Goal: Task Accomplishment & Management: Manage account settings

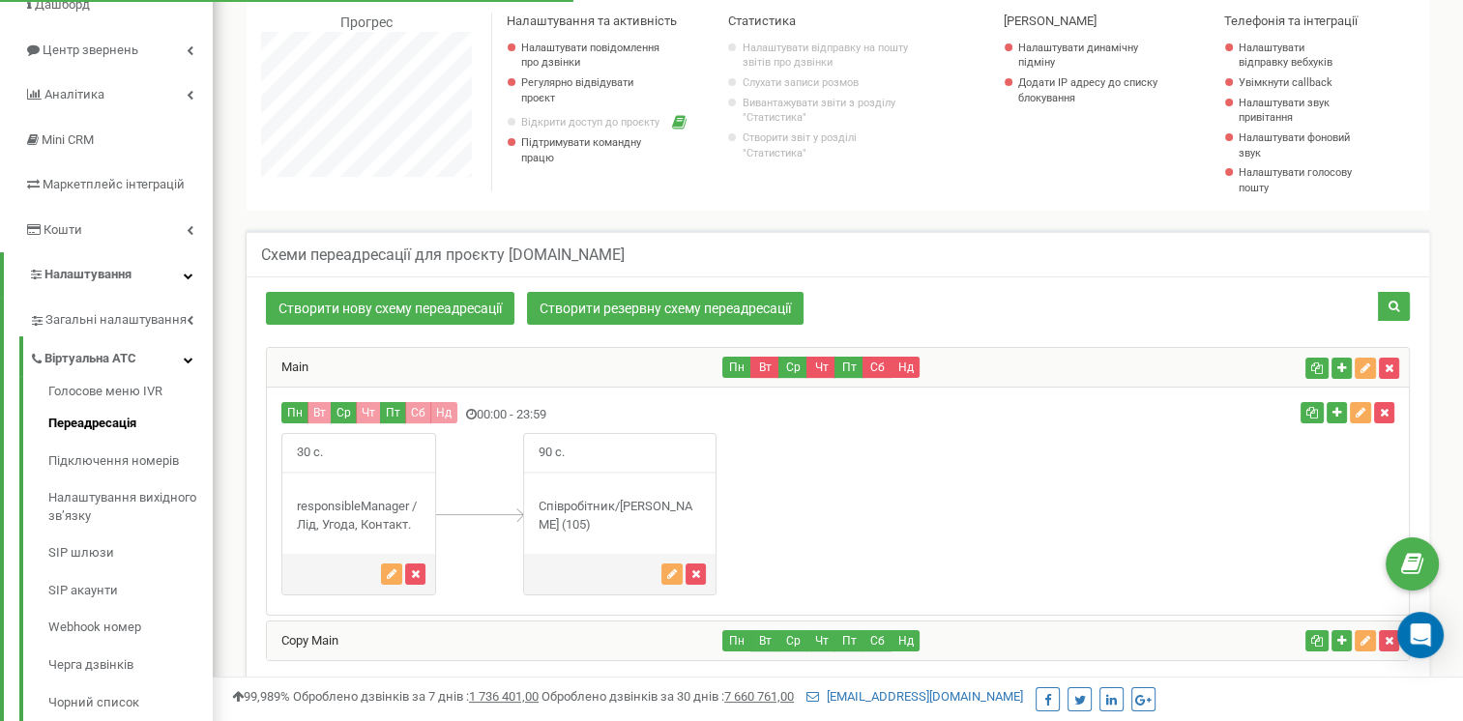
scroll to position [290, 0]
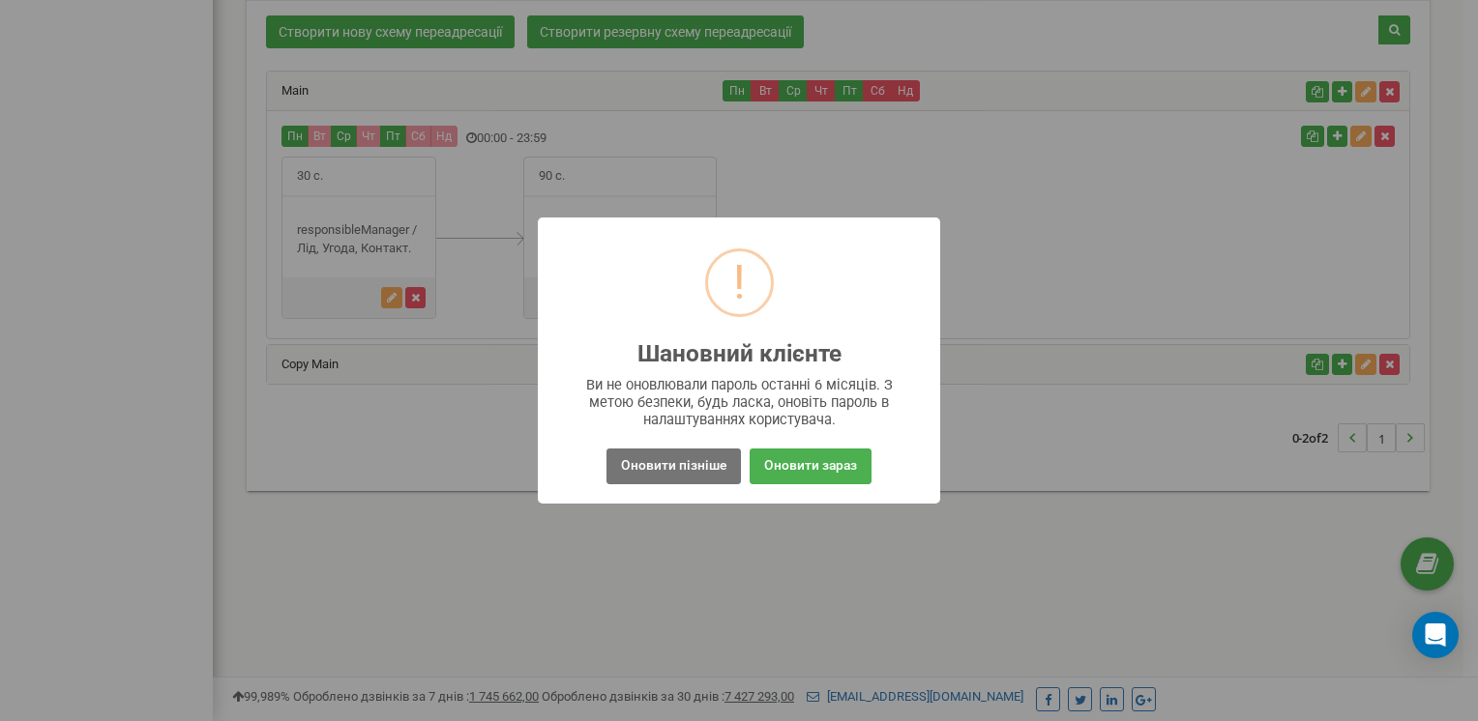
scroll to position [544, 0]
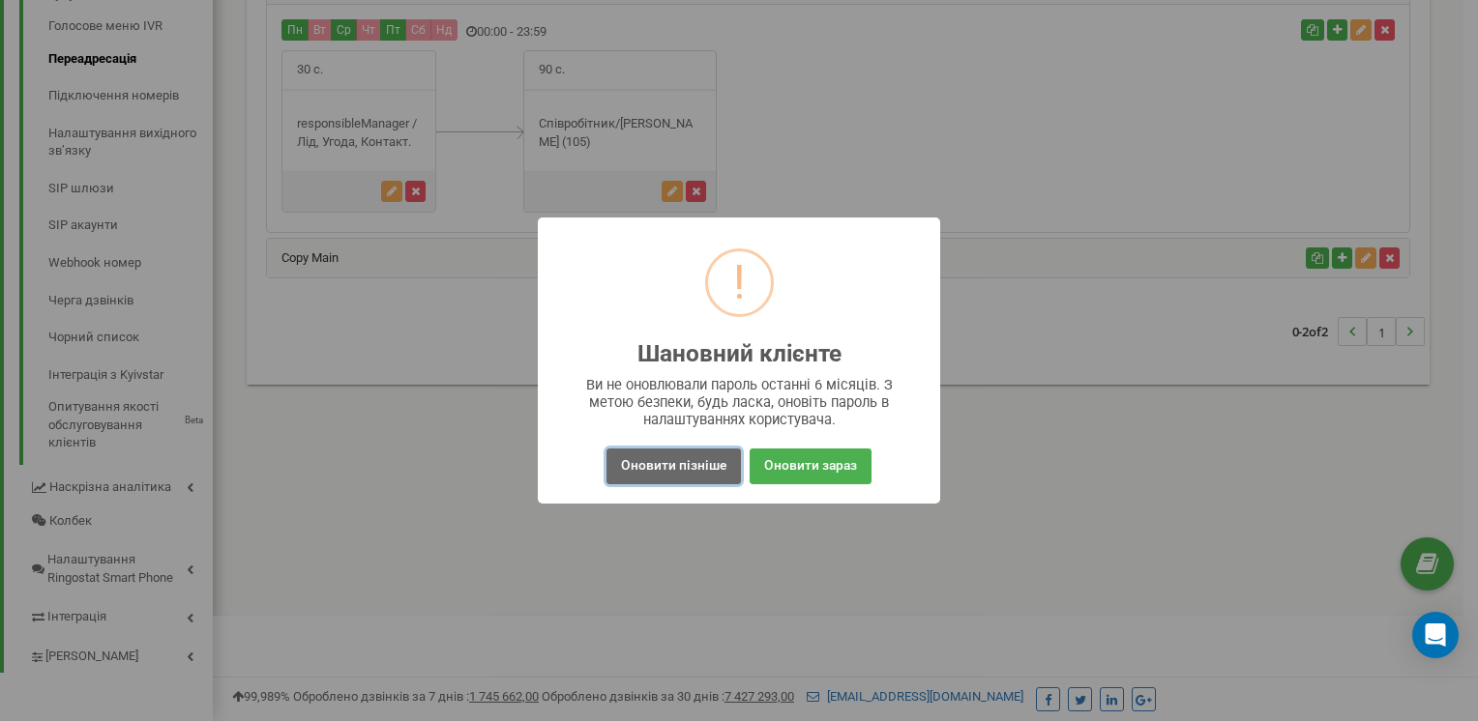
click at [686, 470] on button "Оновити пізніше" at bounding box center [673, 467] width 134 height 36
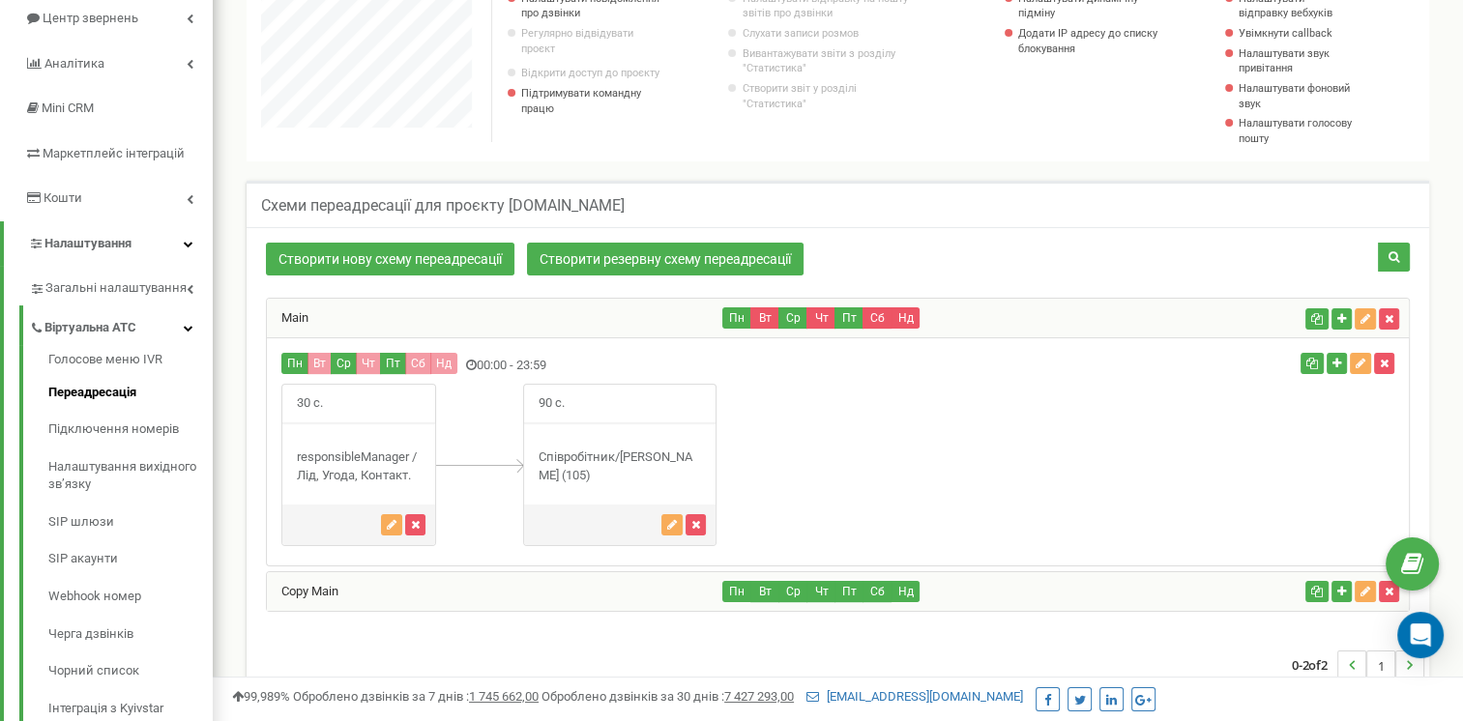
scroll to position [254, 0]
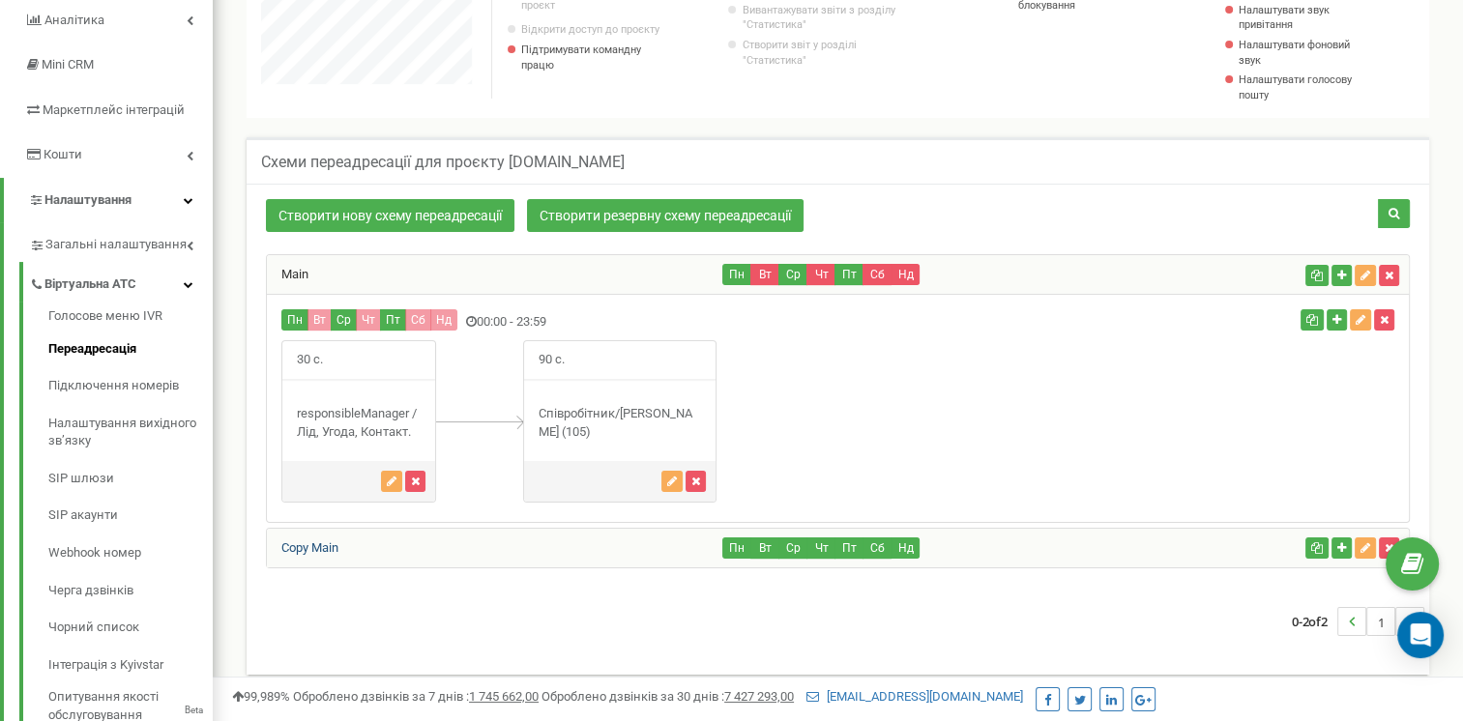
click at [336, 550] on link "Copy Main" at bounding box center [303, 548] width 72 height 15
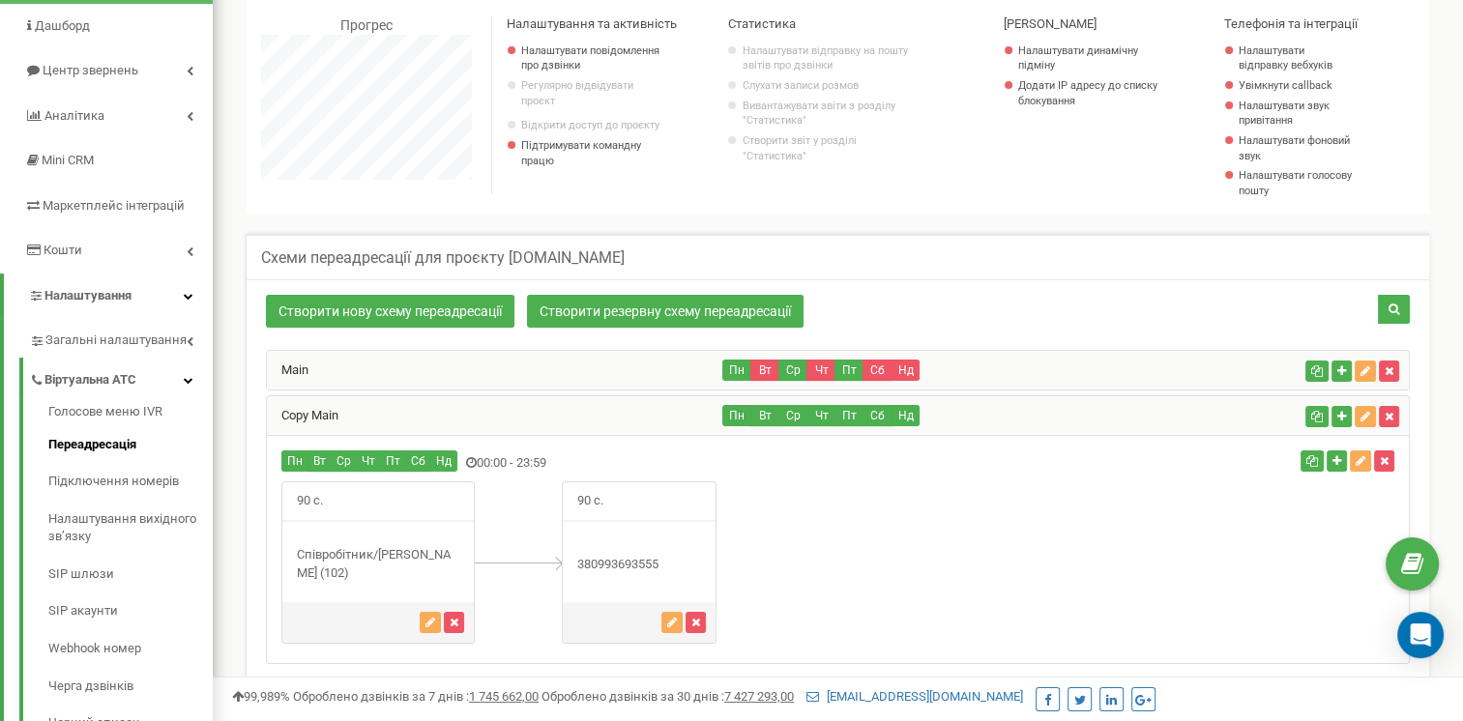
scroll to position [158, 0]
click at [377, 366] on div "Main" at bounding box center [495, 371] width 456 height 39
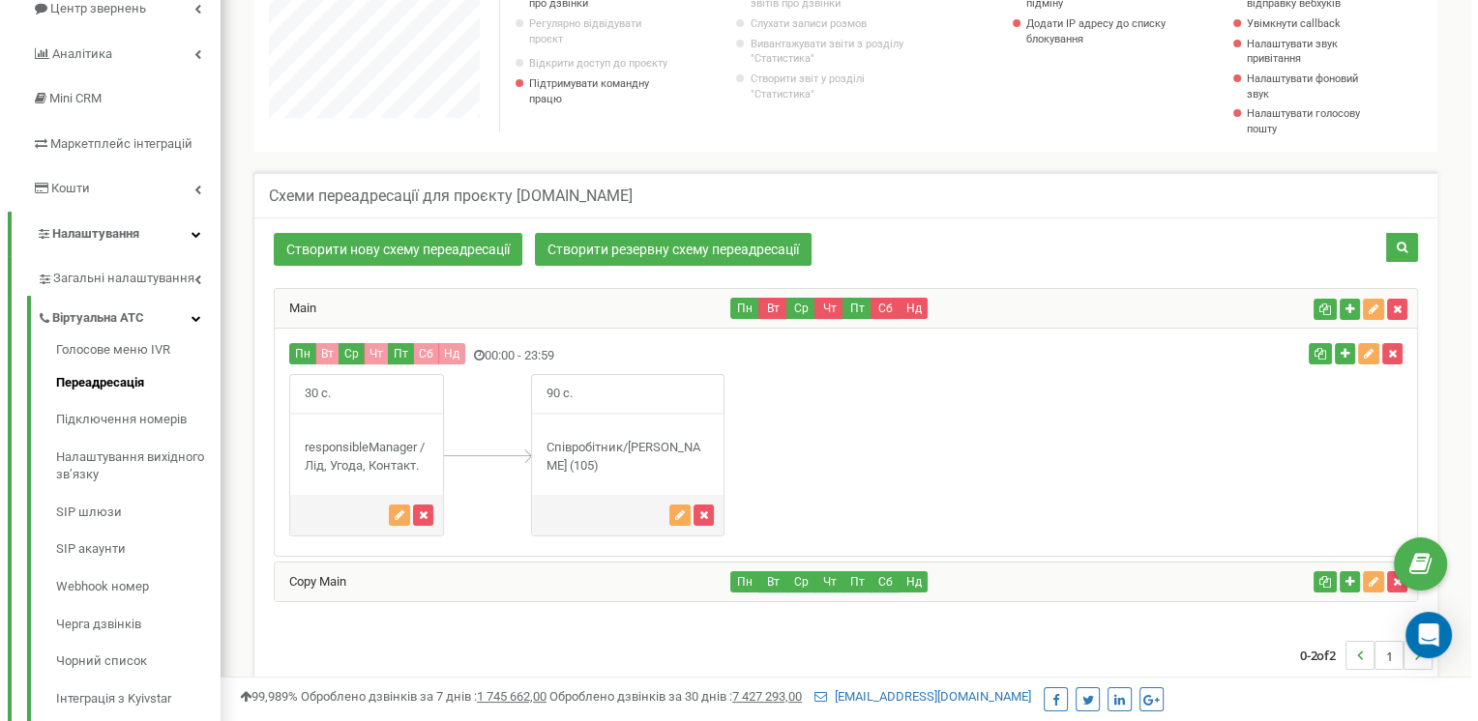
scroll to position [254, 0]
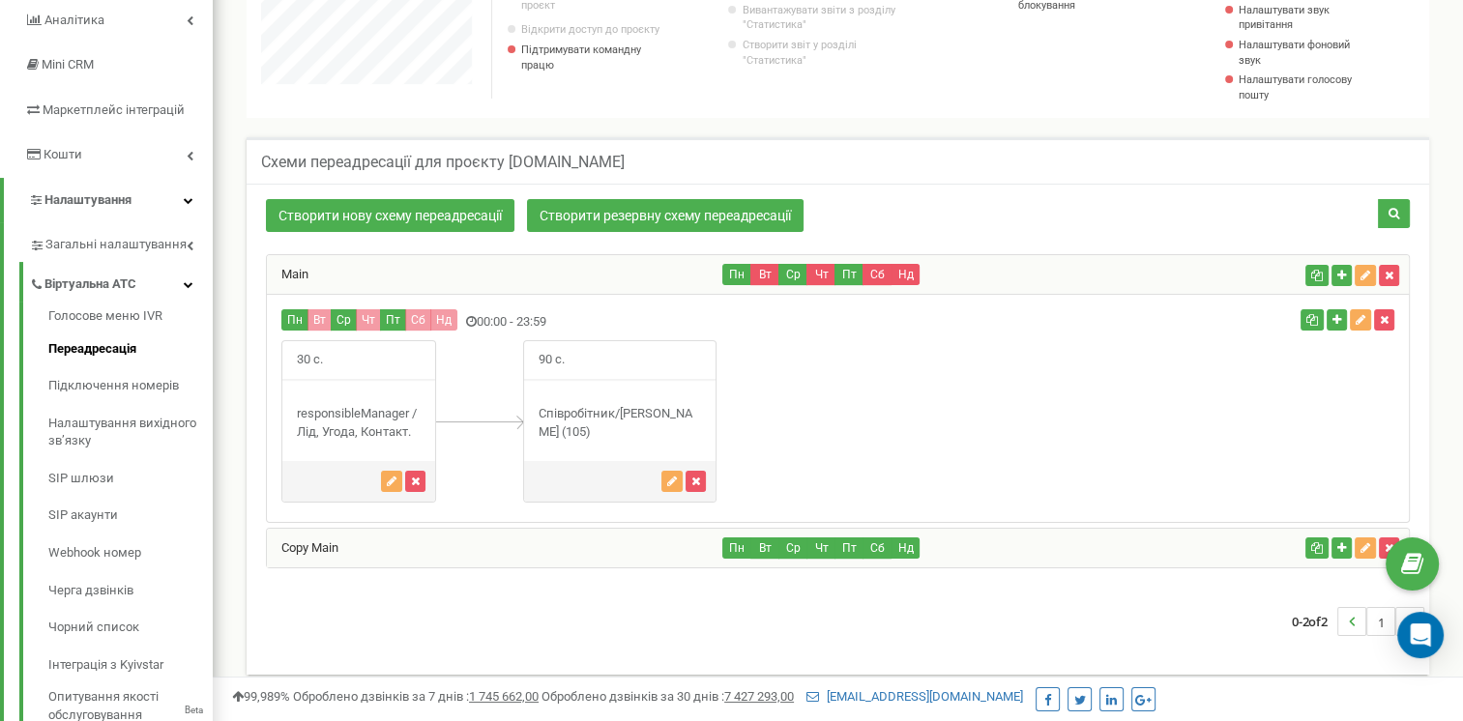
click at [474, 546] on div "Copy Main" at bounding box center [495, 548] width 456 height 39
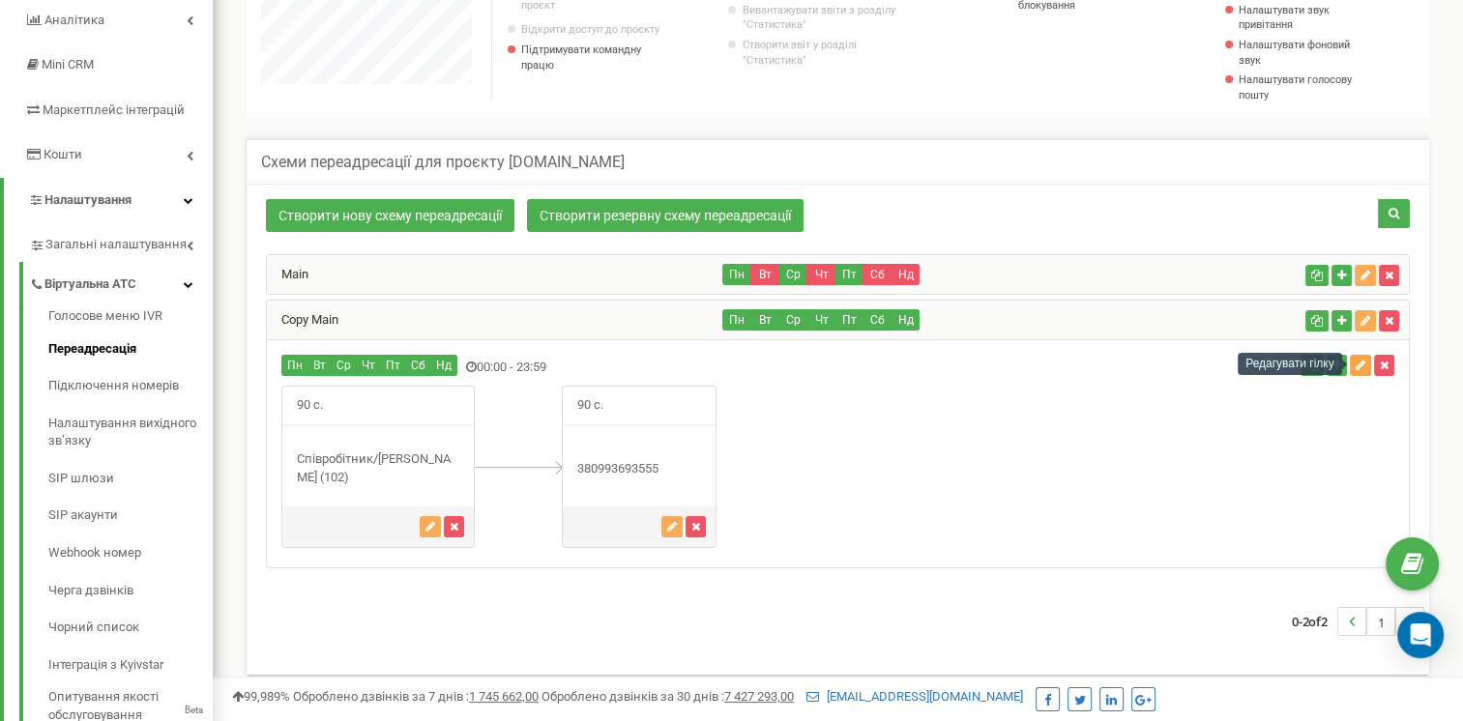
click at [1359, 367] on icon "button" at bounding box center [1361, 366] width 10 height 12
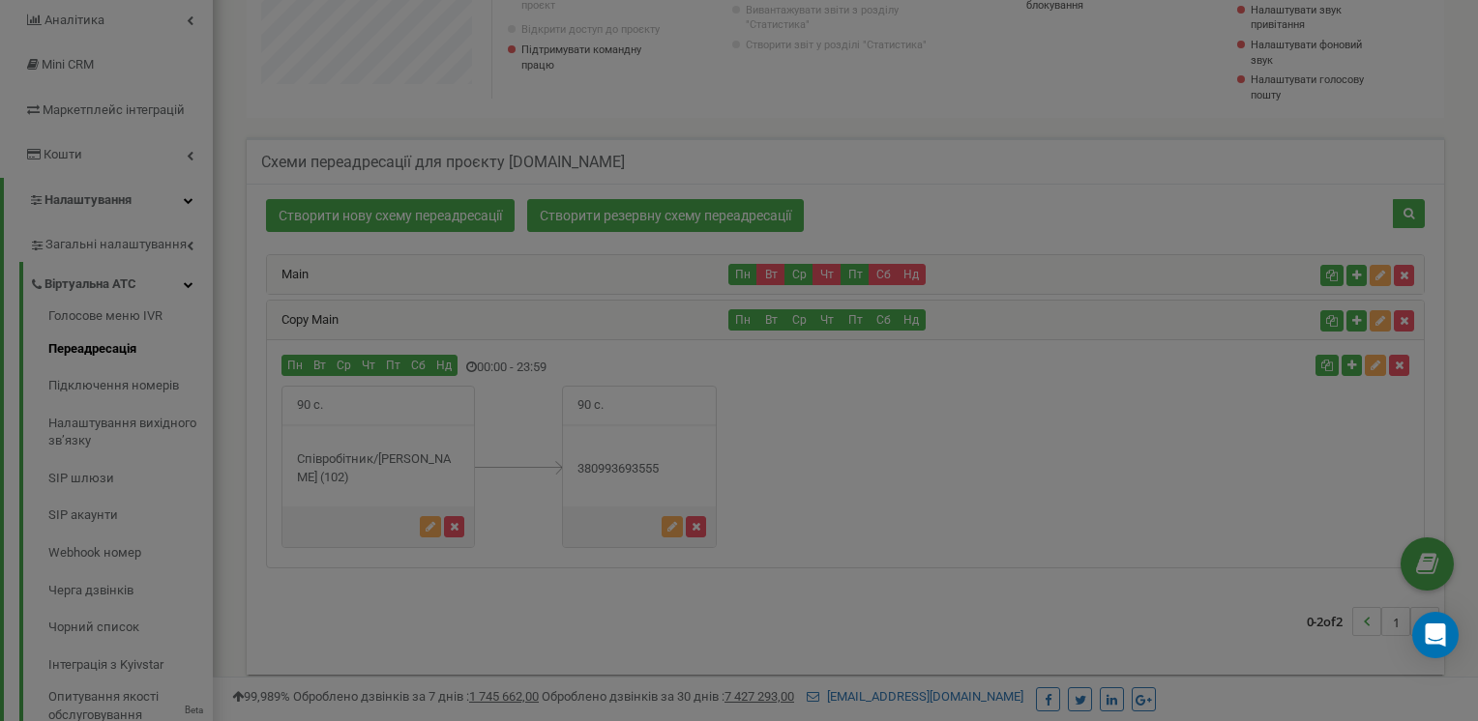
scroll to position [1160, 1265]
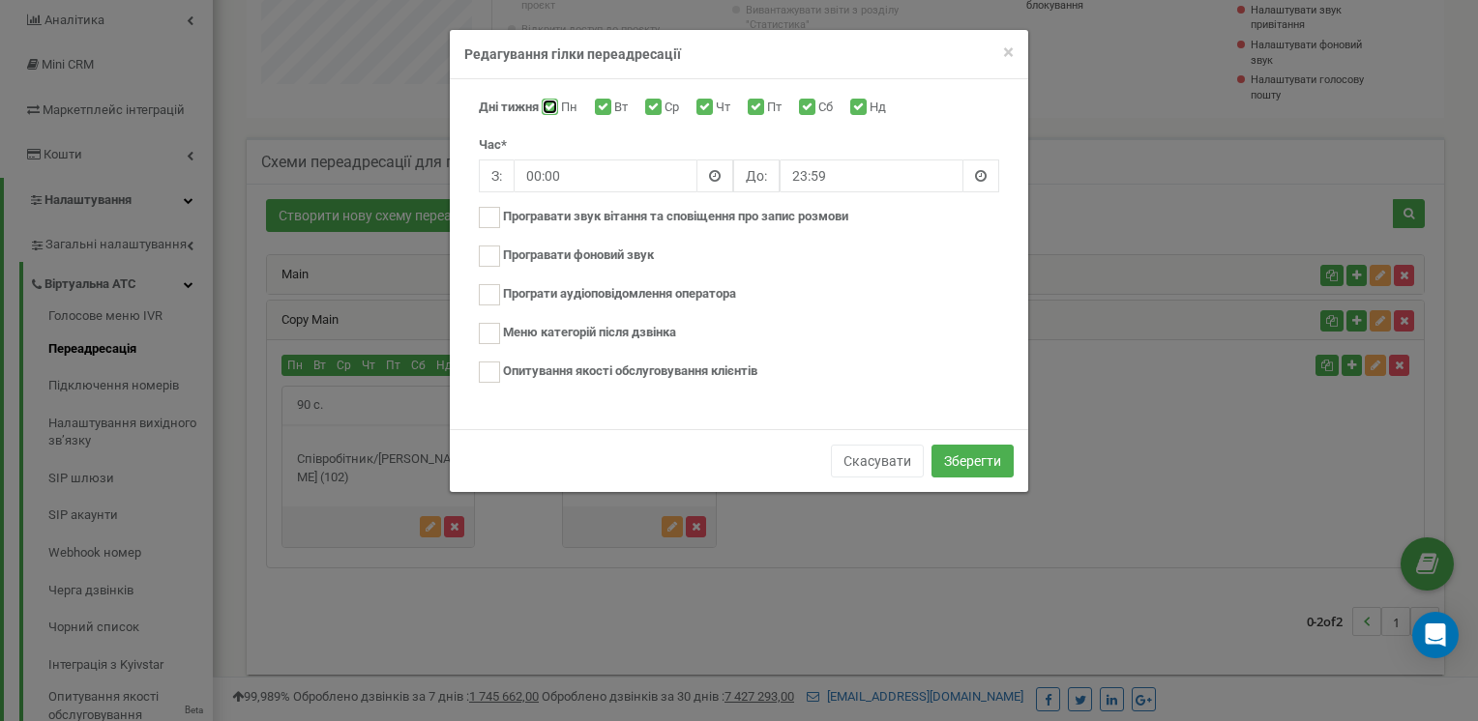
click at [552, 103] on input "Пн" at bounding box center [547, 108] width 13 height 13
checkbox input "false"
click at [657, 102] on input "Ср" at bounding box center [651, 108] width 13 height 13
checkbox input "false"
click at [759, 110] on input "Пт" at bounding box center [753, 108] width 13 height 13
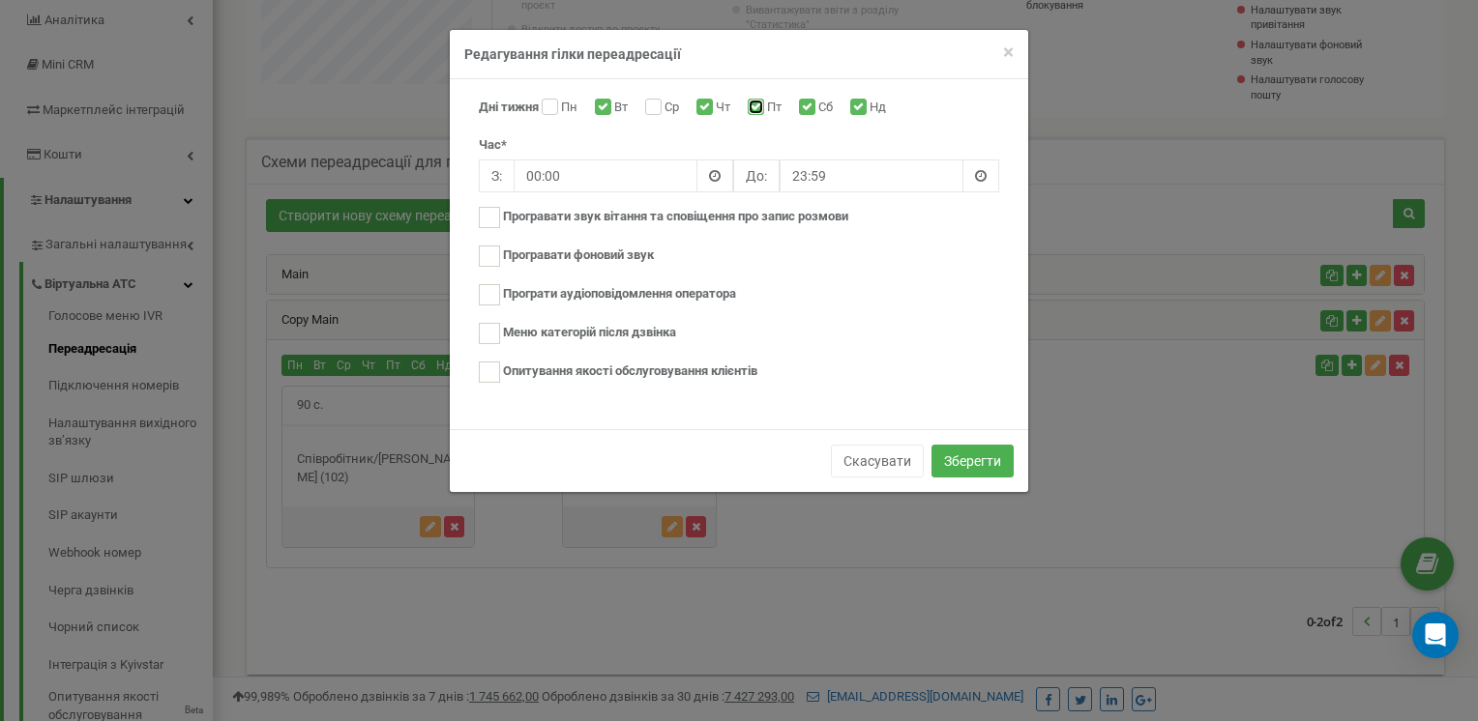
checkbox input "false"
click at [951, 458] on button "Зберегти" at bounding box center [972, 461] width 82 height 33
click at [949, 458] on button "Зберегти" at bounding box center [972, 461] width 82 height 33
click at [962, 456] on button "Зберегти" at bounding box center [972, 461] width 82 height 33
click at [951, 471] on div "Скасувати Зберегти" at bounding box center [739, 460] width 578 height 63
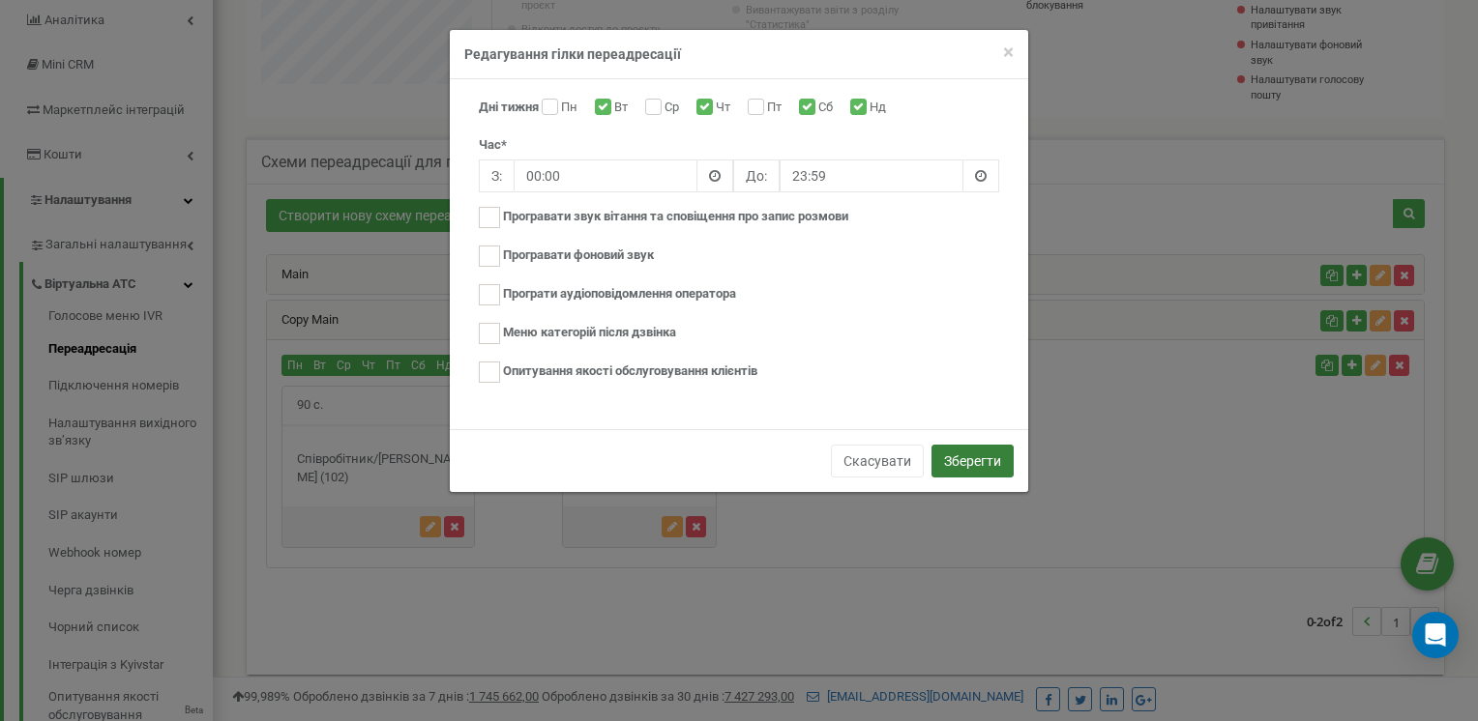
click at [957, 451] on button "Зберегти" at bounding box center [972, 461] width 82 height 33
click at [953, 460] on button "Зберегти" at bounding box center [972, 461] width 82 height 33
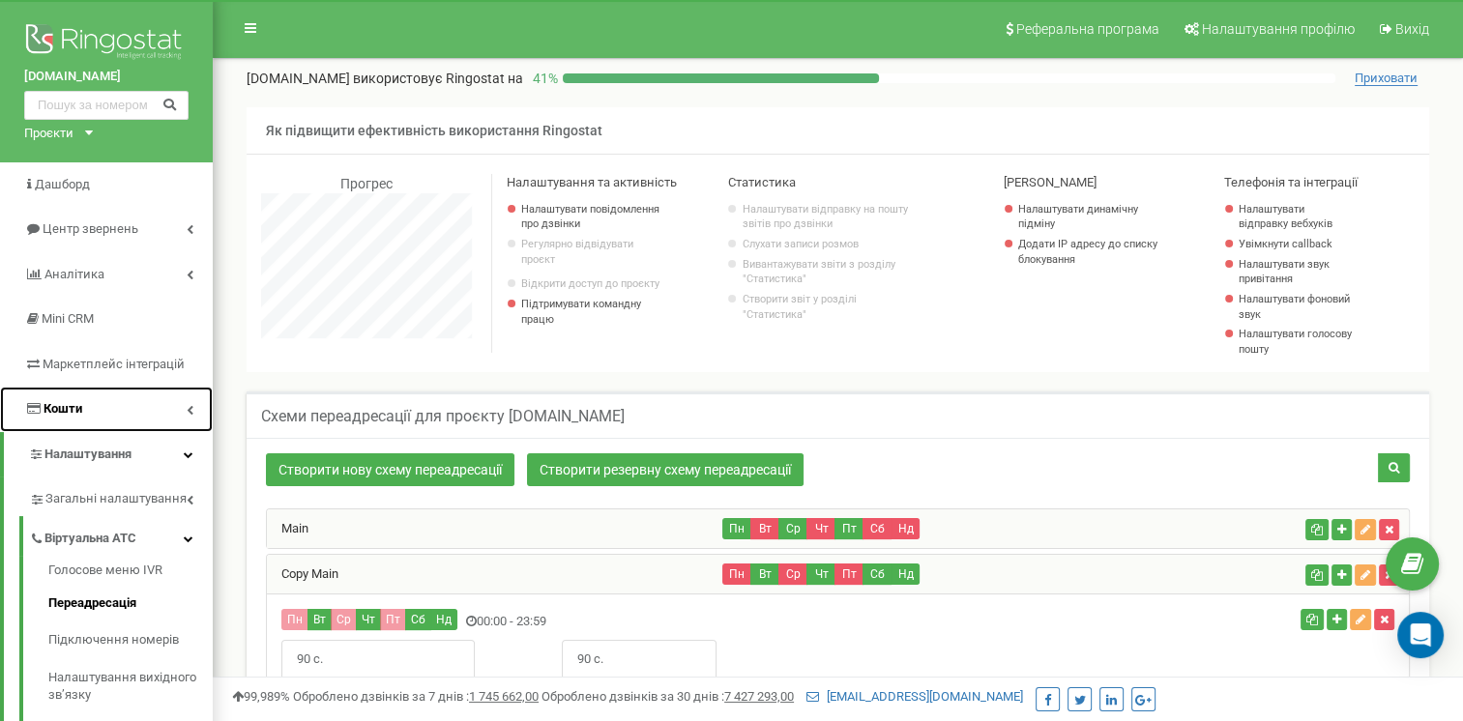
click at [58, 393] on link "Кошти" at bounding box center [106, 409] width 213 height 45
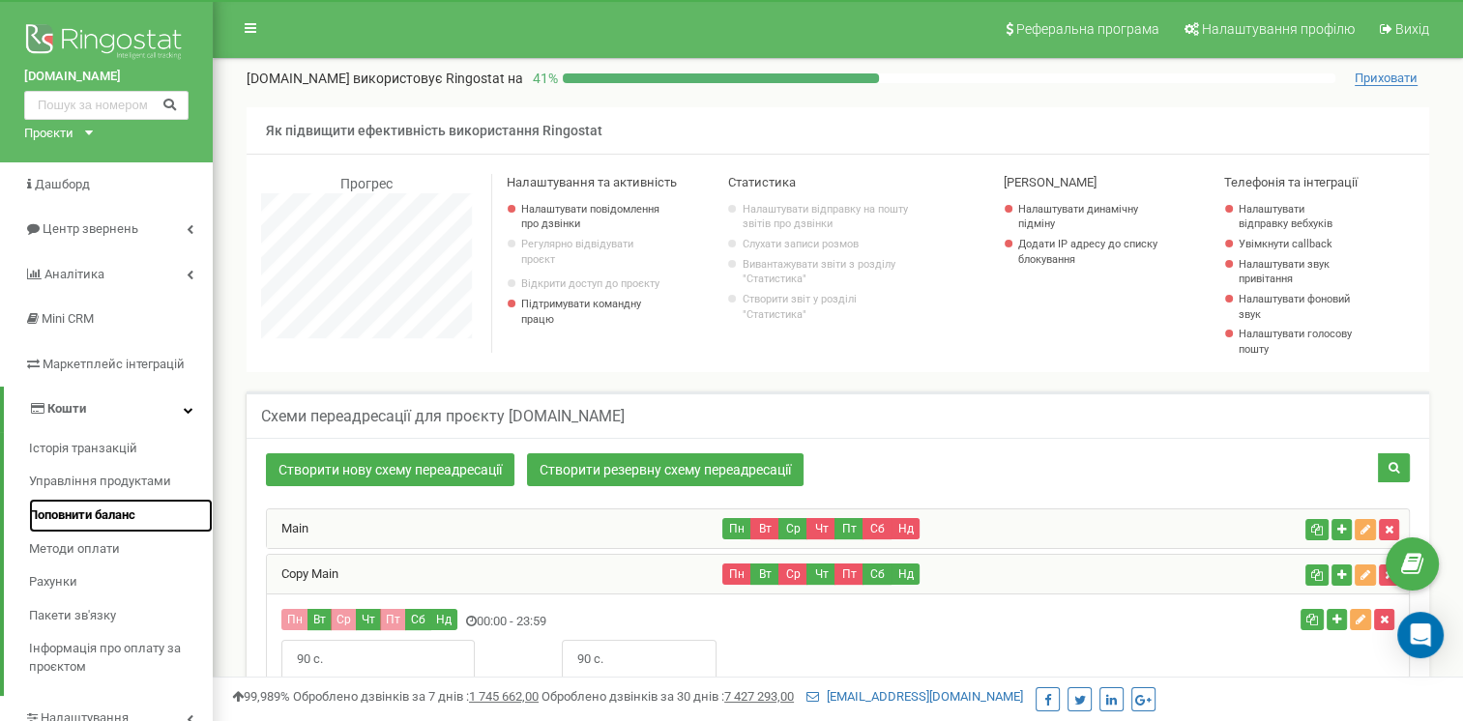
click at [75, 508] on span "Поповнити баланс" at bounding box center [82, 516] width 106 height 18
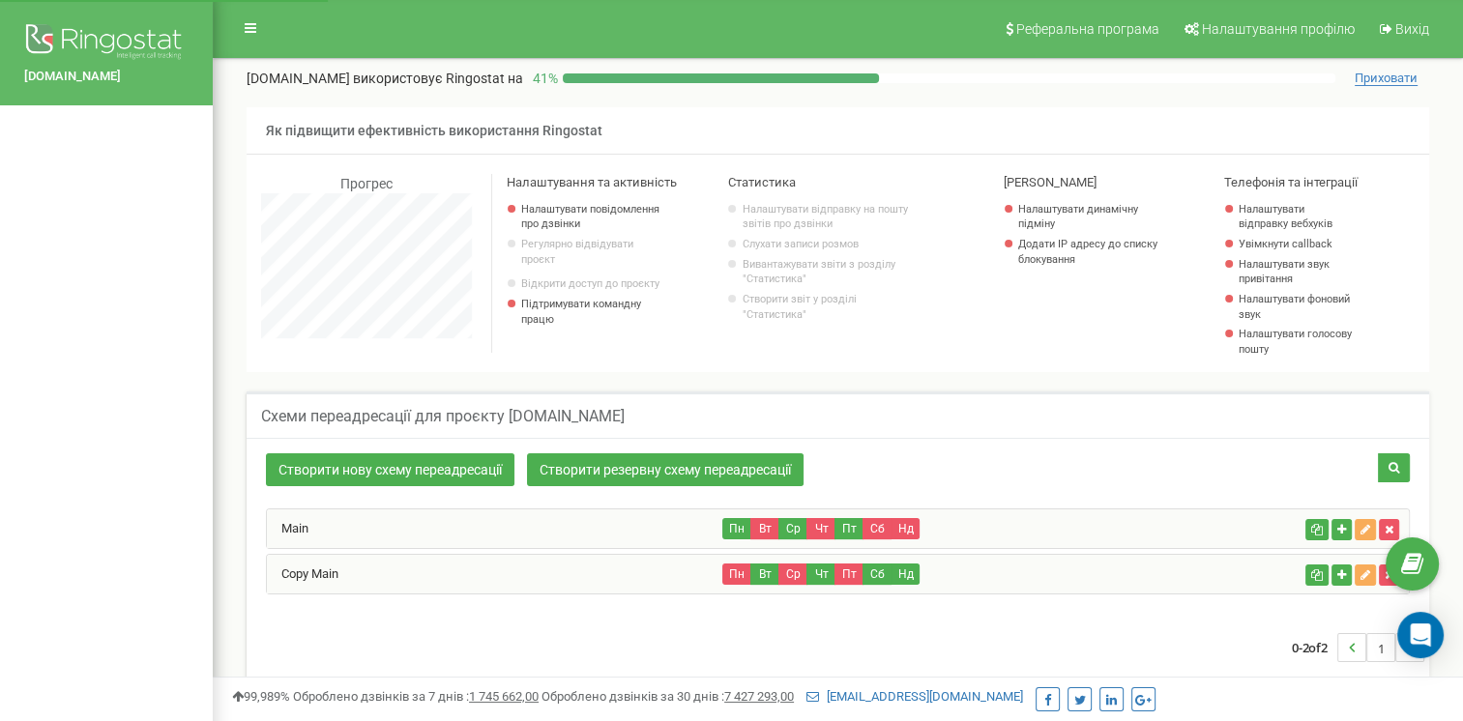
scroll to position [1160, 1249]
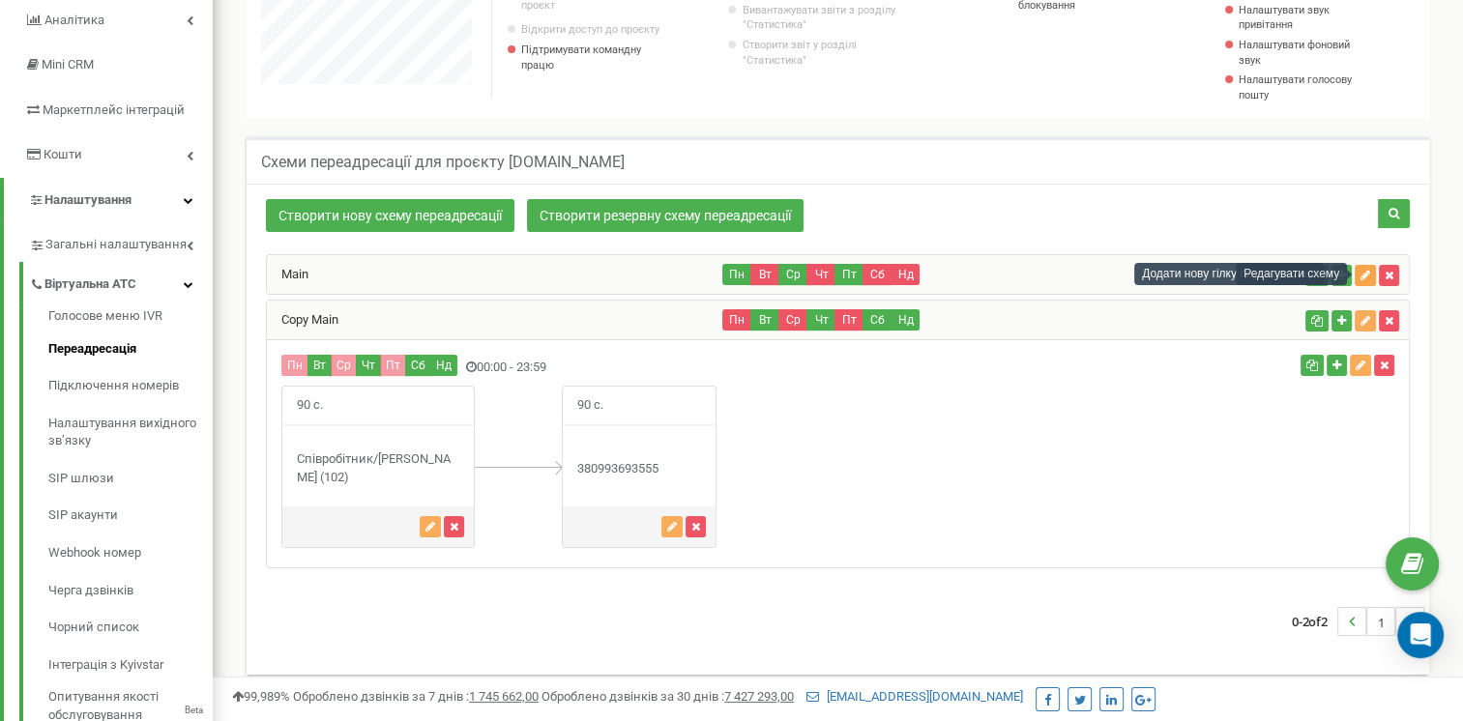
scroll to position [1160, 1249]
click at [1363, 277] on icon "button" at bounding box center [1366, 276] width 10 height 12
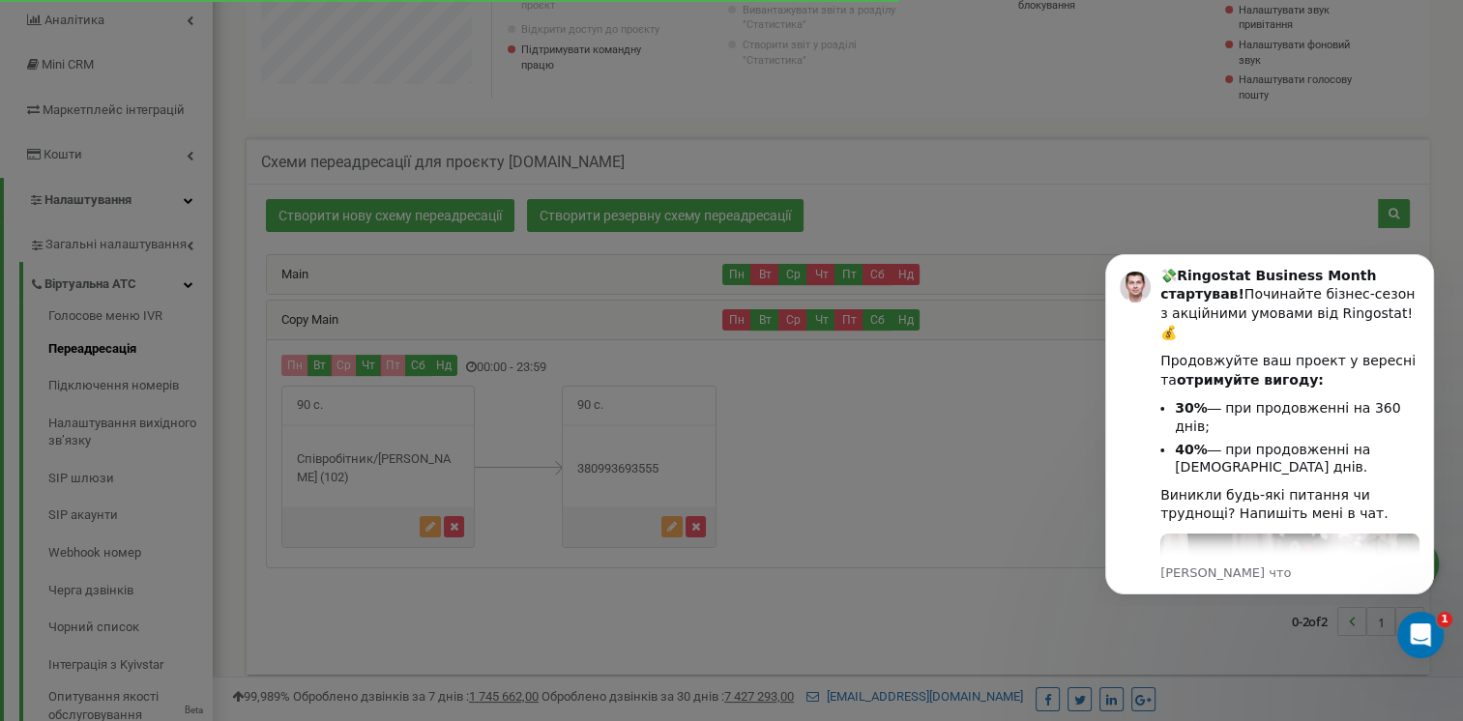
scroll to position [1160, 1265]
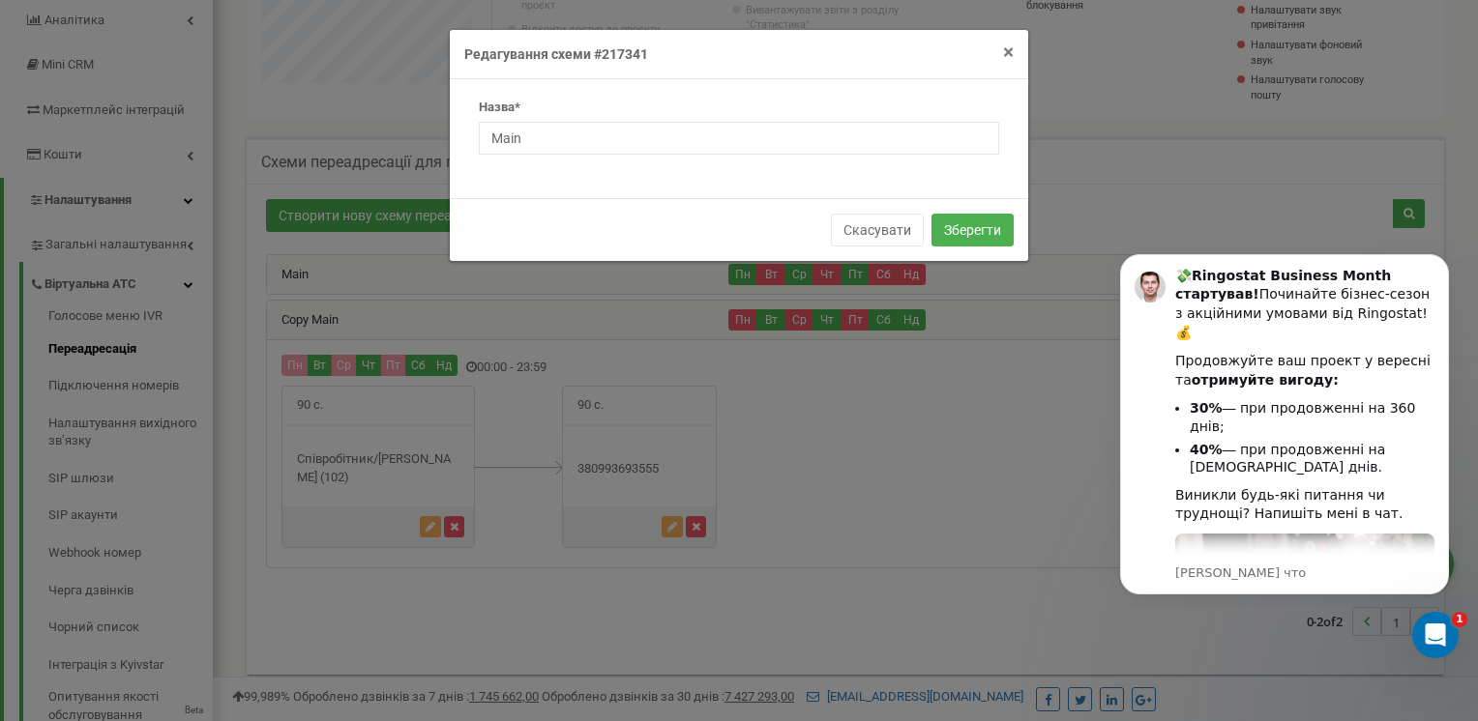
click at [1003, 56] on span "×" at bounding box center [1008, 52] width 11 height 23
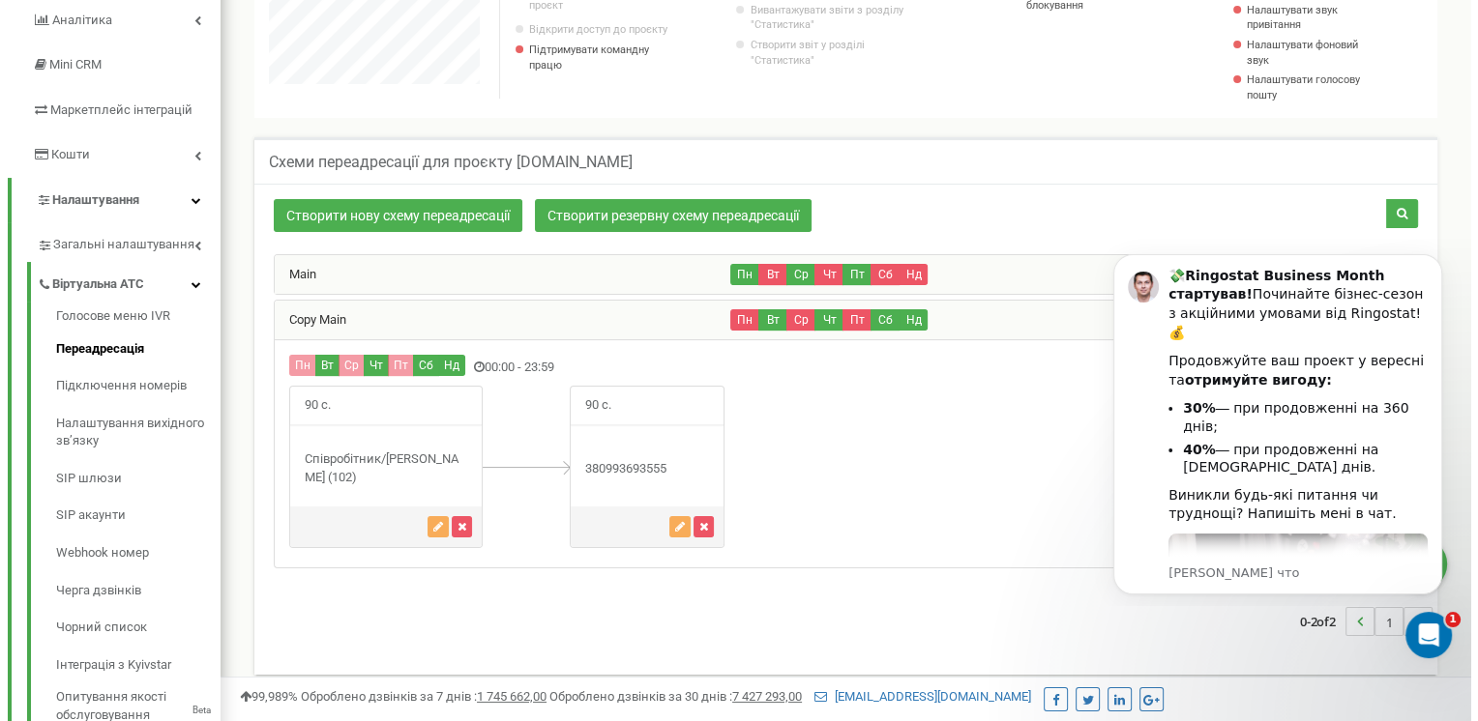
scroll to position [965793, 965703]
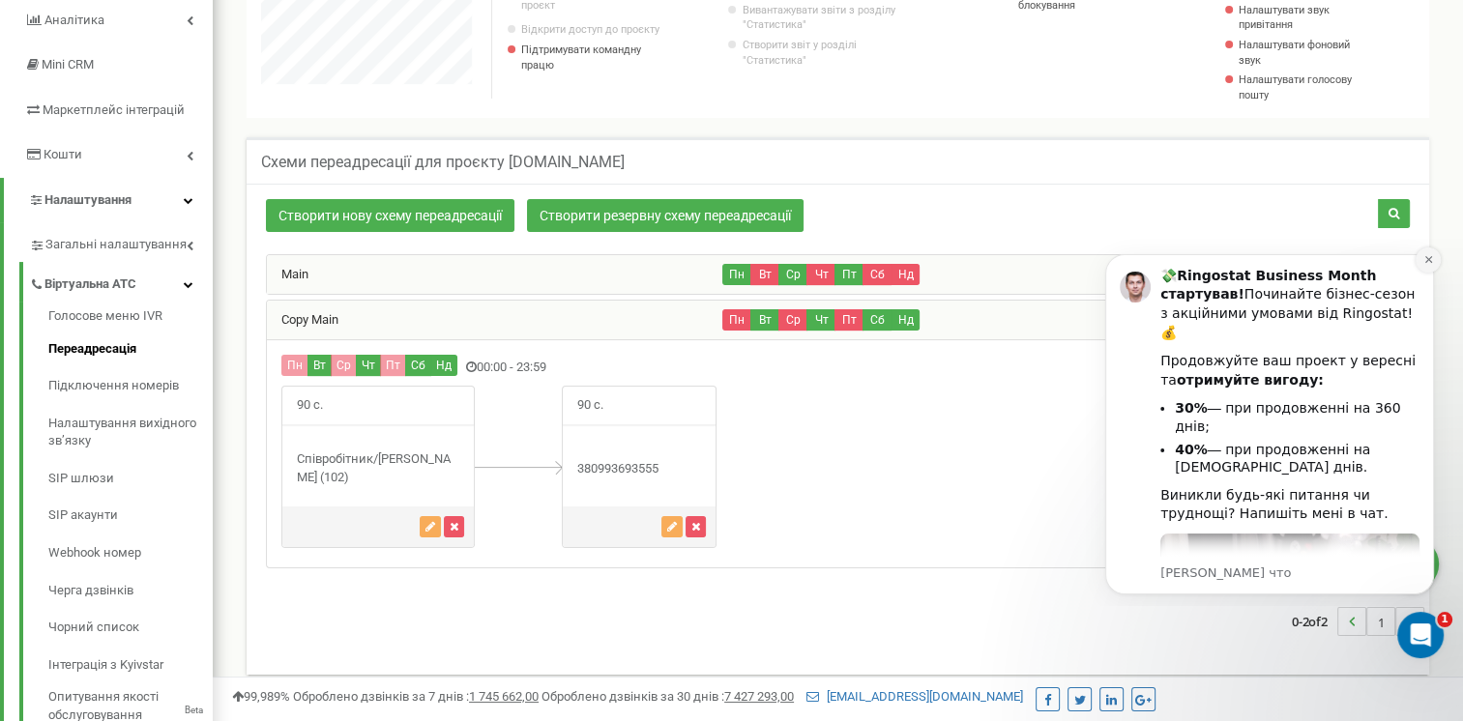
click at [1431, 255] on icon "Dismiss notification" at bounding box center [1428, 259] width 11 height 11
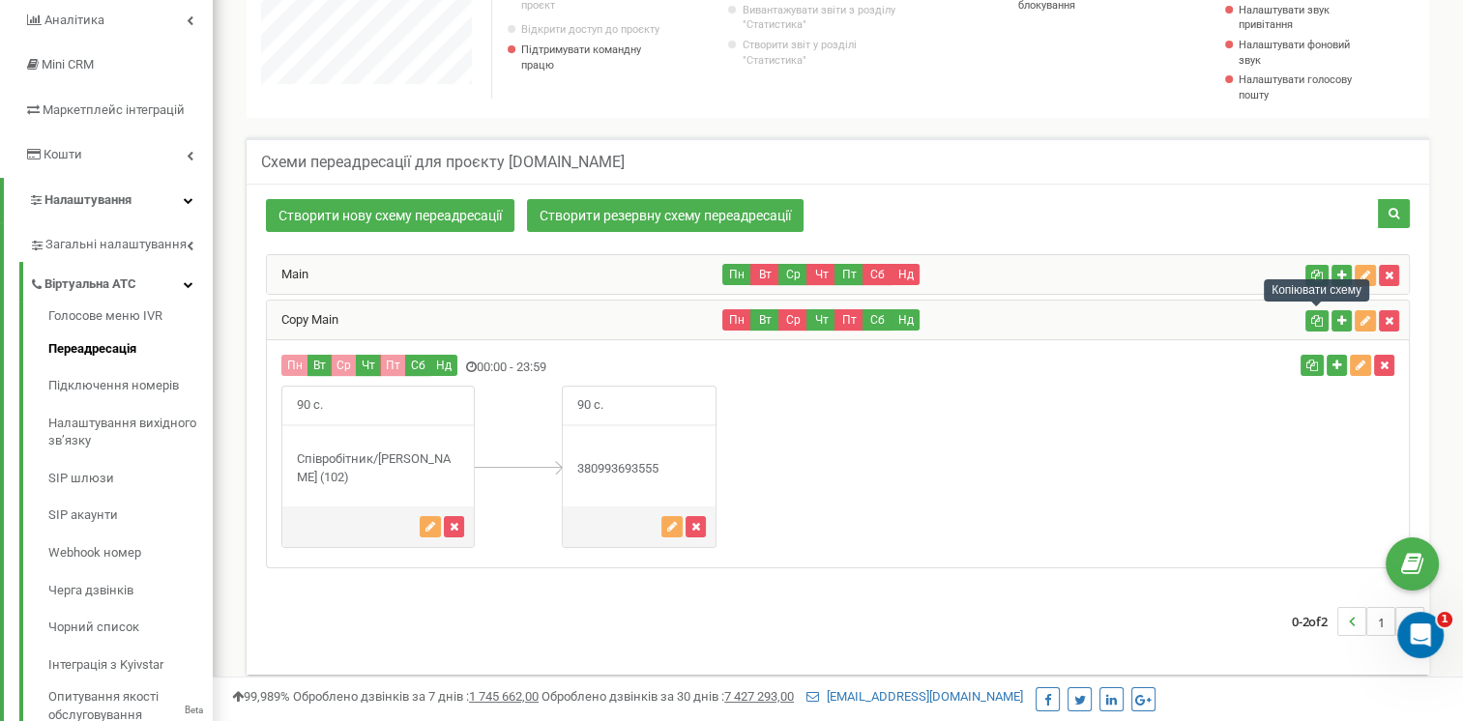
click at [1364, 275] on div "Копіювати схему" at bounding box center [1316, 291] width 105 height 32
click at [1362, 278] on icon "button" at bounding box center [1366, 276] width 10 height 12
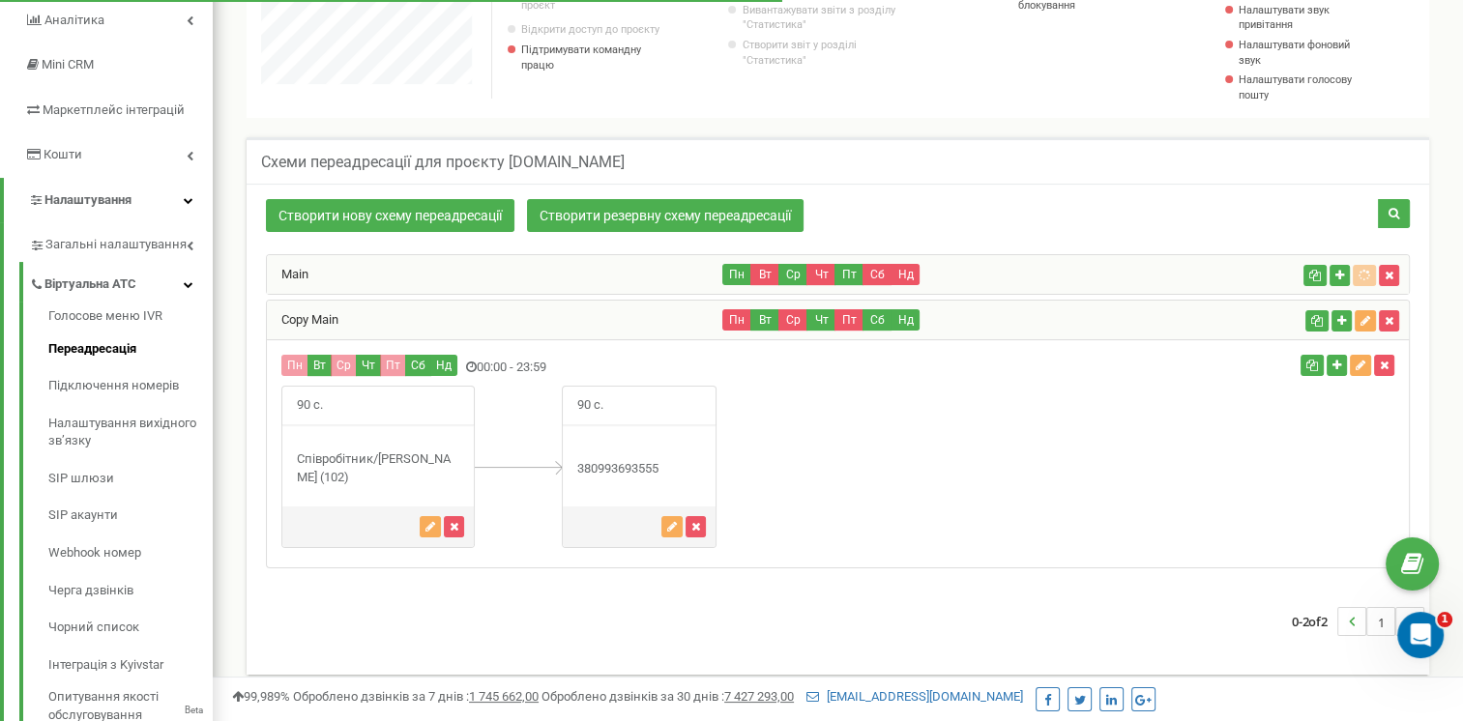
scroll to position [1160, 1265]
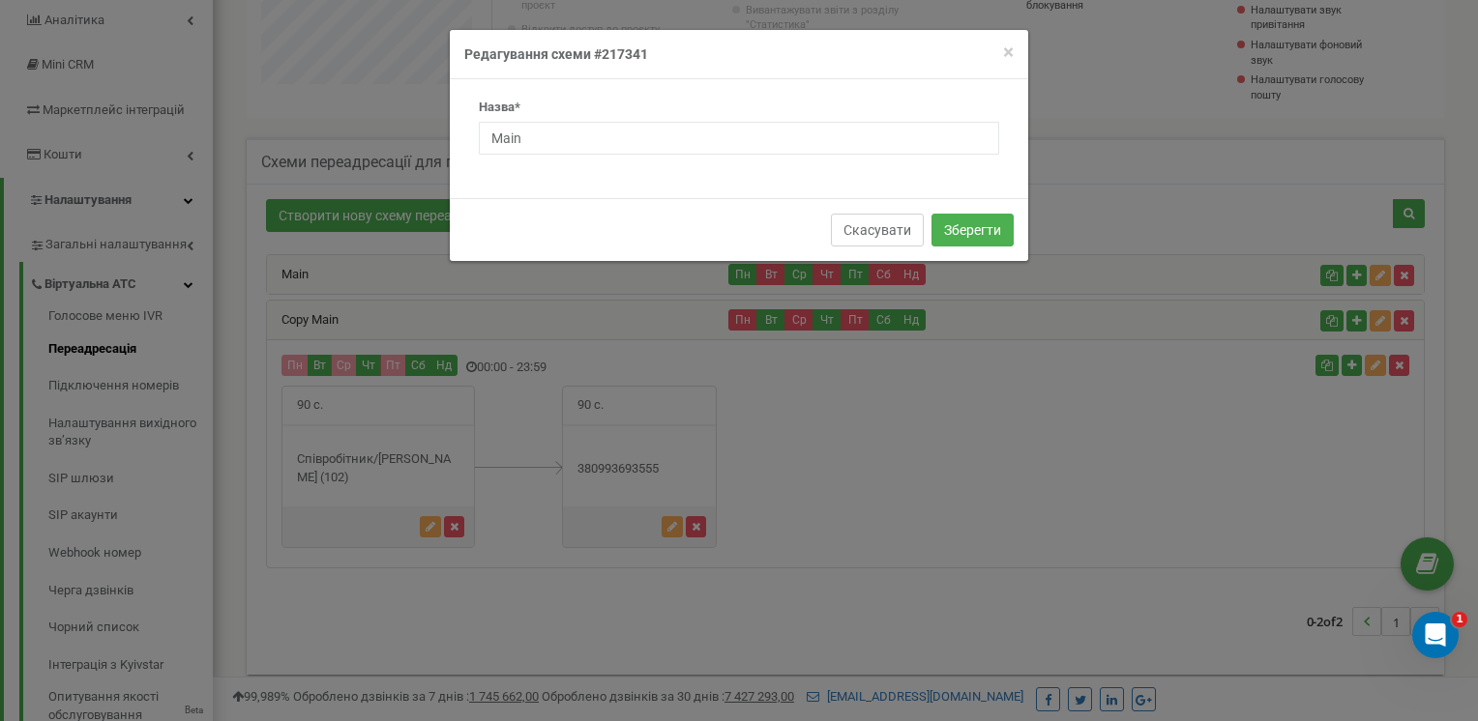
click at [904, 223] on button "Скасувати" at bounding box center [877, 230] width 93 height 33
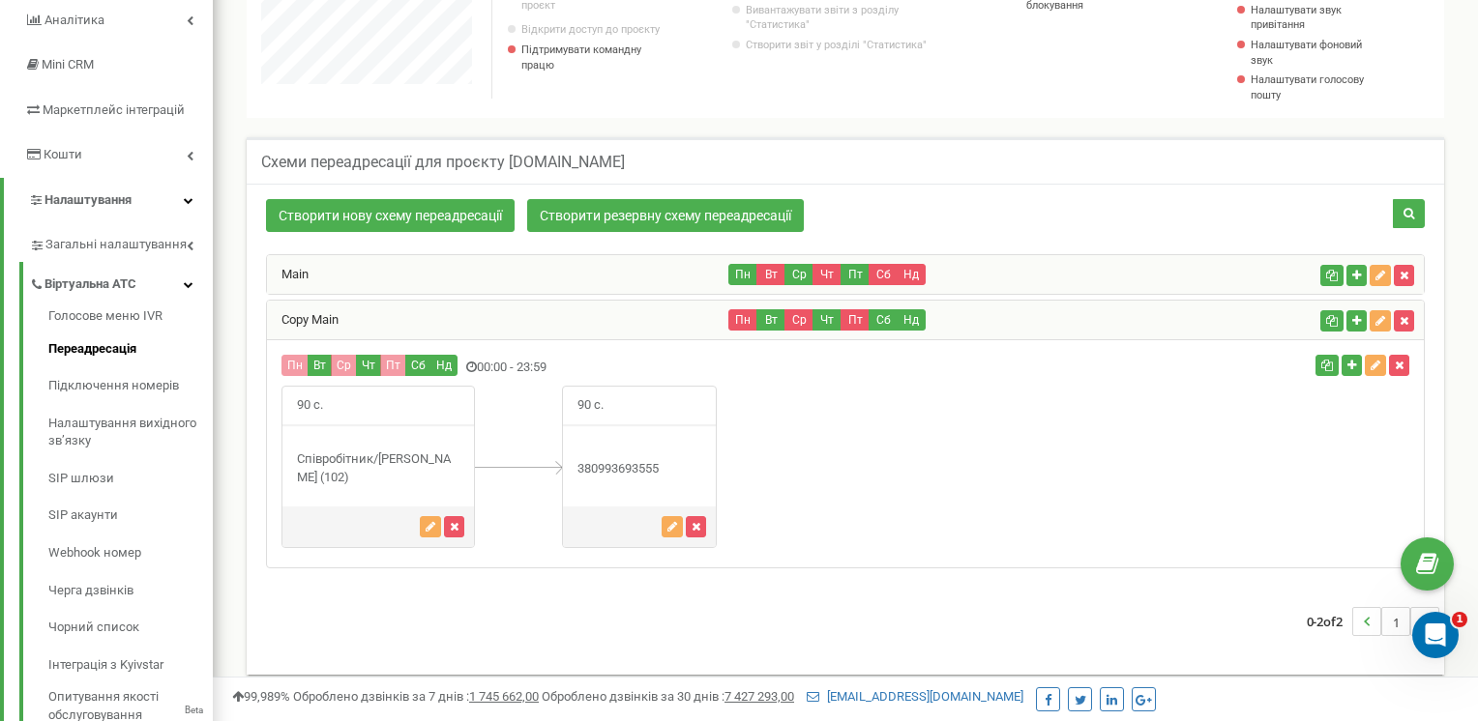
scroll to position [965793, 965703]
click at [951, 284] on div "Main Пн Вт Ср Чт Пт Сб Нд" at bounding box center [838, 274] width 1142 height 39
click at [508, 326] on div "Copy Main" at bounding box center [495, 320] width 456 height 39
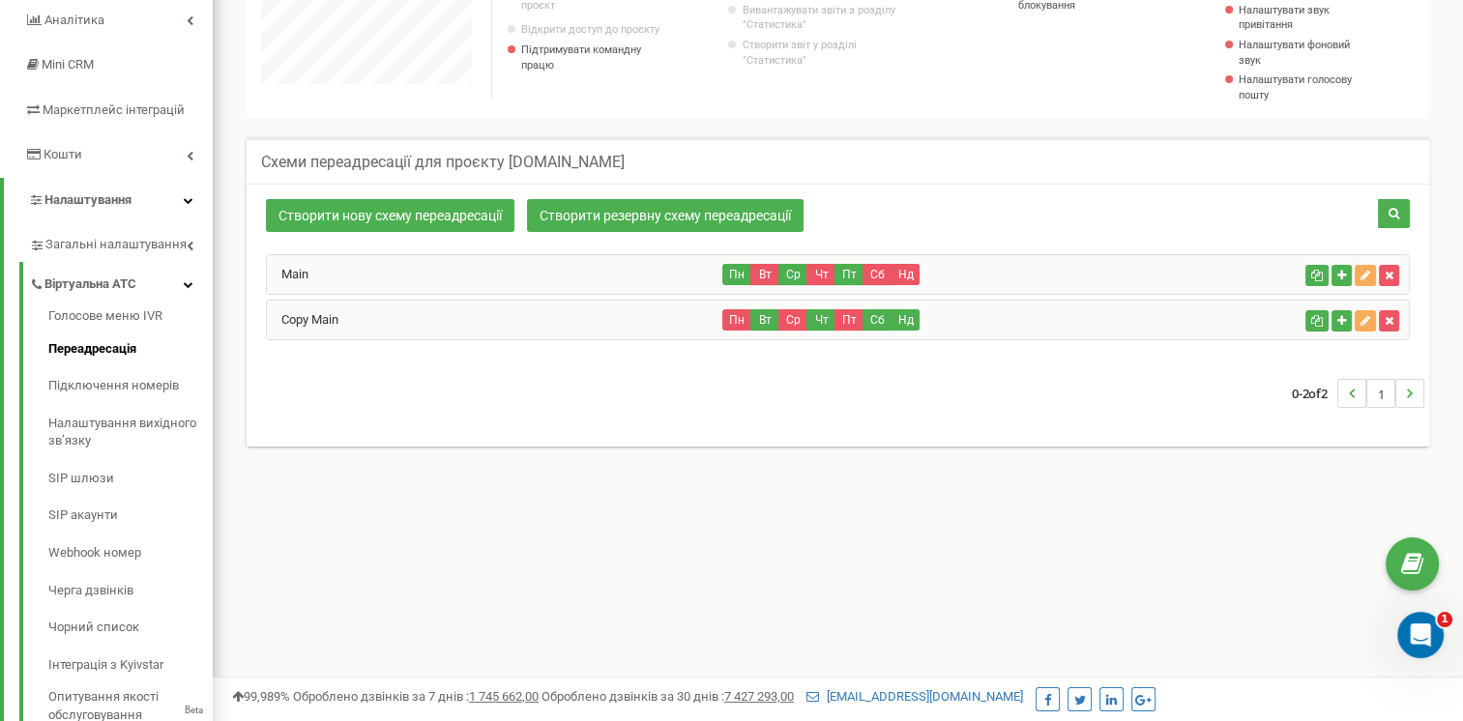
click at [532, 327] on div "Copy Main" at bounding box center [495, 320] width 456 height 39
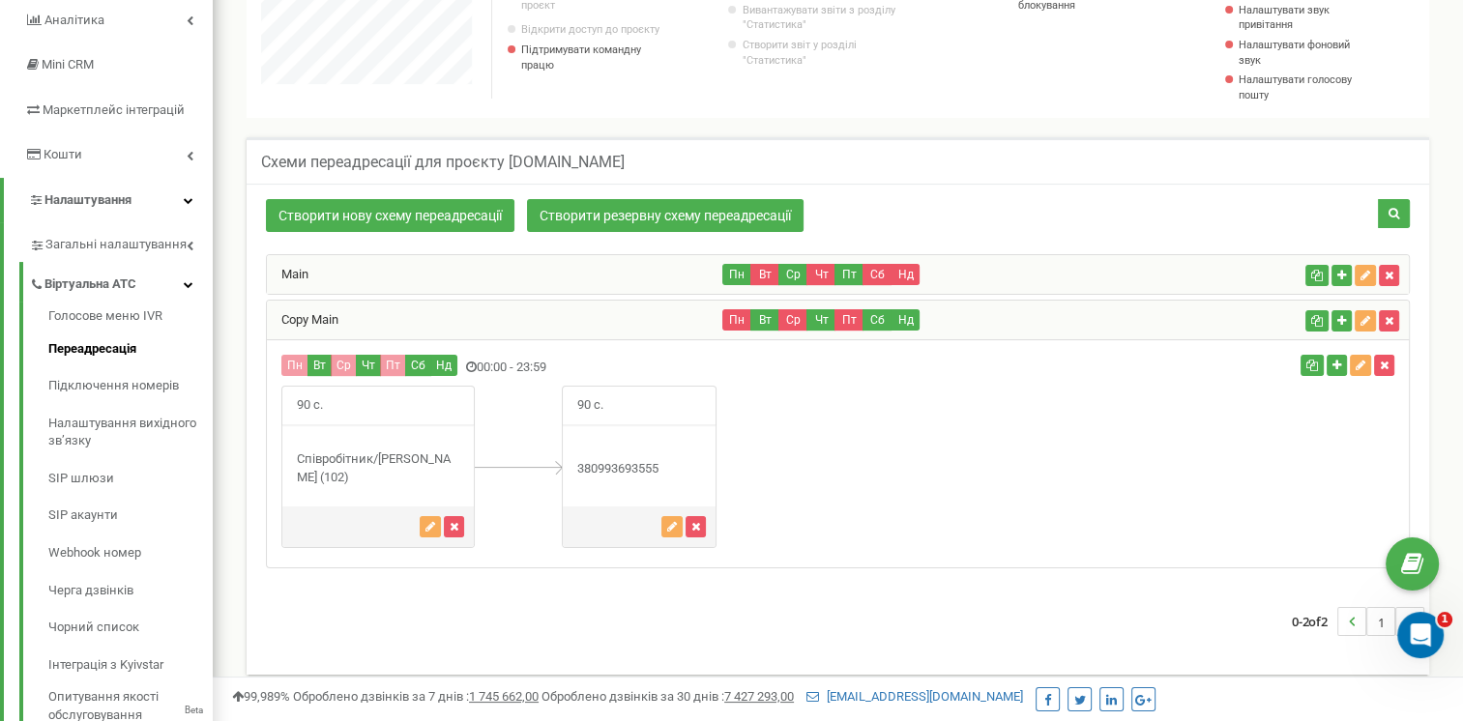
click at [512, 277] on div "Main" at bounding box center [495, 274] width 456 height 39
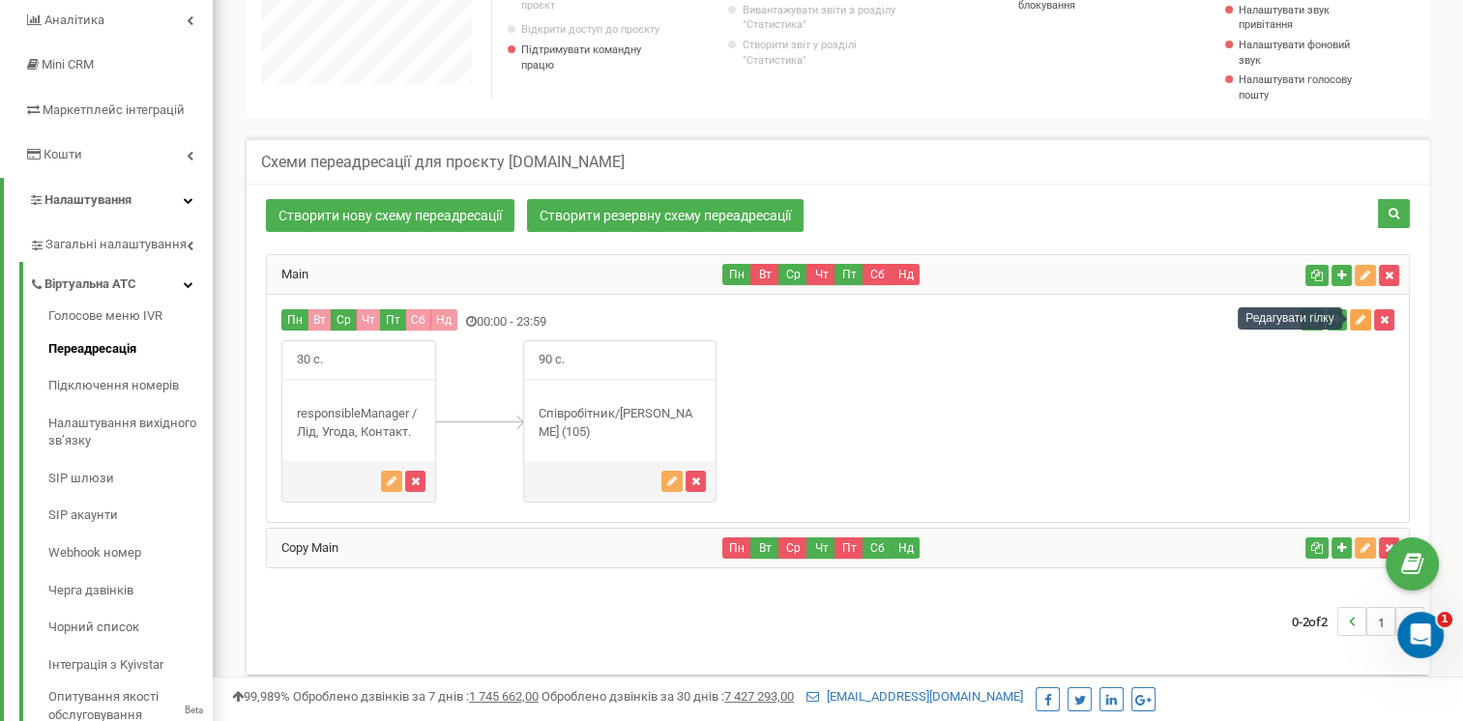
click at [1357, 319] on icon "button" at bounding box center [1361, 320] width 10 height 12
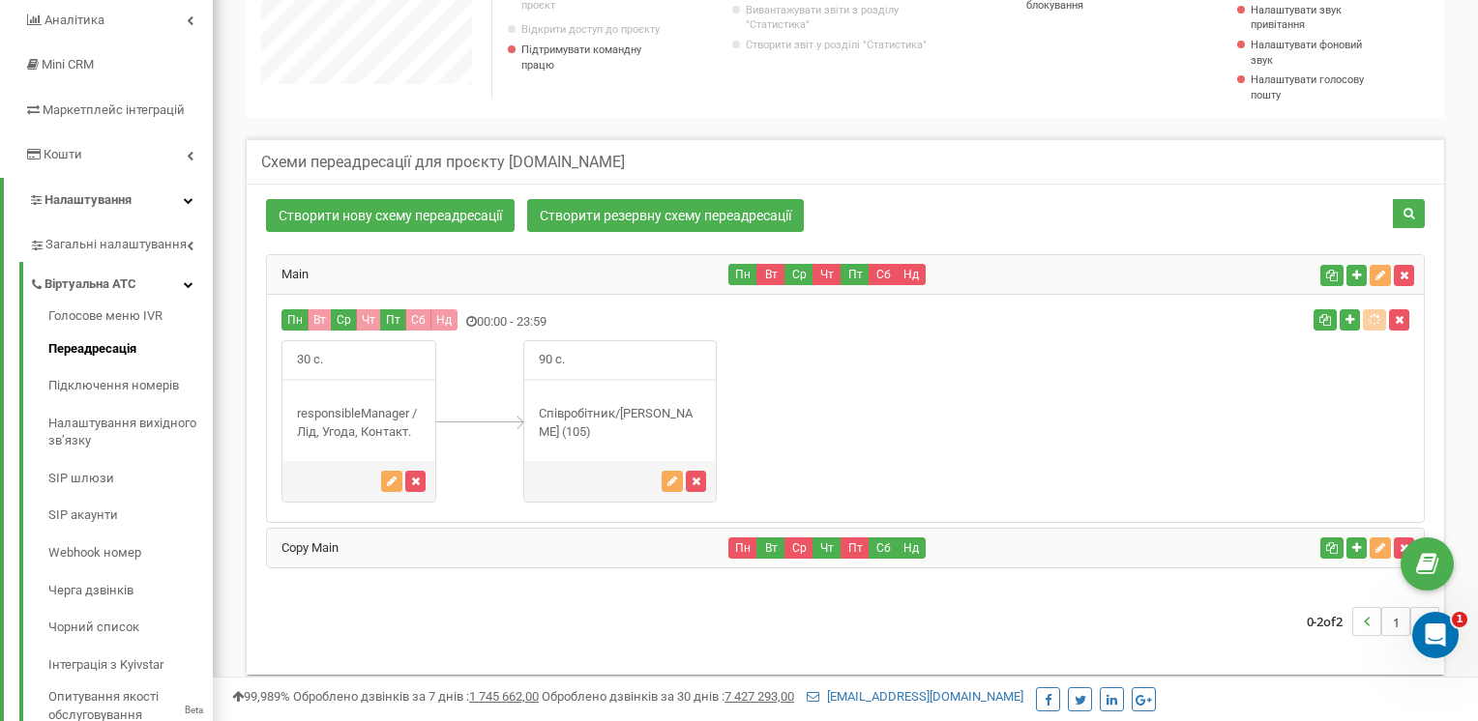
scroll to position [1160, 1265]
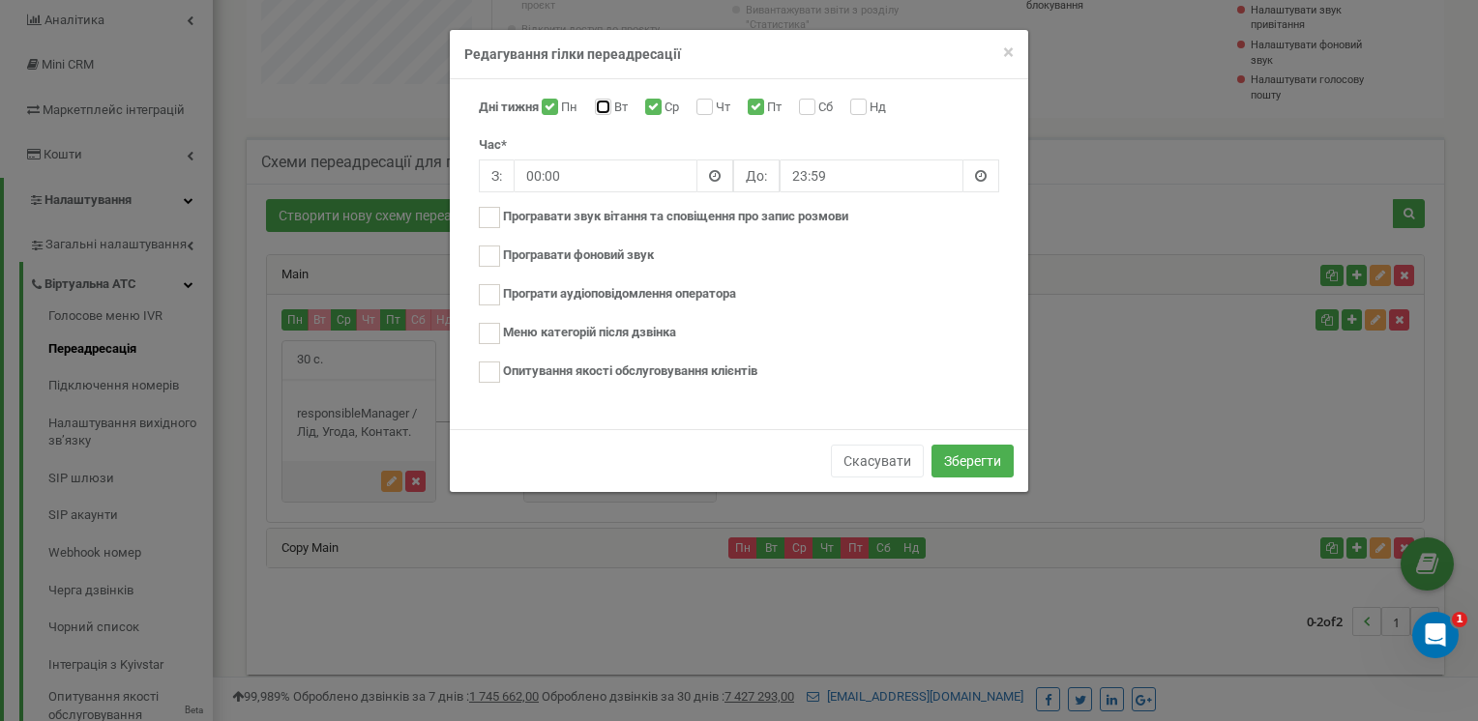
click at [607, 111] on input "Вт" at bounding box center [601, 108] width 13 height 13
checkbox input "true"
click at [709, 106] on input "Чт" at bounding box center [702, 108] width 13 height 13
checkbox input "true"
click at [820, 104] on div "Сб" at bounding box center [818, 108] width 39 height 19
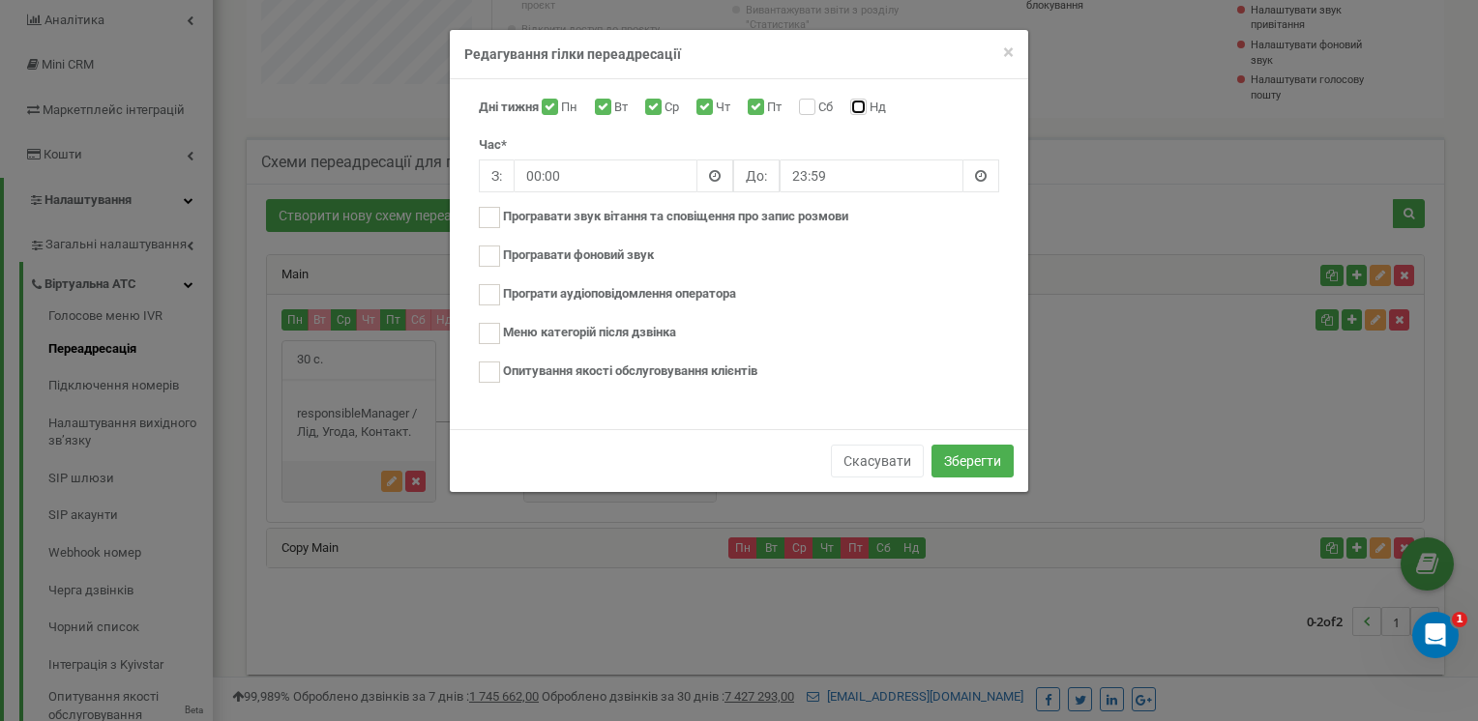
click at [859, 106] on input "Нд" at bounding box center [856, 108] width 13 height 13
checkbox input "true"
click at [811, 109] on input "Сб" at bounding box center [805, 108] width 13 height 13
checkbox input "true"
click at [973, 460] on button "Зберегти" at bounding box center [972, 461] width 82 height 33
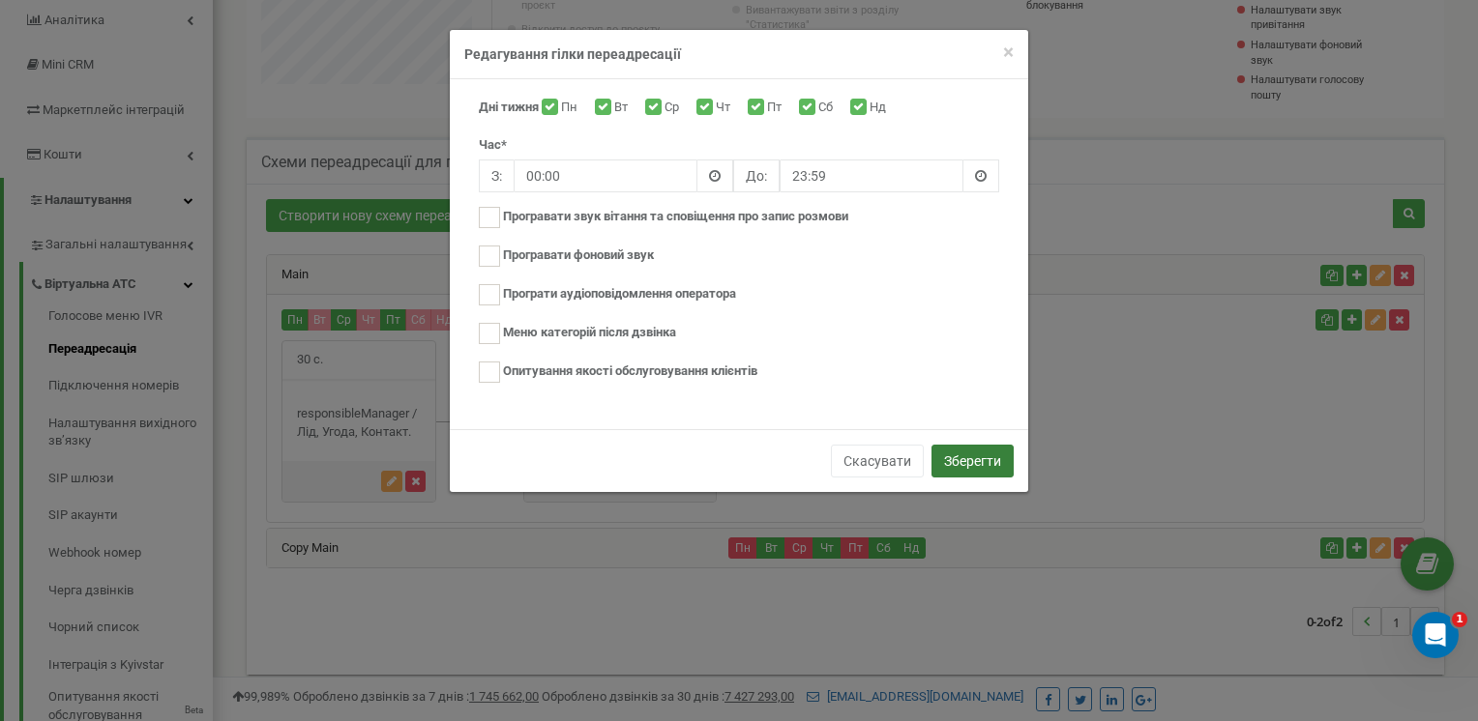
click at [975, 460] on button "Зберегти" at bounding box center [972, 461] width 82 height 33
click at [967, 453] on button "Зберегти" at bounding box center [972, 461] width 82 height 33
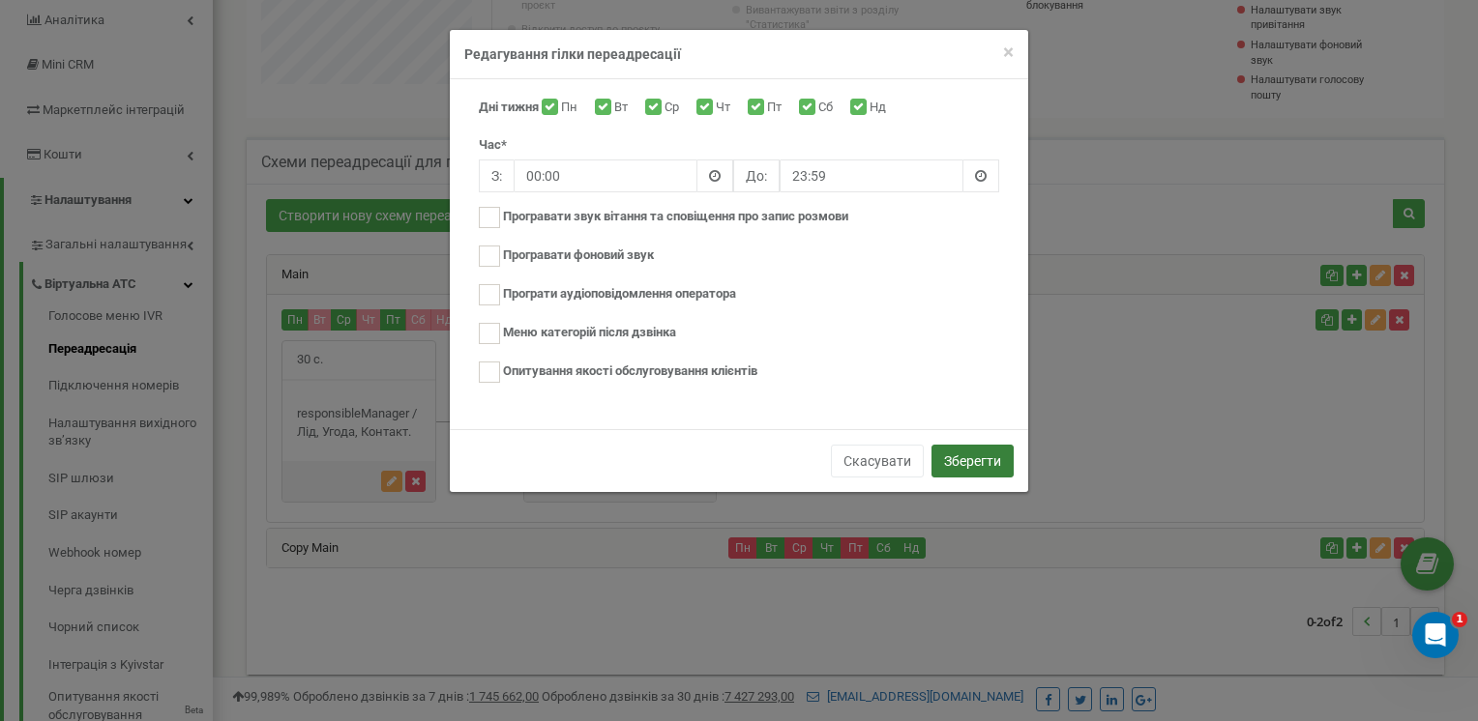
click at [974, 457] on button "Зберегти" at bounding box center [972, 461] width 82 height 33
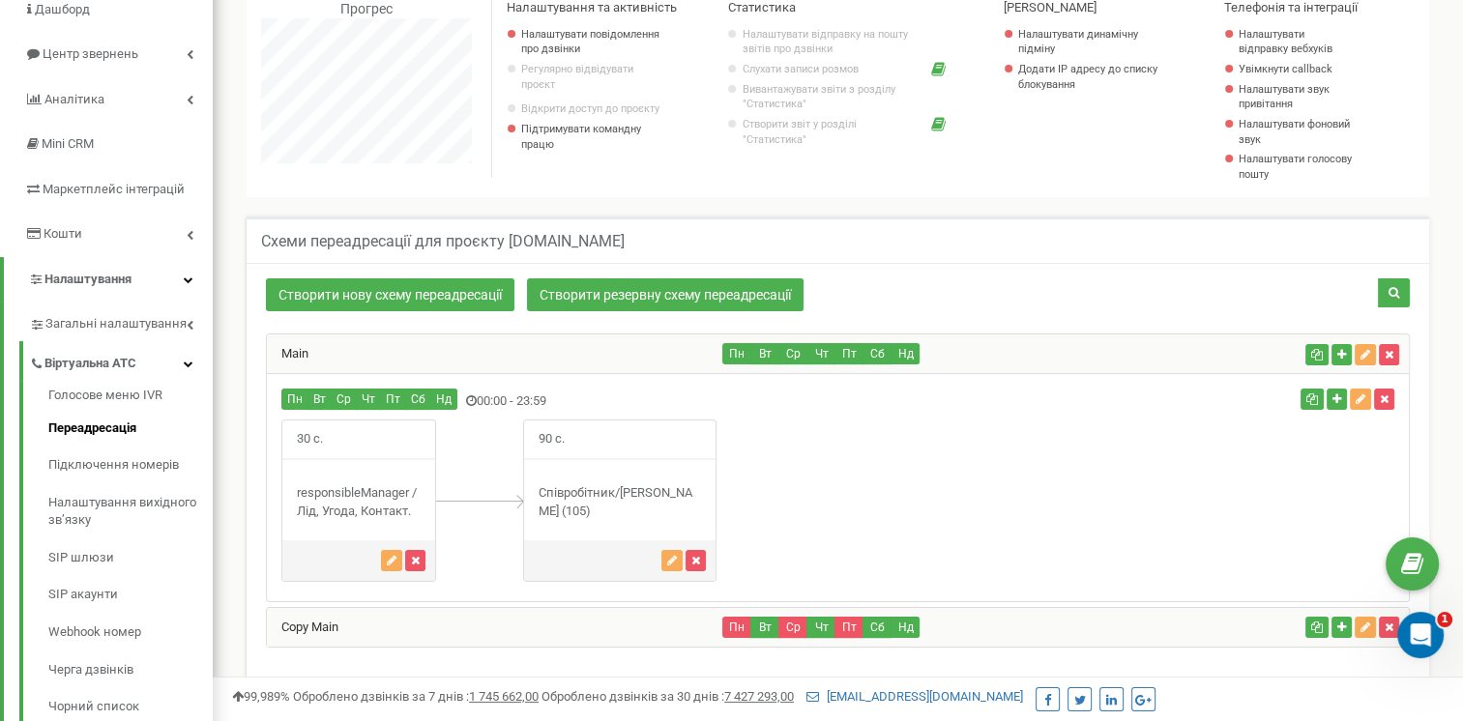
scroll to position [351, 0]
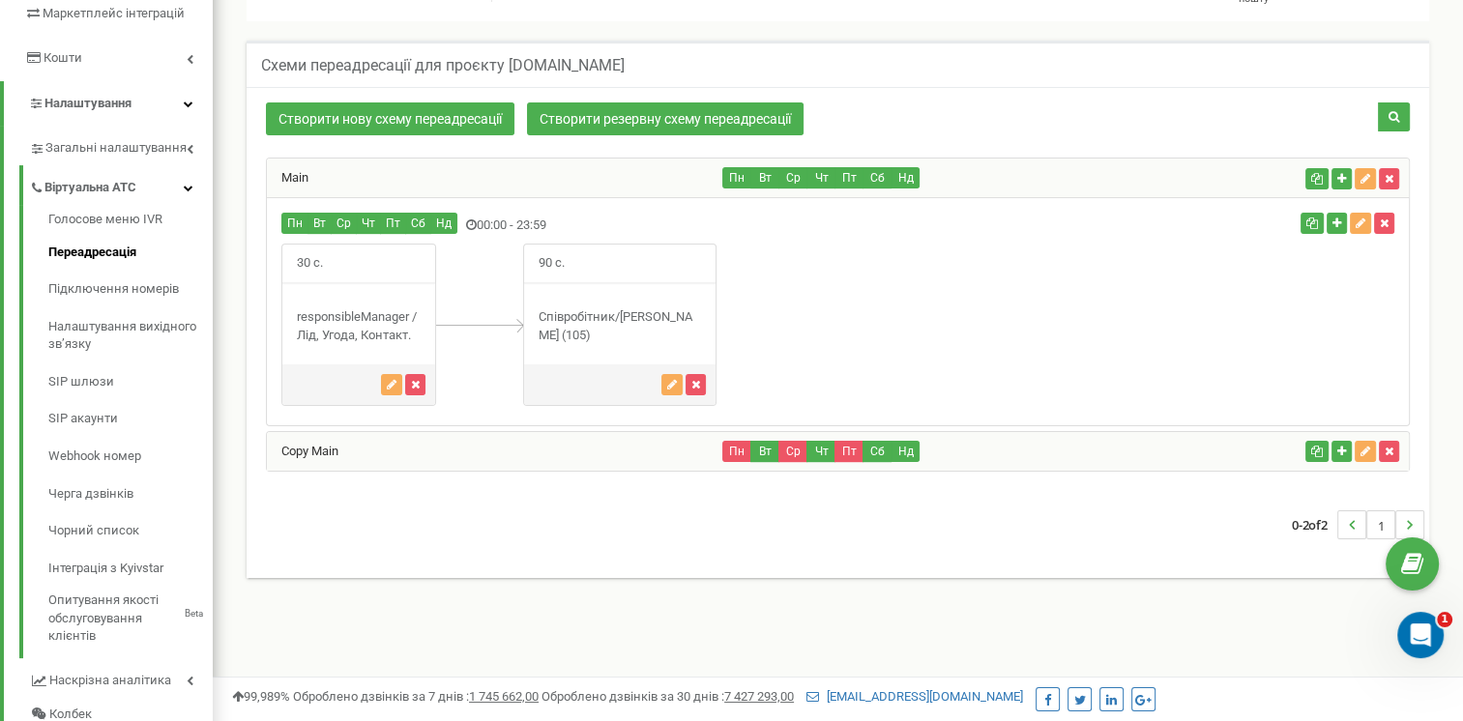
click at [353, 454] on div "Copy Main" at bounding box center [495, 451] width 456 height 39
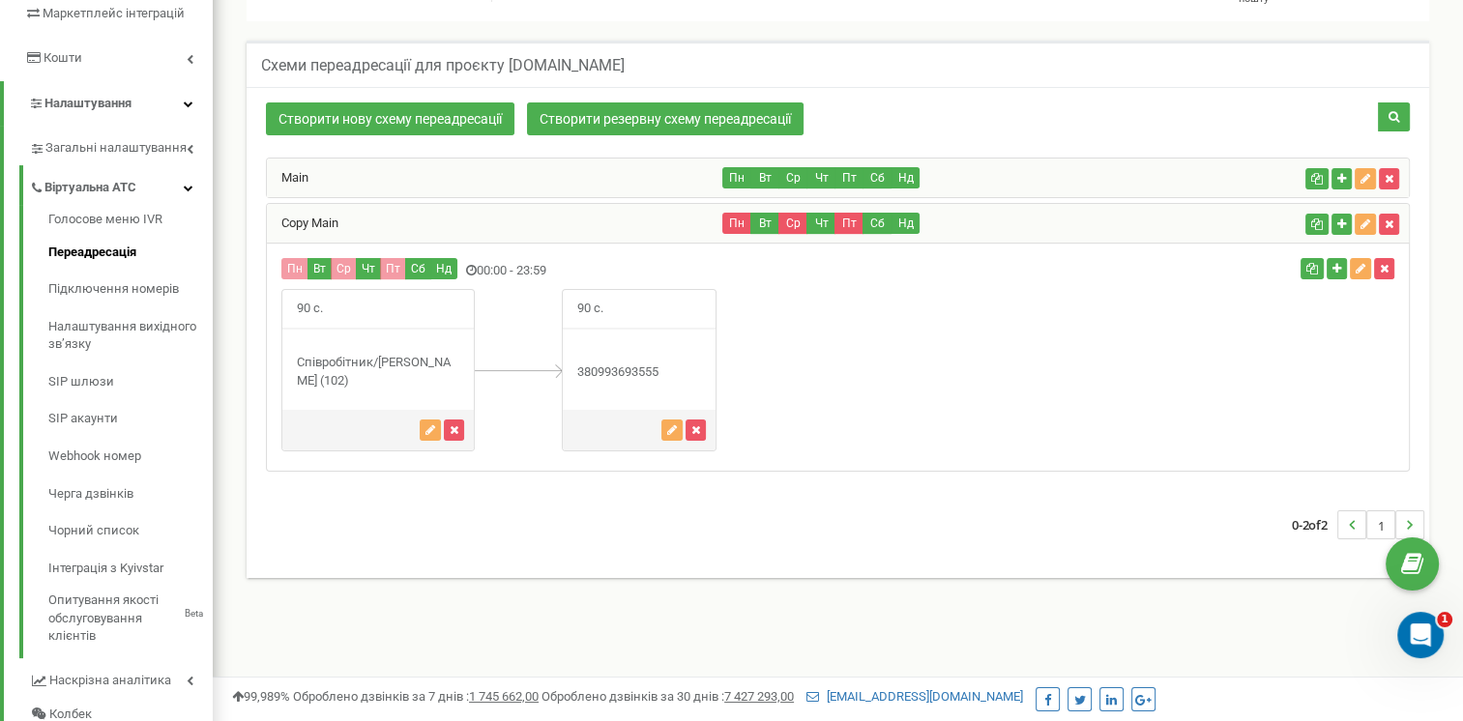
click at [434, 179] on div "Main" at bounding box center [495, 178] width 456 height 39
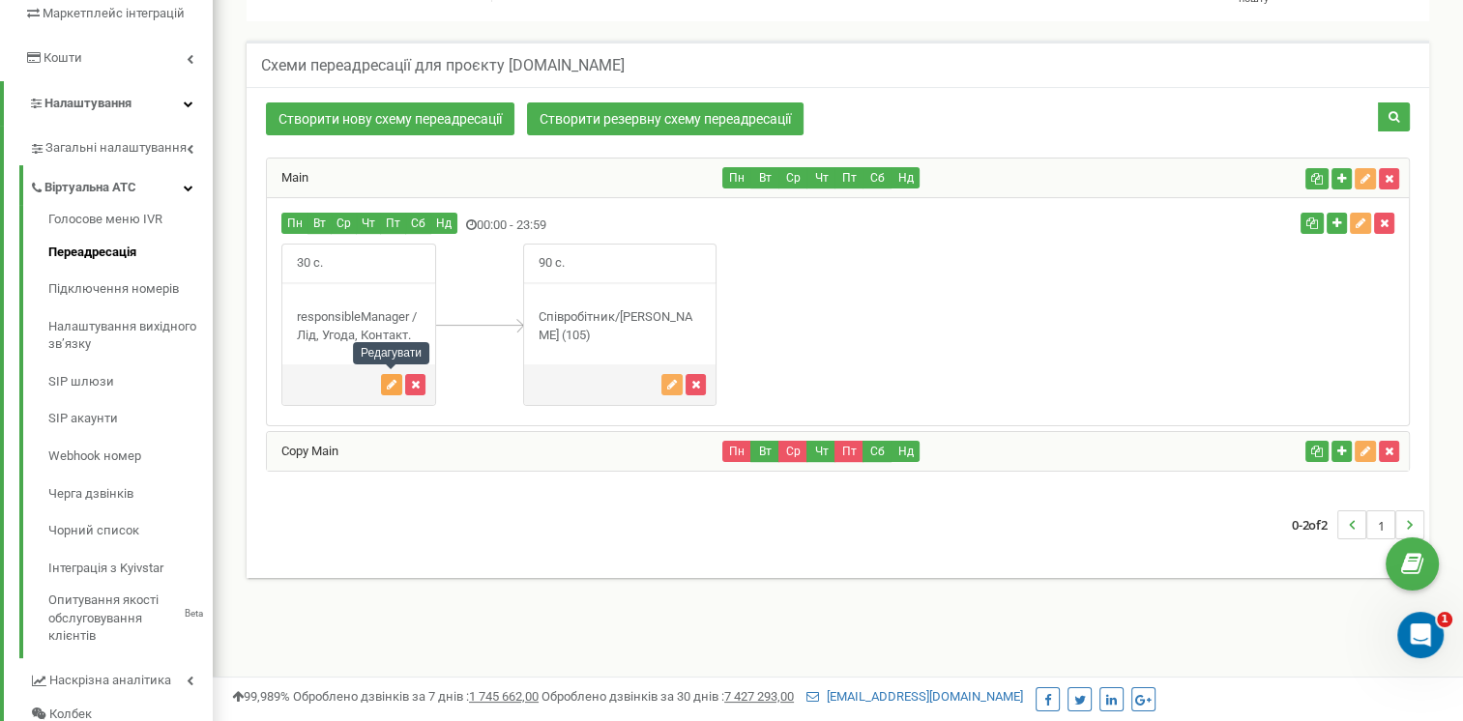
click at [390, 387] on icon "button" at bounding box center [392, 385] width 10 height 12
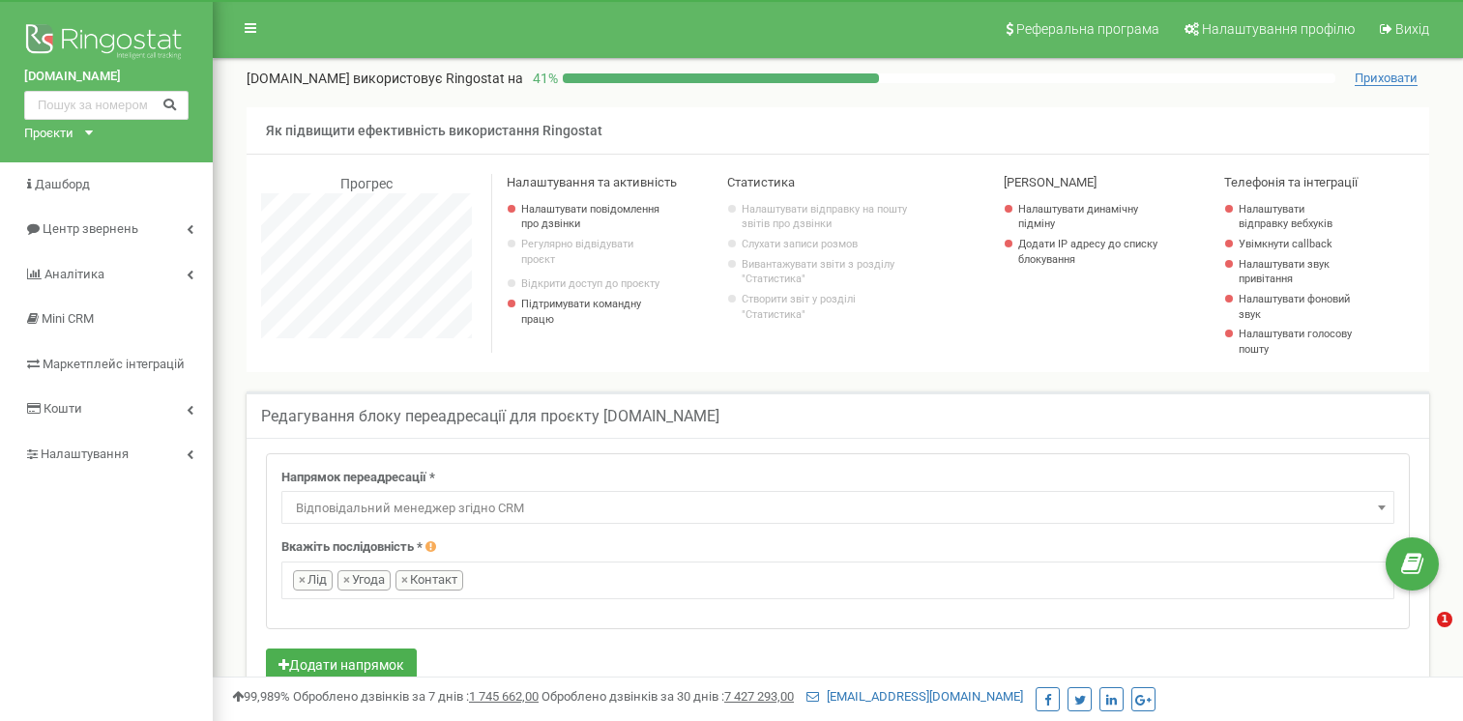
select select "directionsOfResponsibleSalesRep"
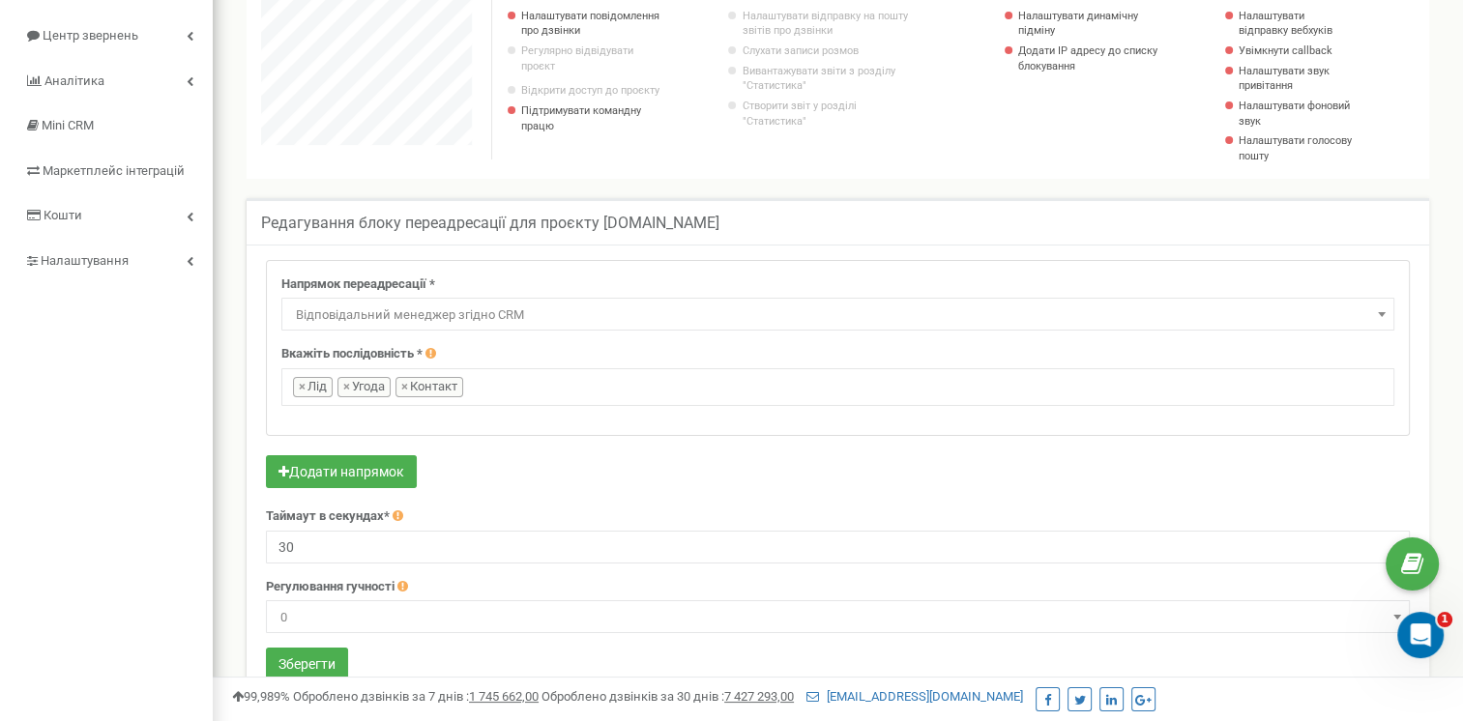
scroll to position [290, 0]
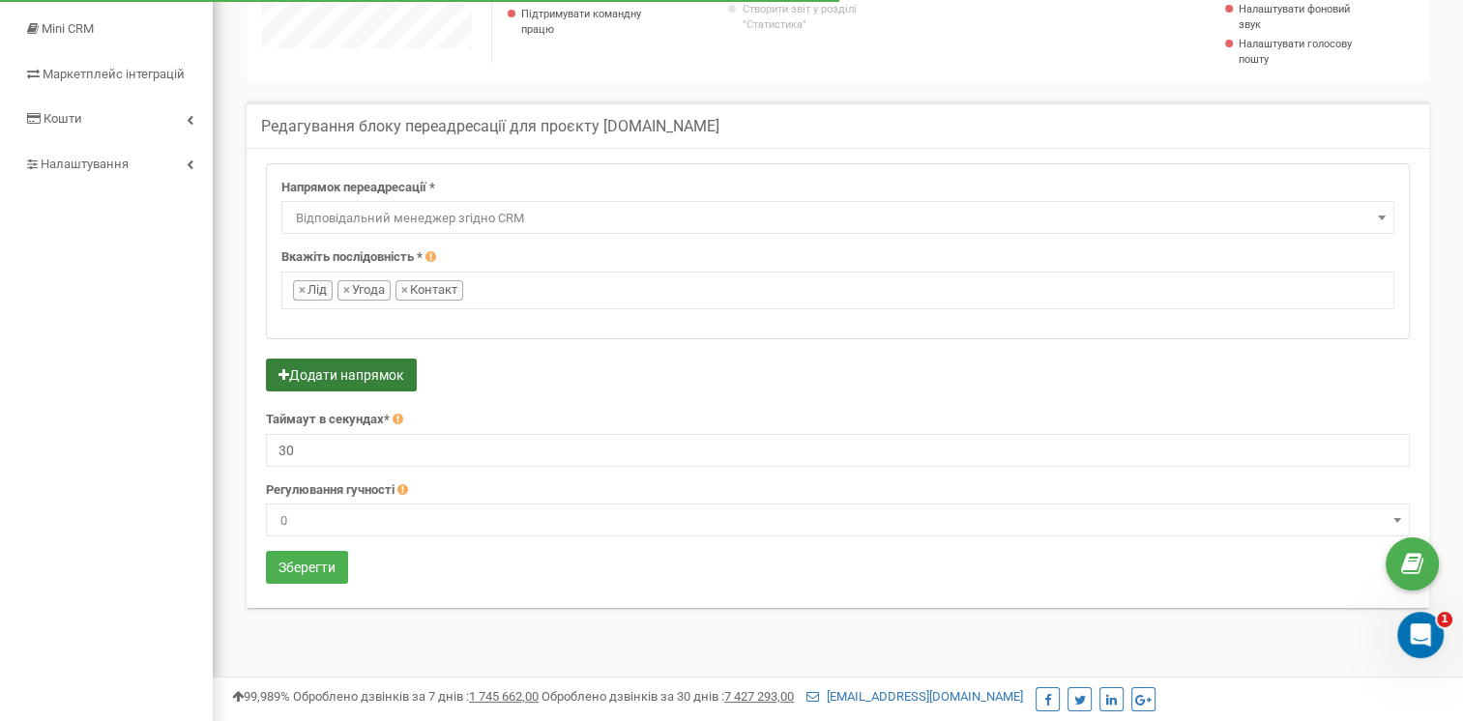
click at [353, 377] on button "Додати напрямок" at bounding box center [341, 375] width 151 height 33
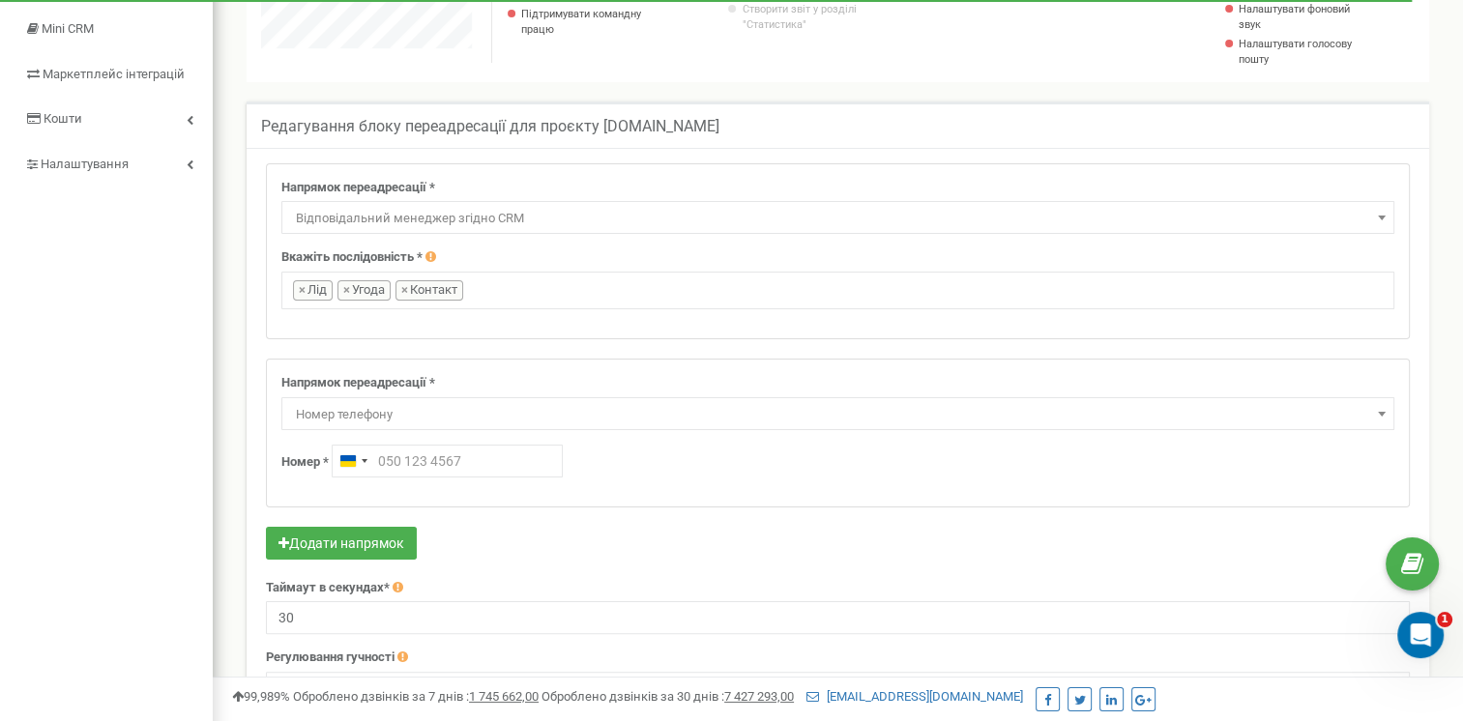
click at [460, 227] on span "Відповідальний менеджер згідно CRM" at bounding box center [837, 218] width 1099 height 27
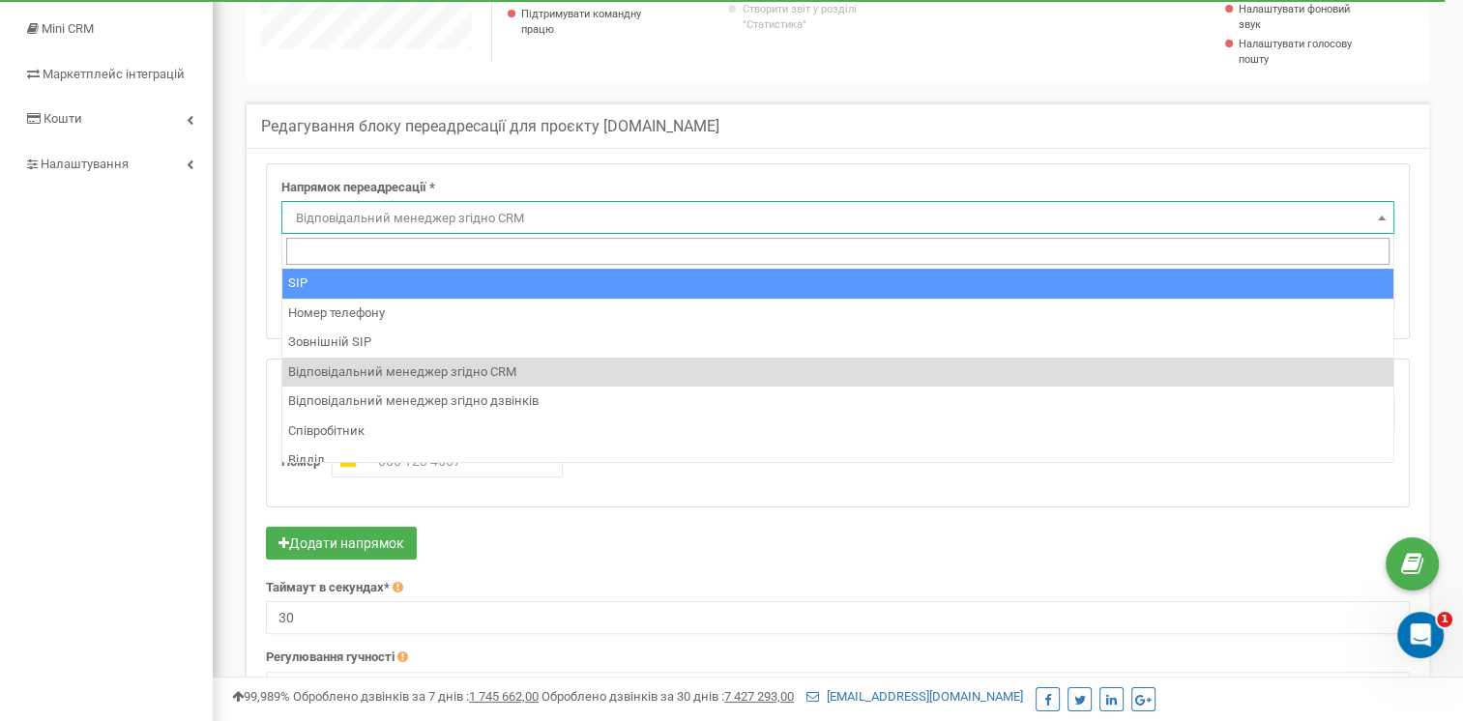
scroll to position [161, 0]
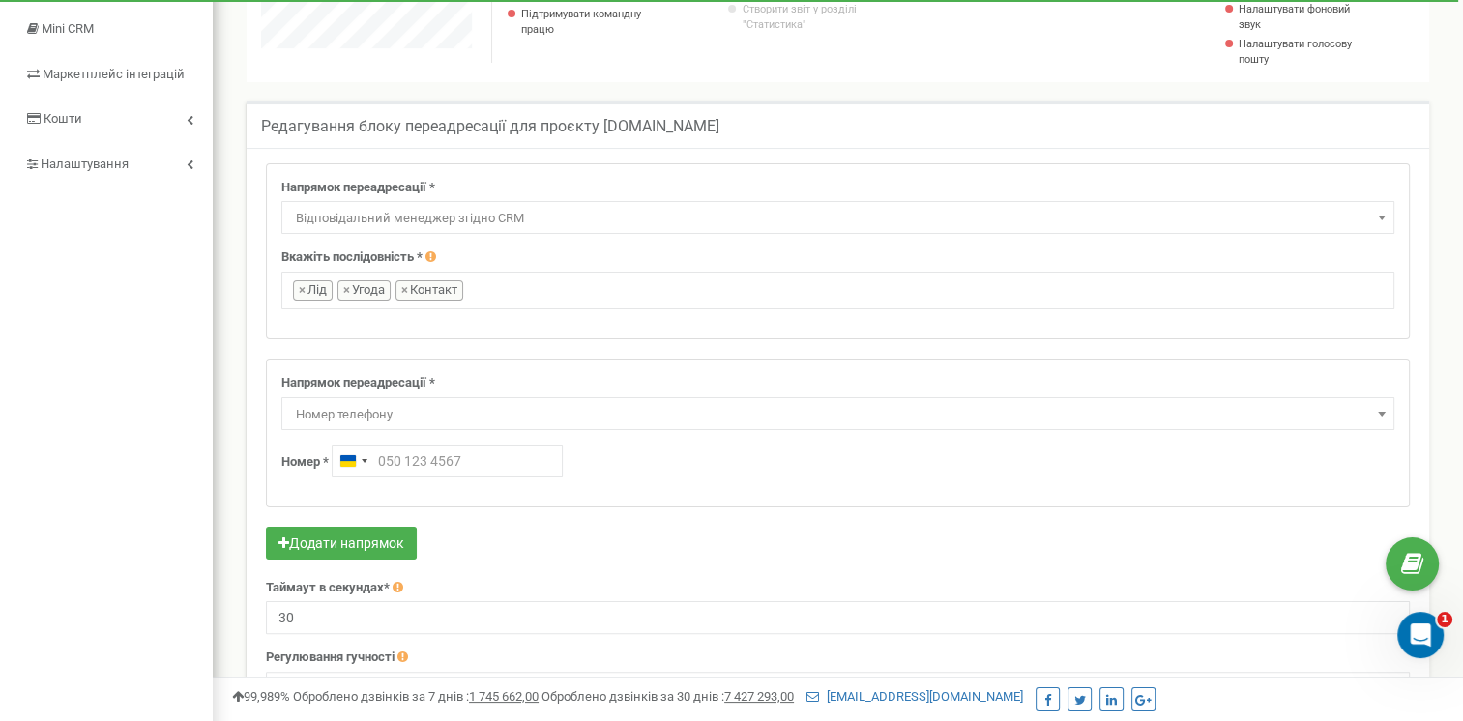
click at [622, 170] on div "Напрямок переадресації * Не використовувати Голосова пошта IVR Webhook номер пе…" at bounding box center [838, 251] width 1142 height 174
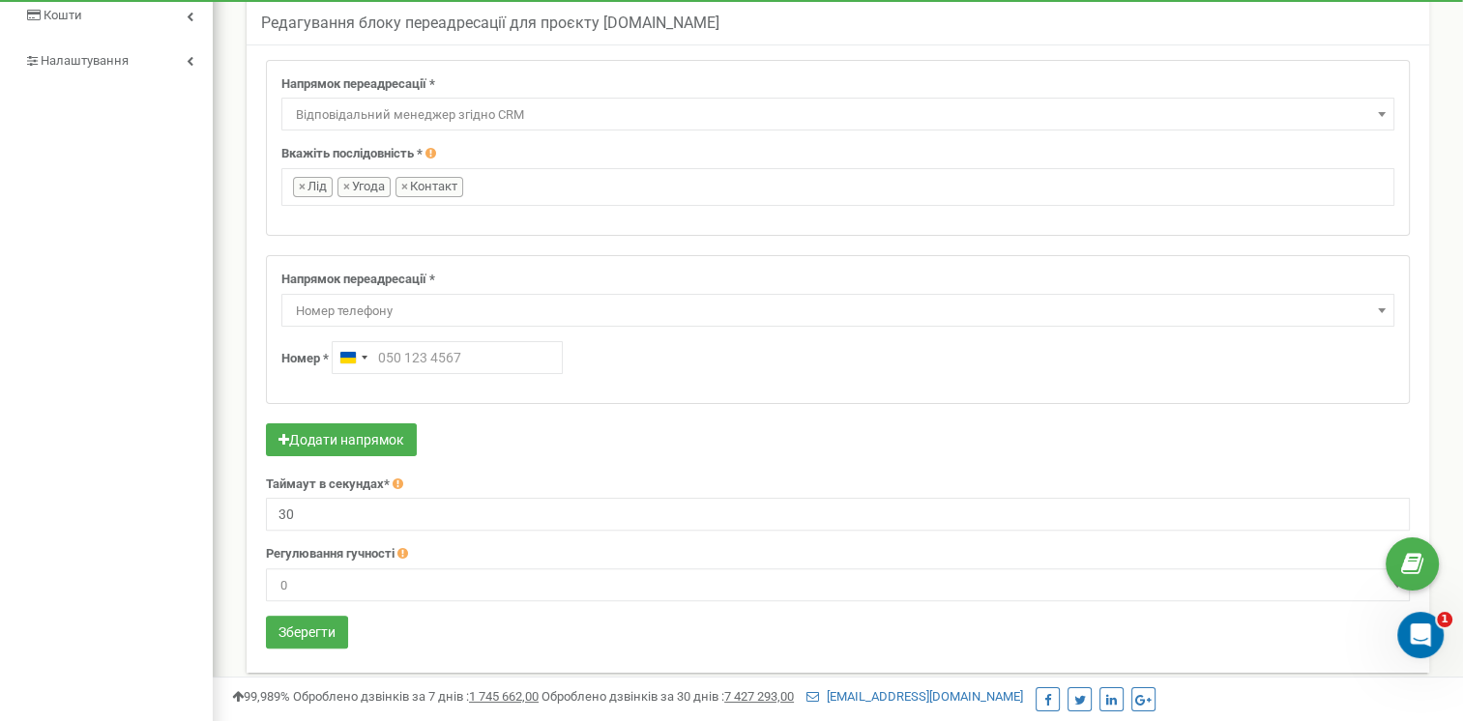
scroll to position [438, 0]
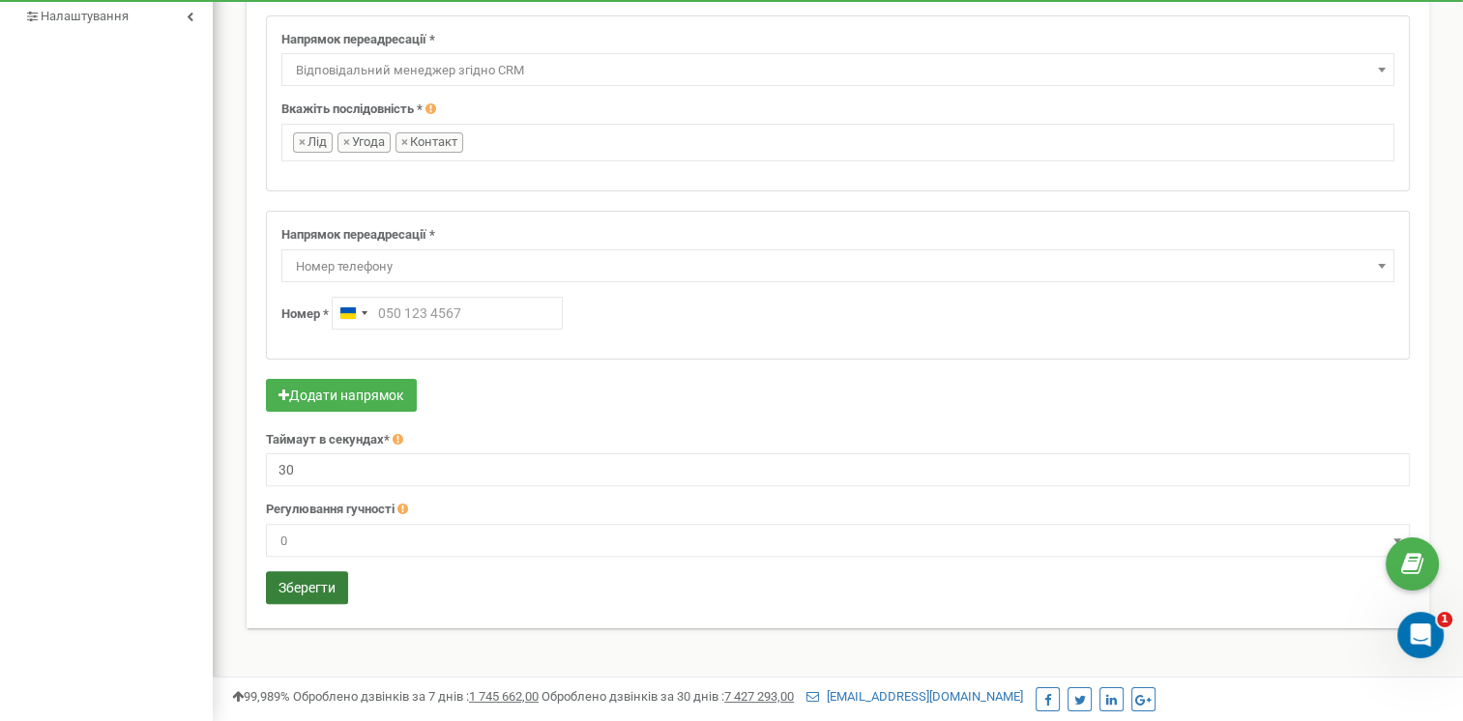
click at [324, 575] on button "Зберегти" at bounding box center [307, 587] width 82 height 33
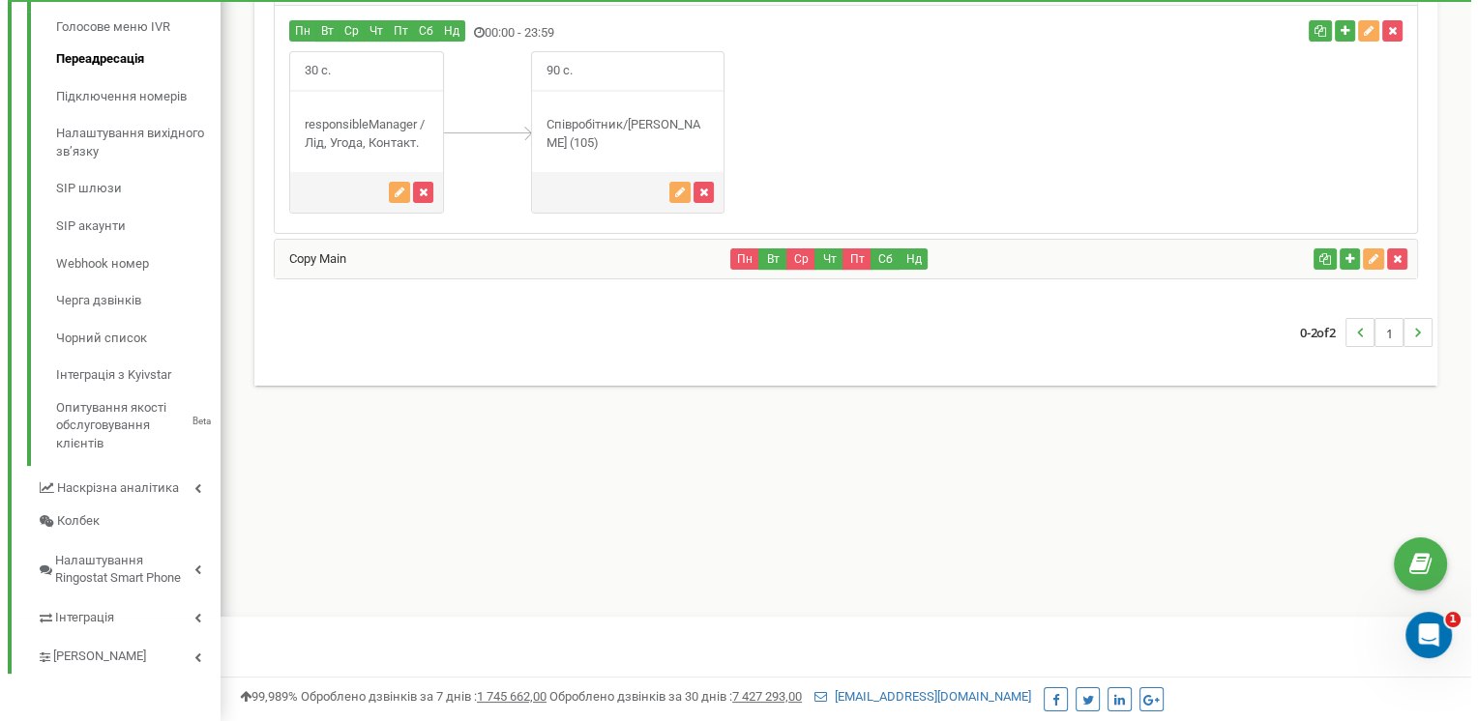
scroll to position [544, 0]
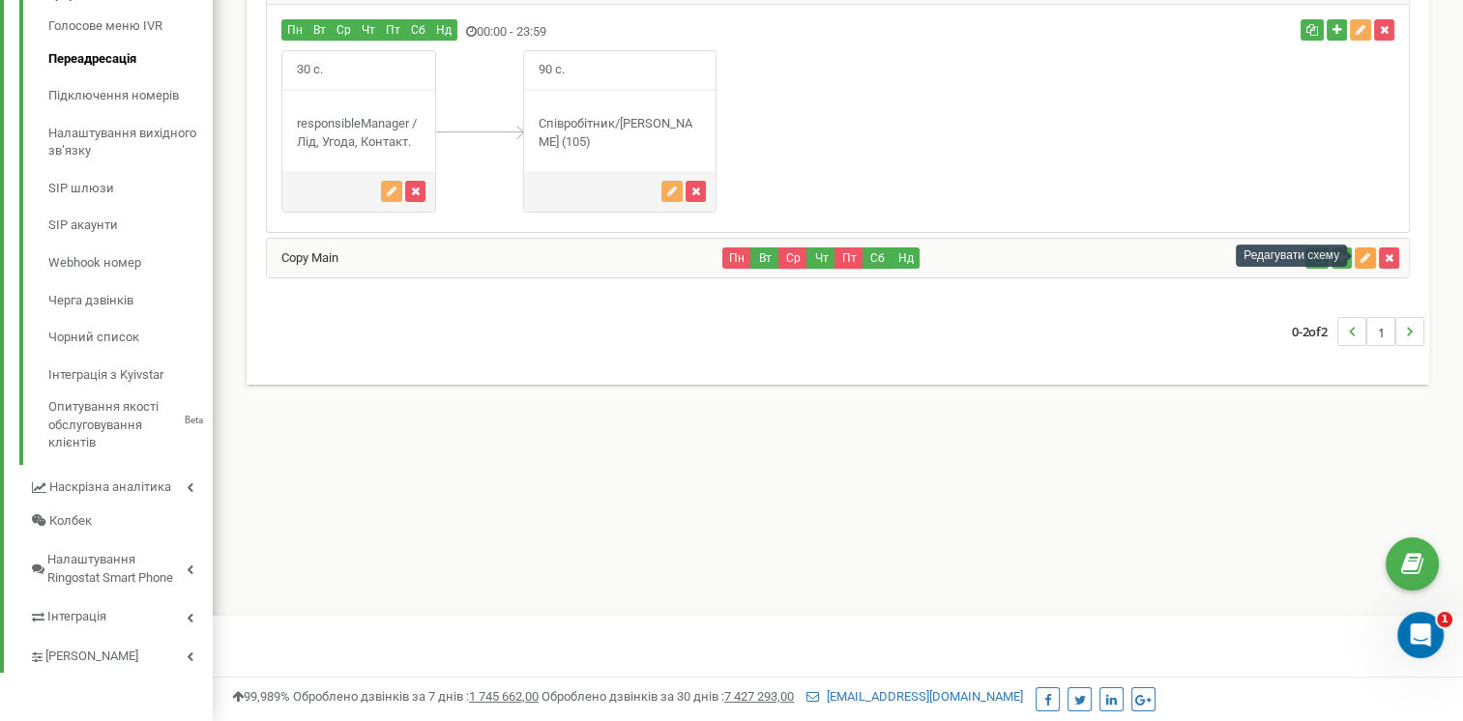
click at [1366, 254] on icon "button" at bounding box center [1366, 258] width 10 height 12
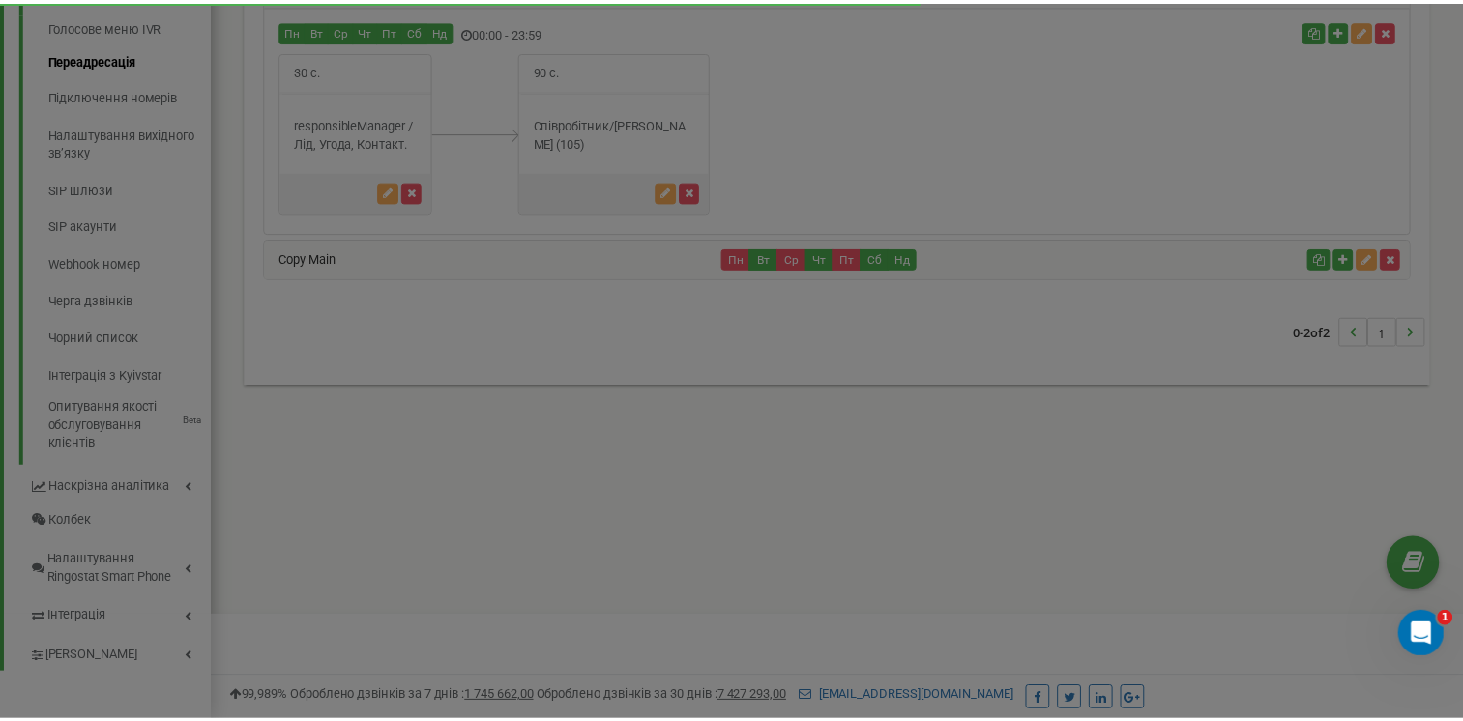
scroll to position [1160, 1265]
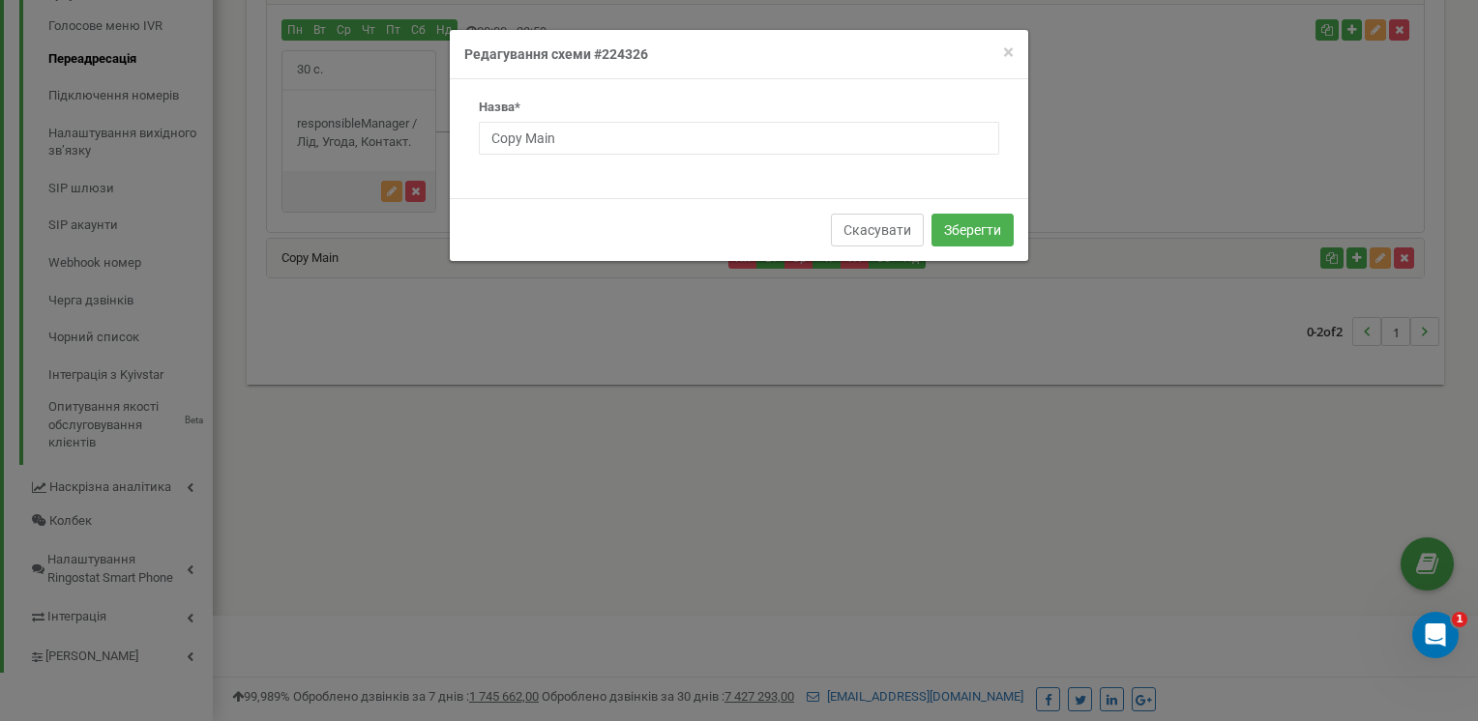
drag, startPoint x: 892, startPoint y: 228, endPoint x: 863, endPoint y: 235, distance: 29.8
click at [892, 227] on button "Скасувати" at bounding box center [877, 230] width 93 height 33
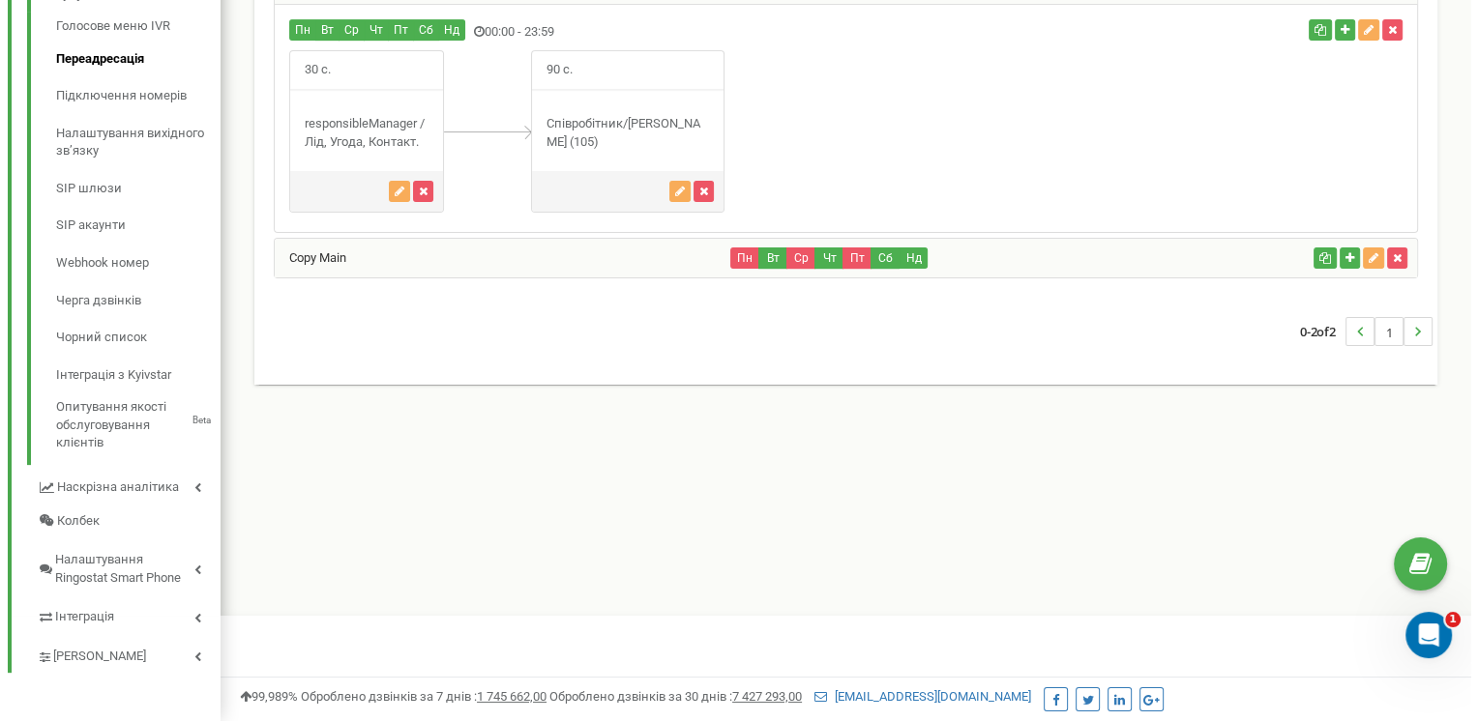
scroll to position [965793, 965703]
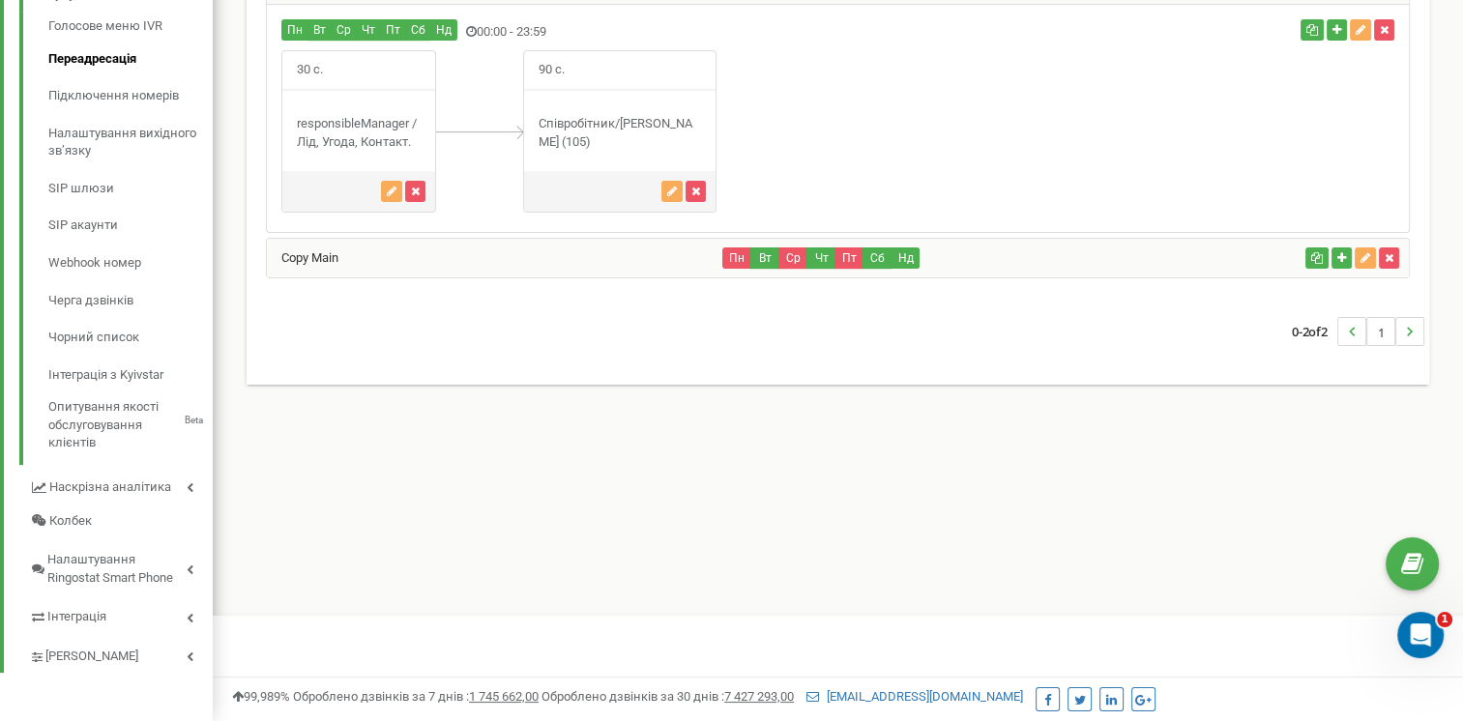
click at [565, 253] on div "Copy Main" at bounding box center [495, 258] width 456 height 39
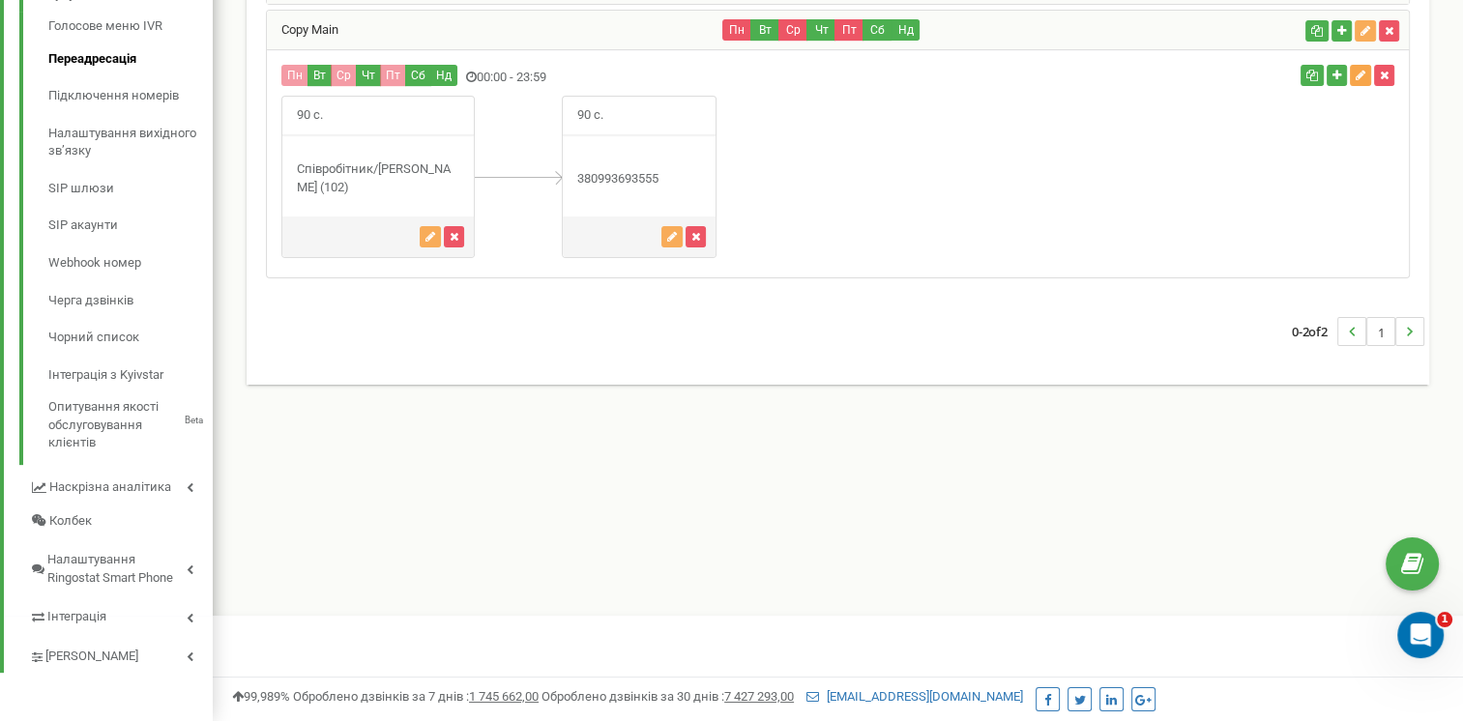
click at [1365, 73] on button "button" at bounding box center [1360, 75] width 21 height 21
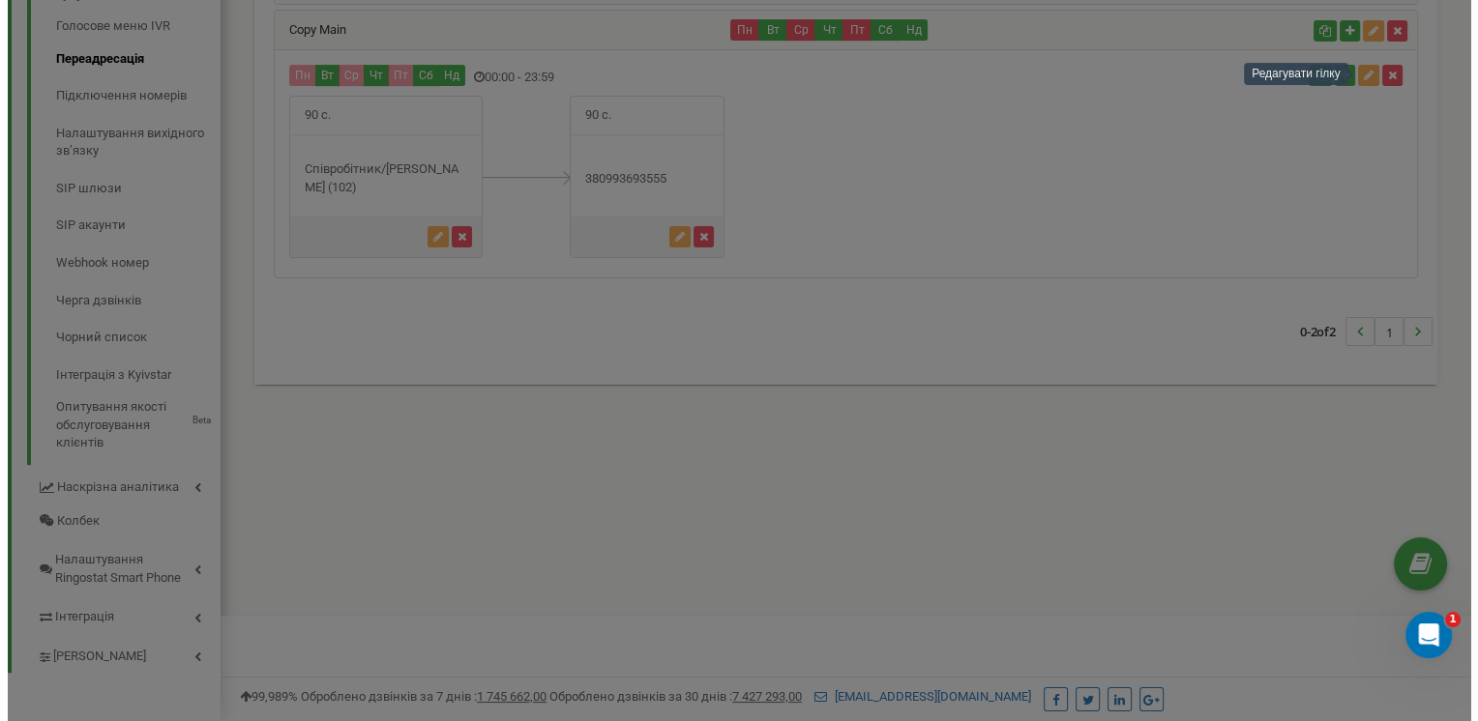
scroll to position [1160, 1265]
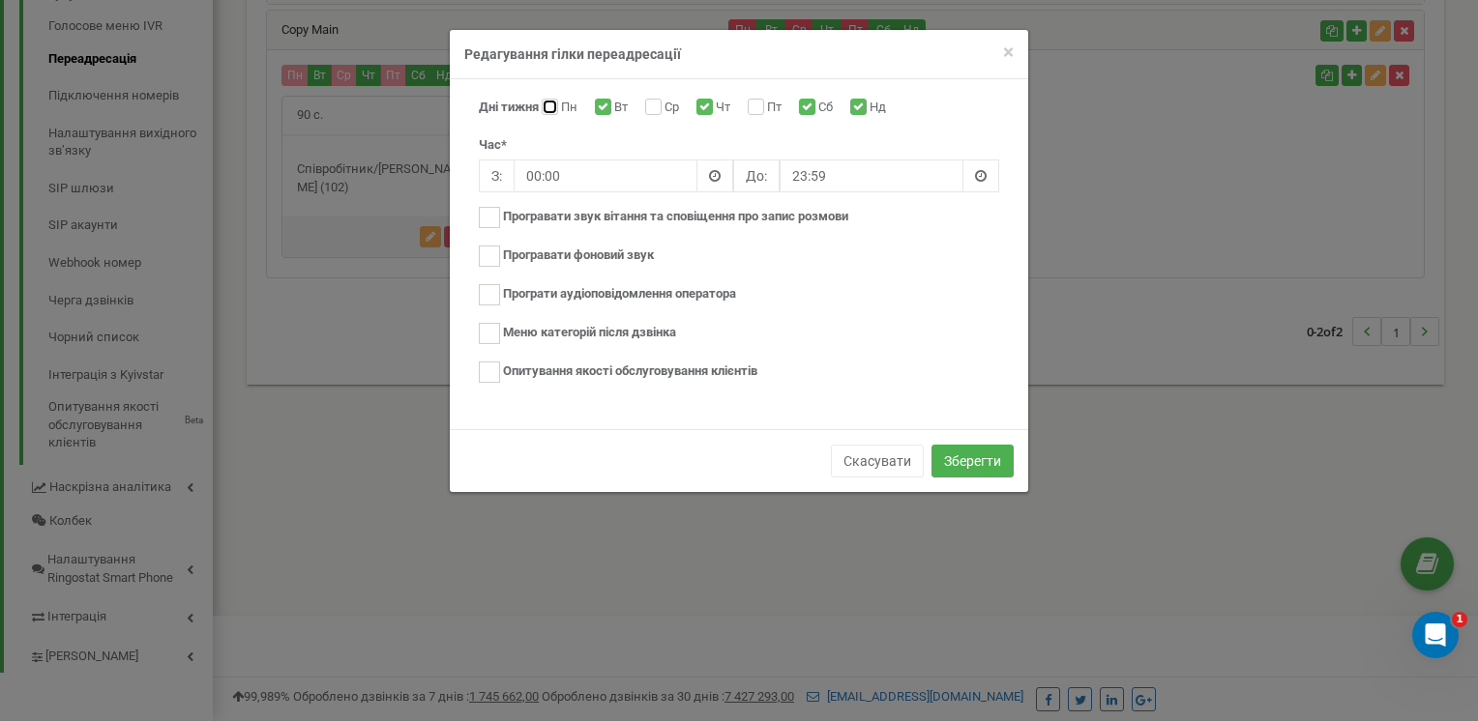
click at [543, 111] on input "Пн" at bounding box center [547, 108] width 13 height 13
checkbox input "true"
click at [652, 110] on input "Ср" at bounding box center [651, 108] width 13 height 13
checkbox input "true"
click at [760, 109] on input "Пт" at bounding box center [753, 108] width 13 height 13
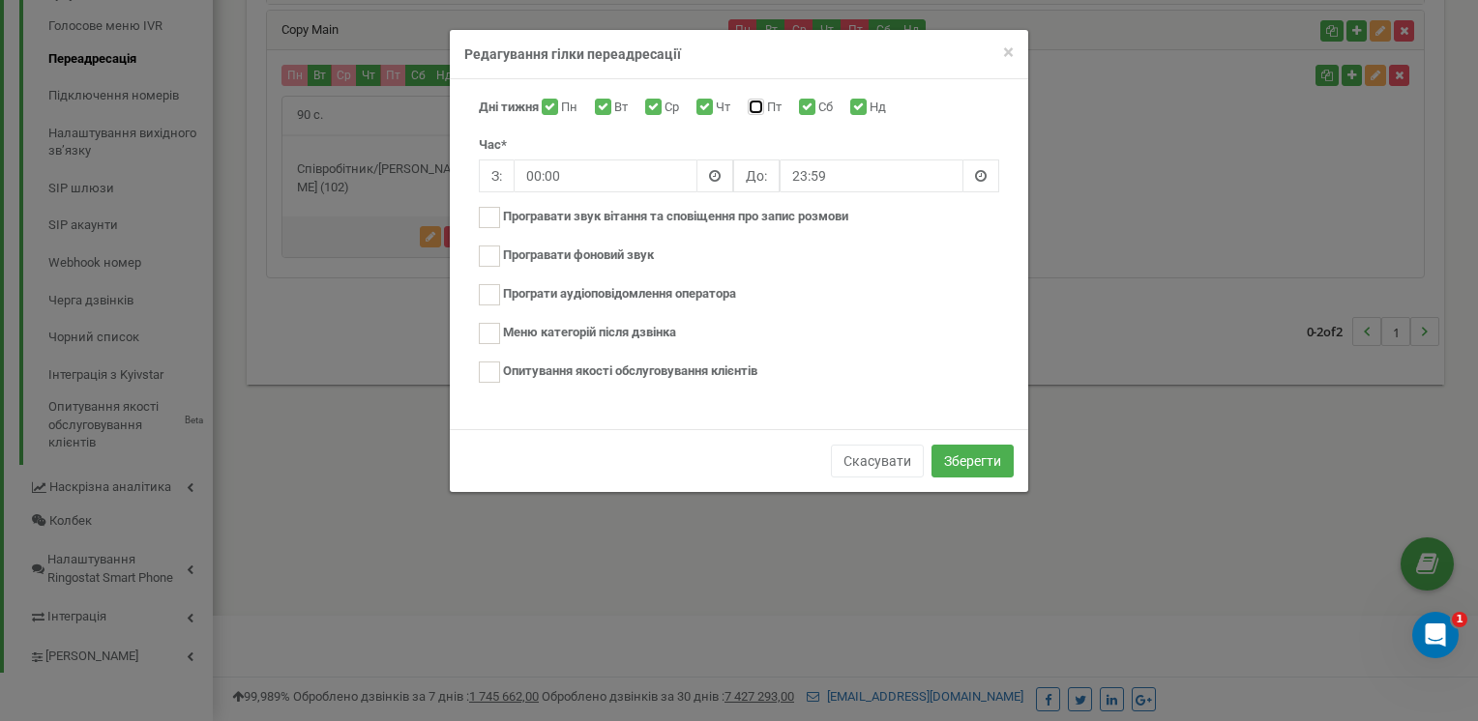
checkbox input "true"
click at [982, 456] on button "Зберегти" at bounding box center [972, 461] width 82 height 33
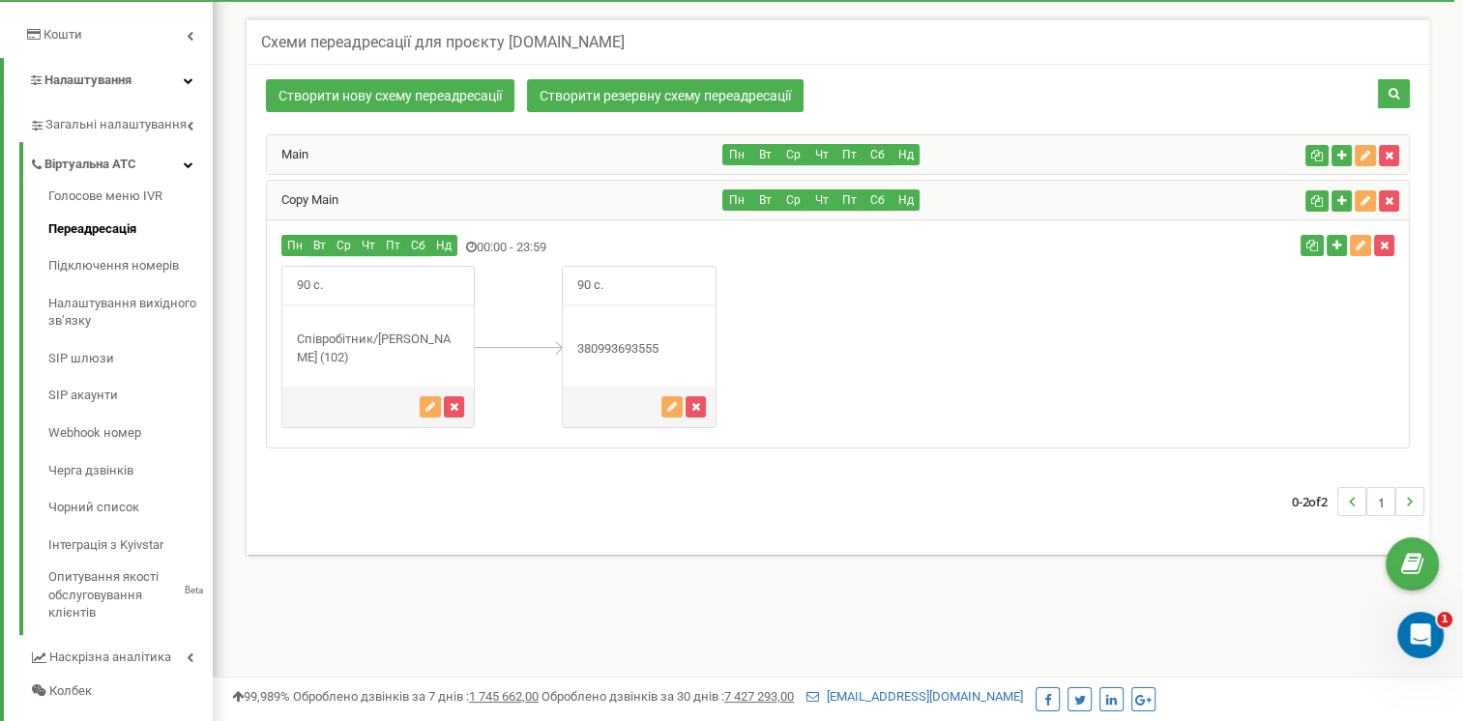
scroll to position [351, 0]
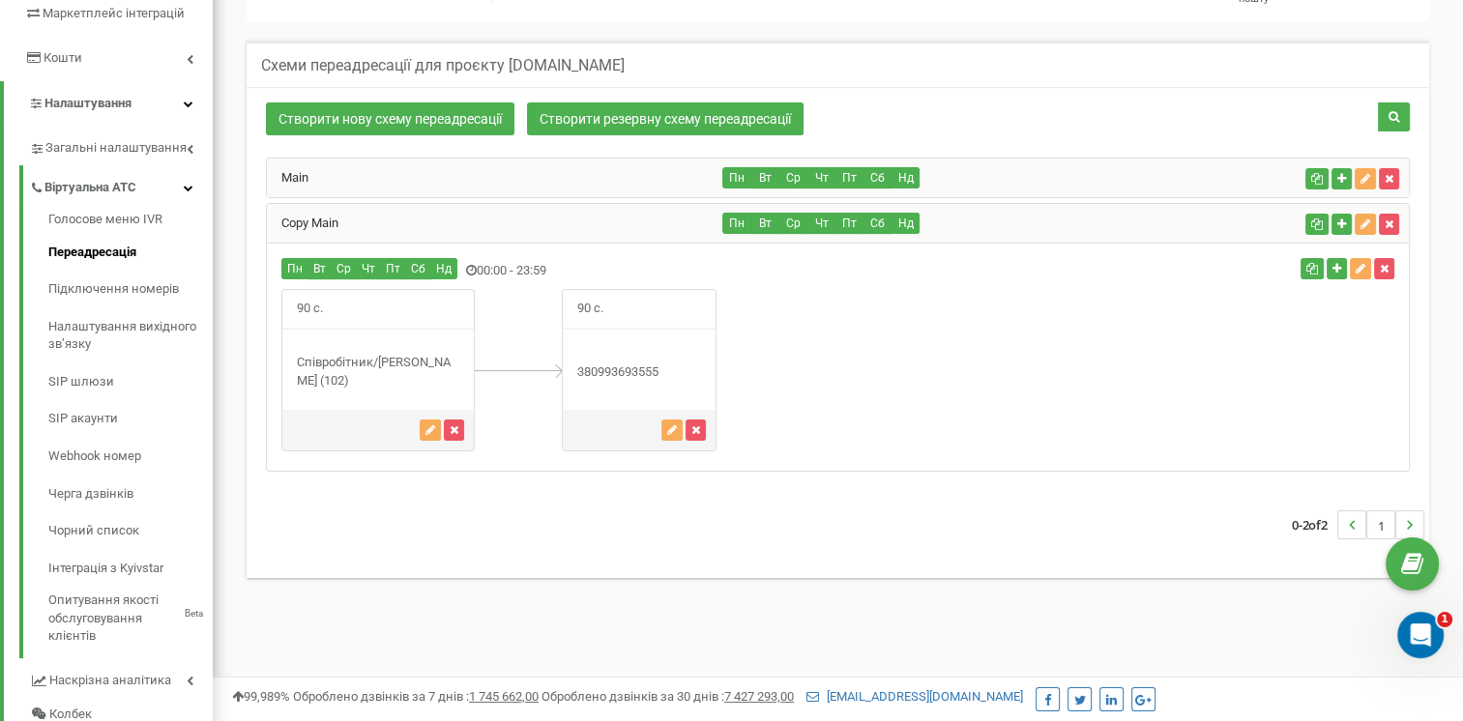
click at [1074, 176] on div "Пн Вт Ср Чт Пт Сб Нд" at bounding box center [1010, 177] width 574 height 21
click at [1045, 191] on div "Main Пн Вт Ср Чт Пт Сб Нд" at bounding box center [838, 178] width 1142 height 39
click at [487, 184] on div "Main" at bounding box center [495, 178] width 456 height 39
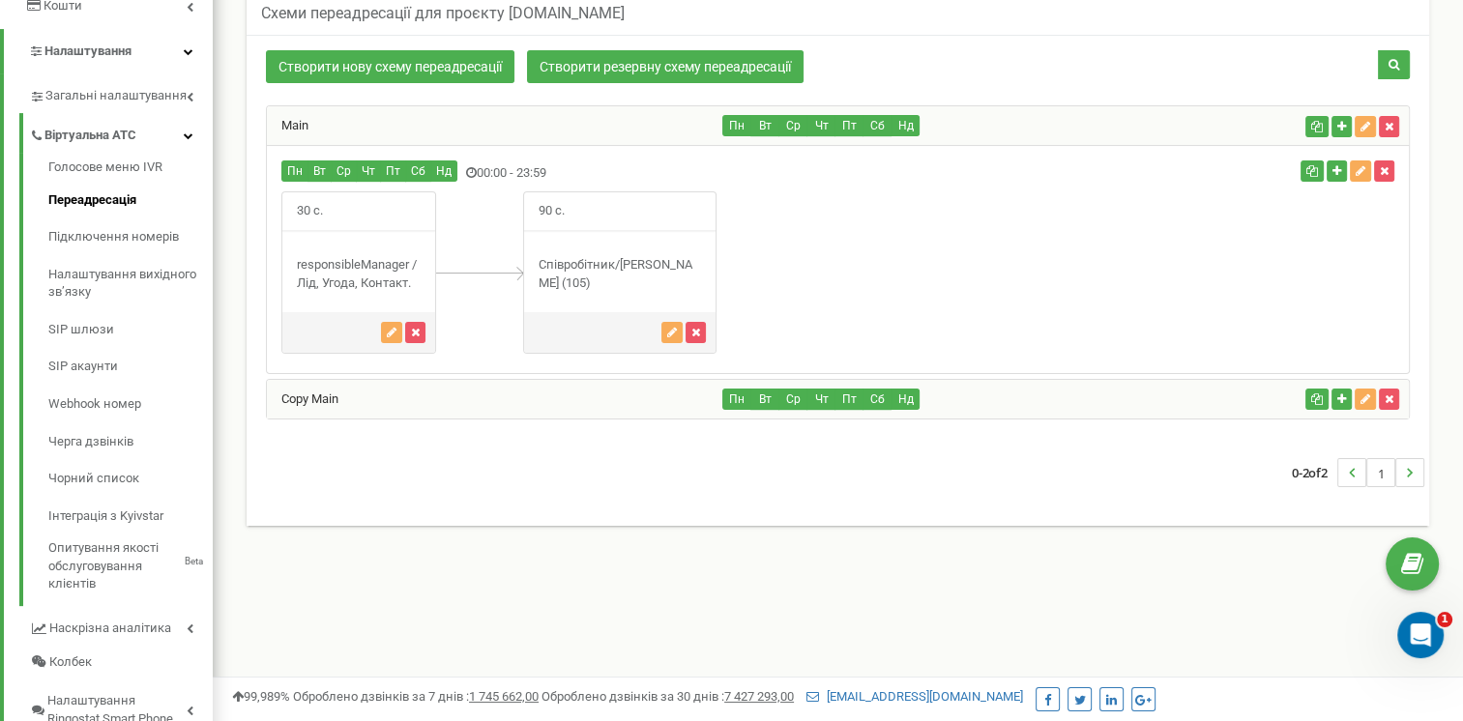
scroll to position [448, 0]
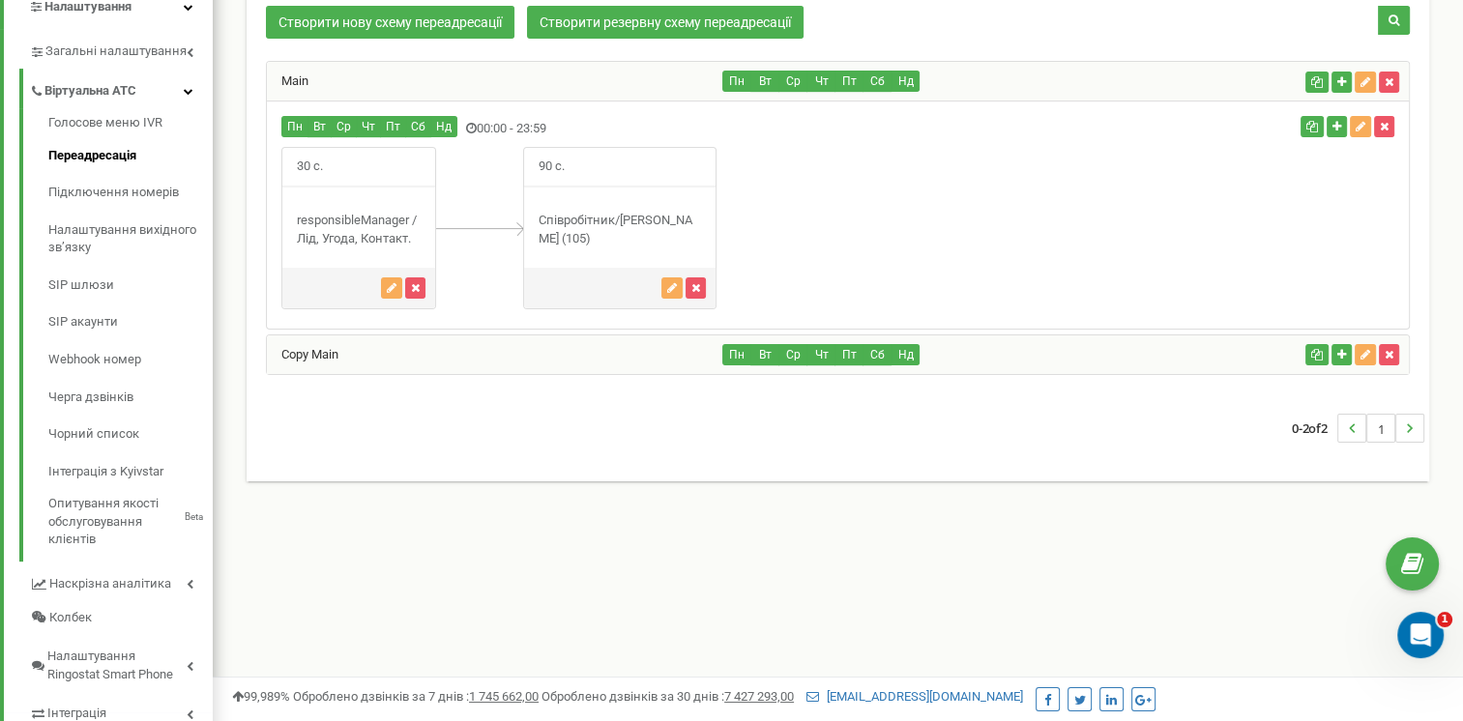
click at [491, 354] on div "Copy Main" at bounding box center [495, 355] width 456 height 39
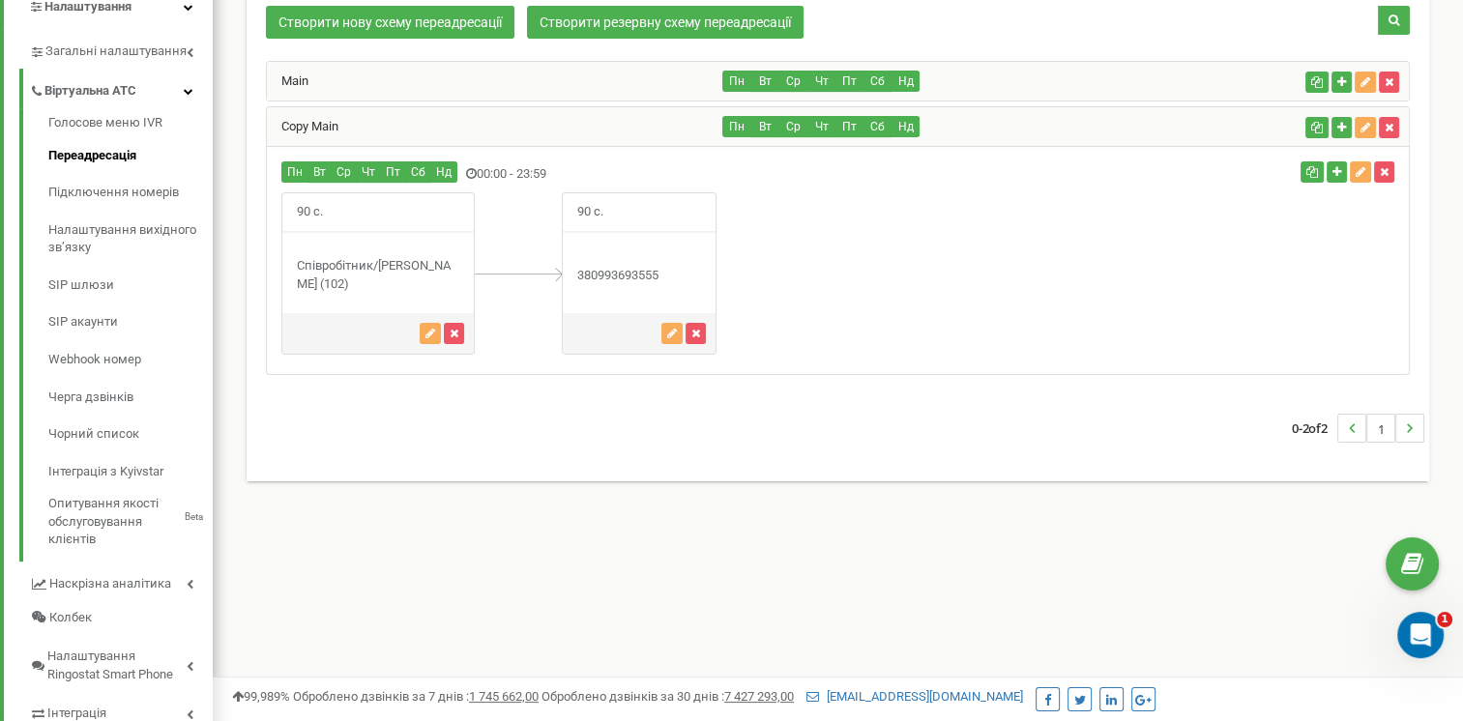
click at [432, 87] on div "Main" at bounding box center [495, 81] width 456 height 39
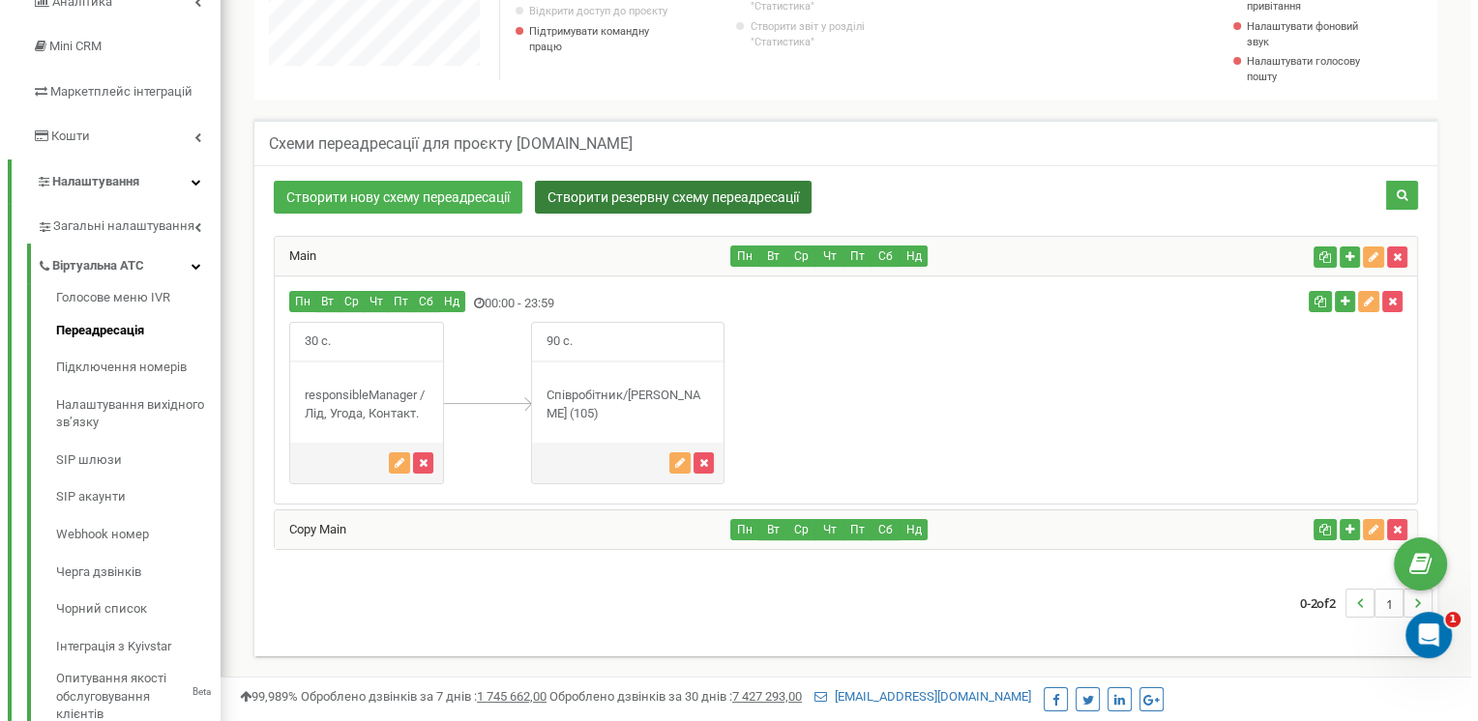
scroll to position [254, 0]
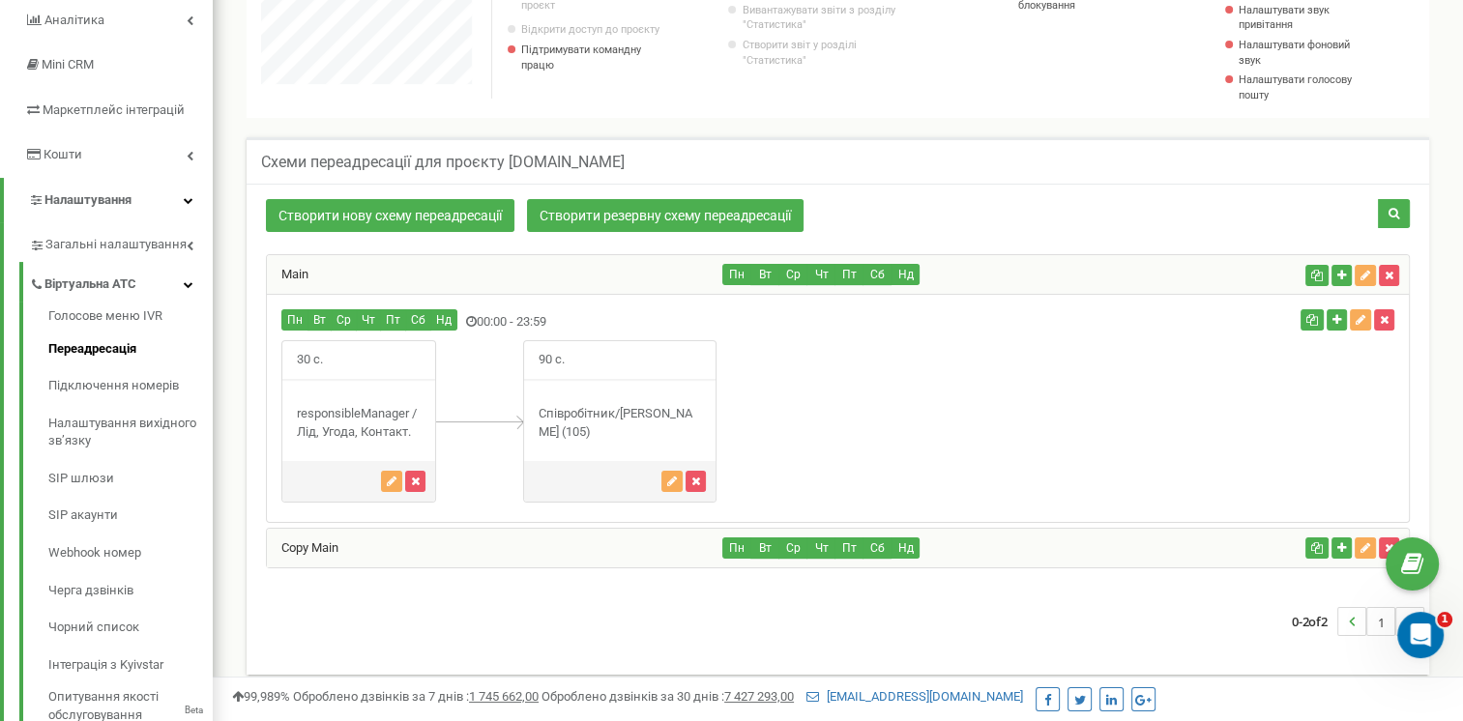
click at [482, 271] on div "Main" at bounding box center [495, 274] width 456 height 39
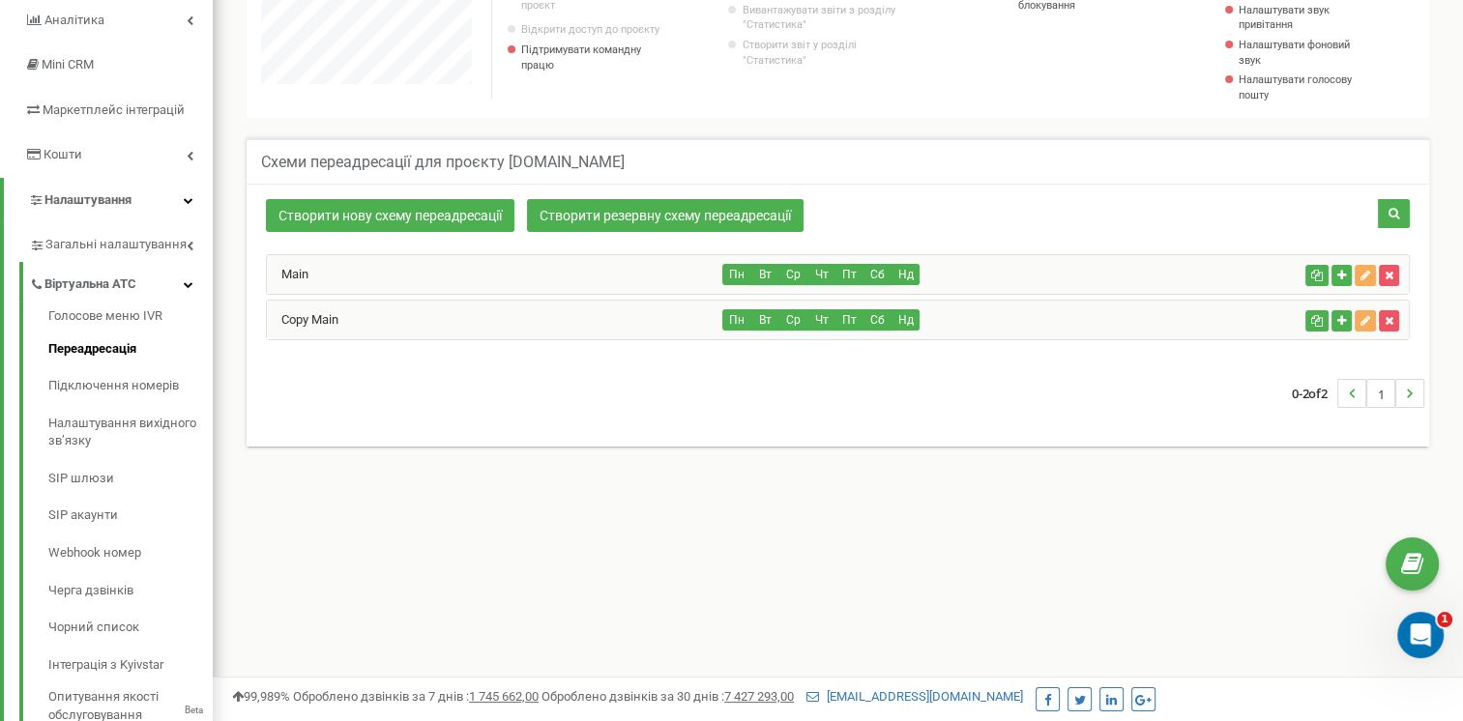
click at [483, 271] on div "Main" at bounding box center [495, 274] width 456 height 39
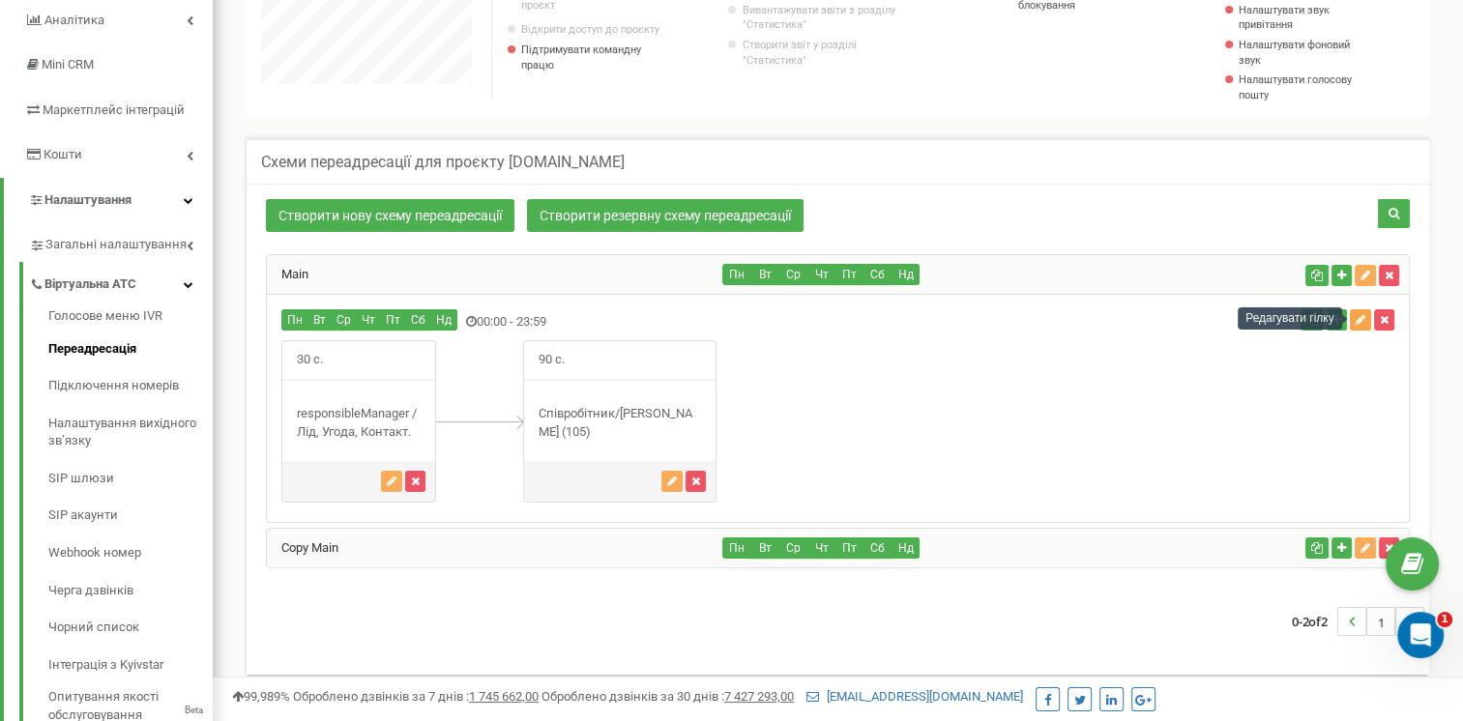
click at [1358, 319] on icon "button" at bounding box center [1361, 320] width 10 height 12
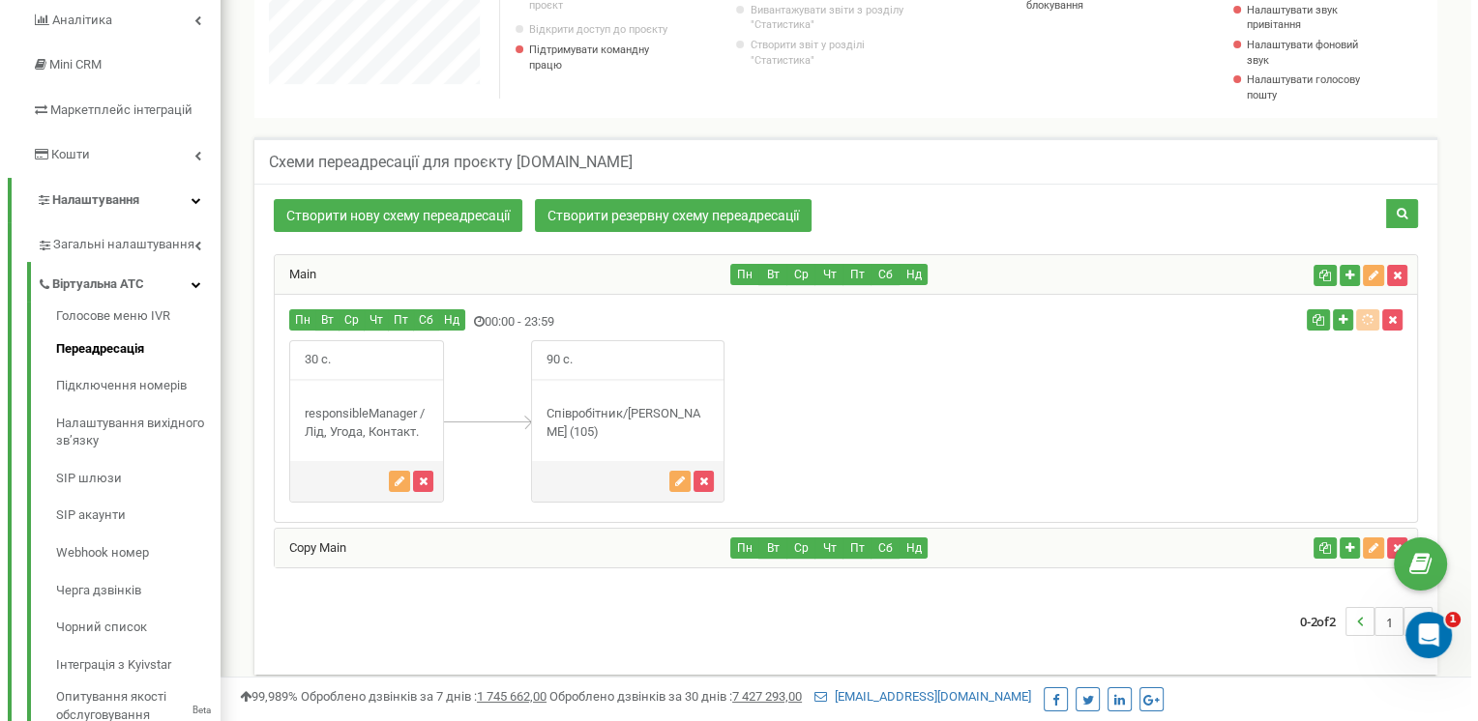
scroll to position [1160, 1265]
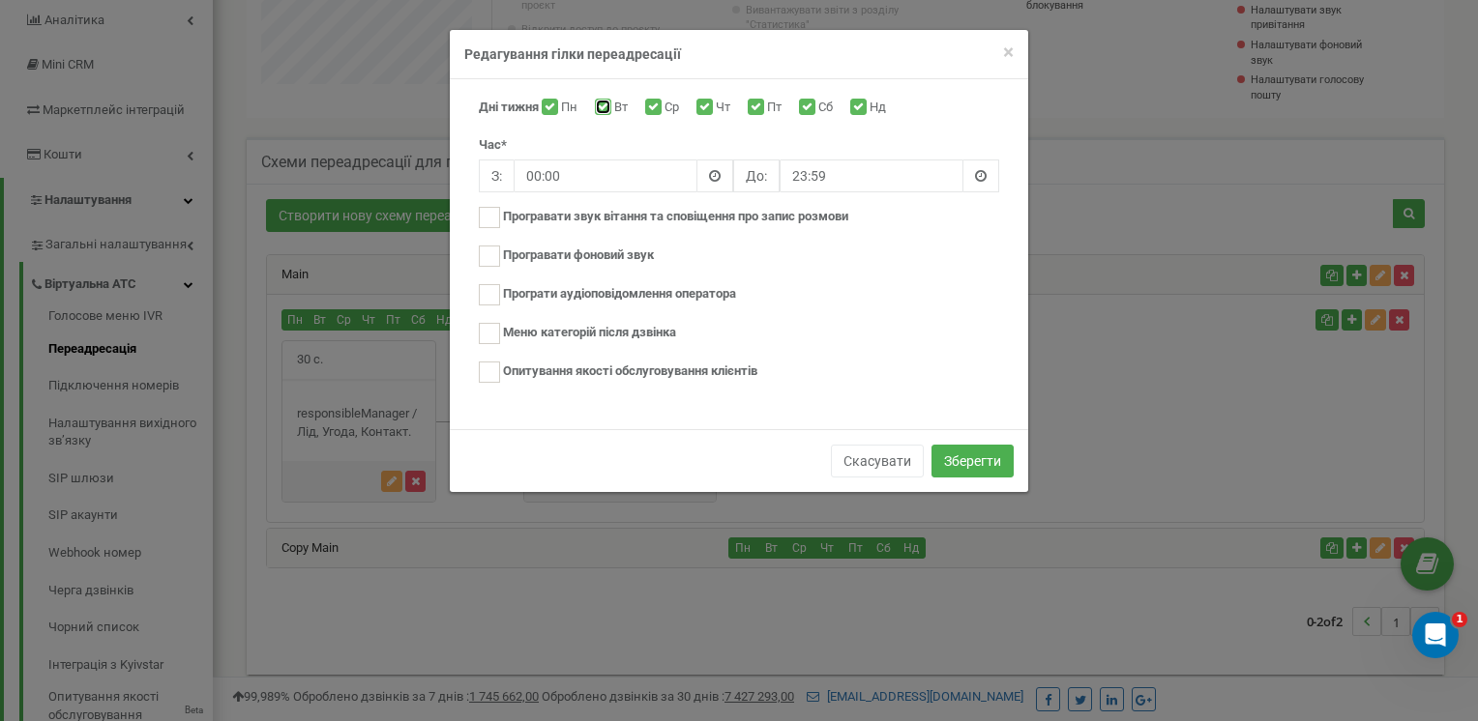
click at [600, 107] on input "Вт" at bounding box center [601, 108] width 13 height 13
checkbox input "false"
click at [709, 106] on input "Чт" at bounding box center [702, 108] width 13 height 13
checkbox input "false"
click at [806, 107] on input "Сб" at bounding box center [805, 108] width 13 height 13
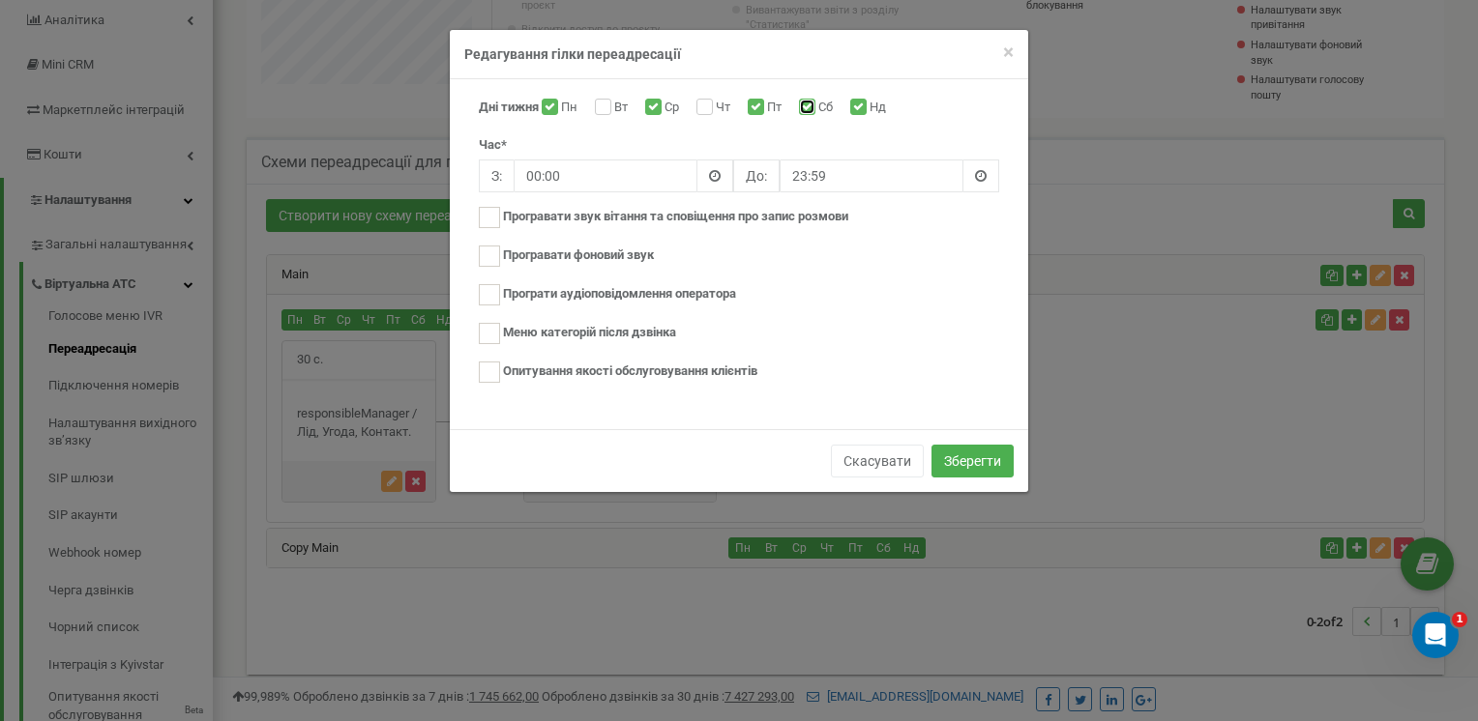
checkbox input "false"
click at [855, 106] on div "Дні тижня Пн Вт Ср Чт Пт Сб Нд" at bounding box center [739, 110] width 520 height 23
click at [863, 102] on input "Нд" at bounding box center [856, 108] width 13 height 13
checkbox input "false"
click at [973, 455] on button "Зберегти" at bounding box center [972, 461] width 82 height 33
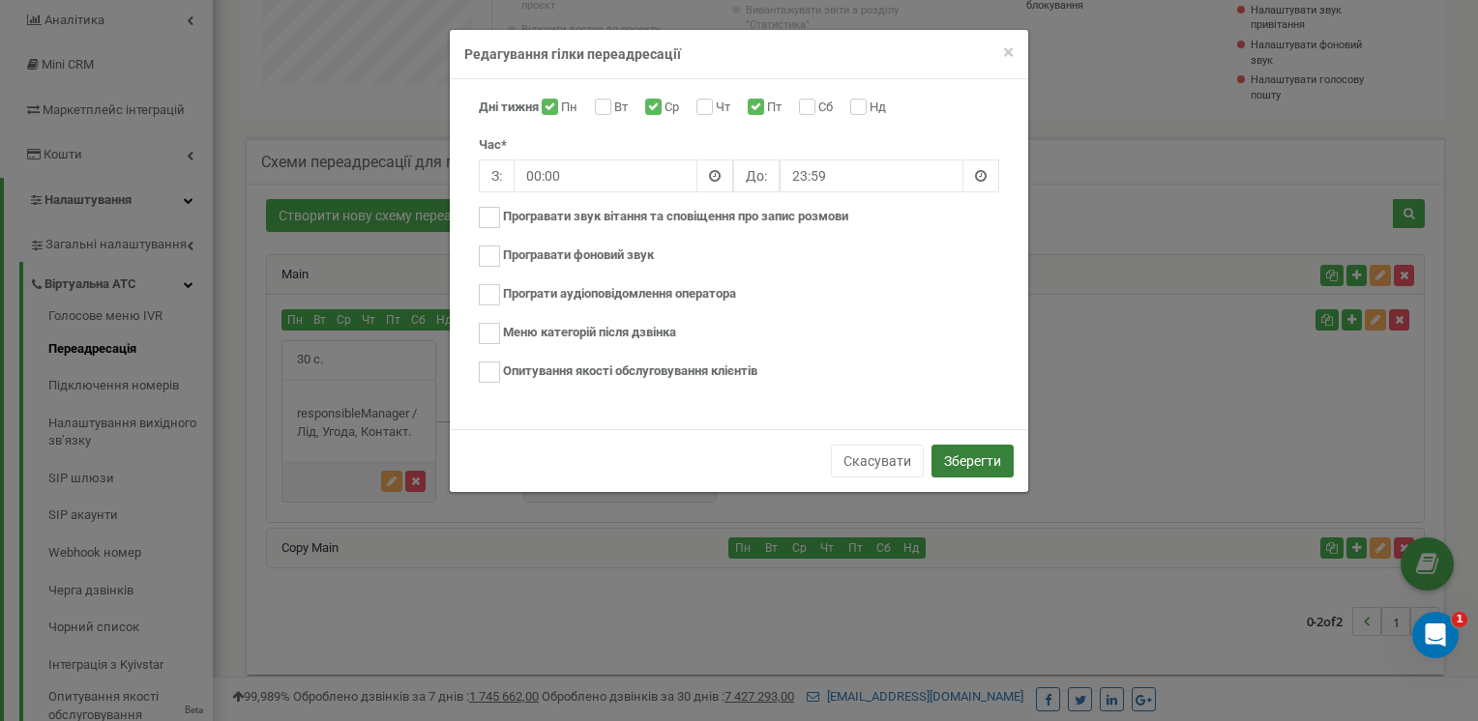
click at [964, 454] on button "Зберегти" at bounding box center [972, 461] width 82 height 33
click at [958, 459] on button "Зберегти" at bounding box center [972, 461] width 82 height 33
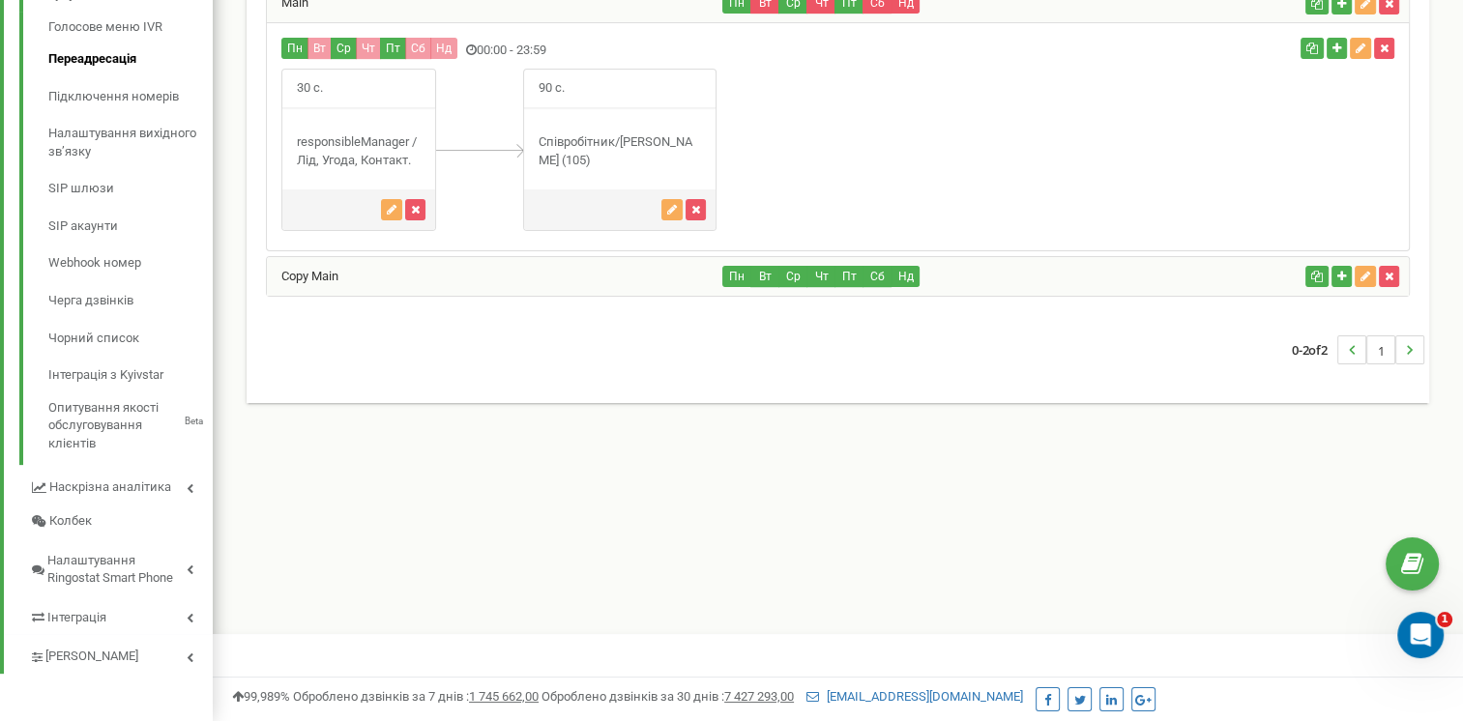
scroll to position [544, 0]
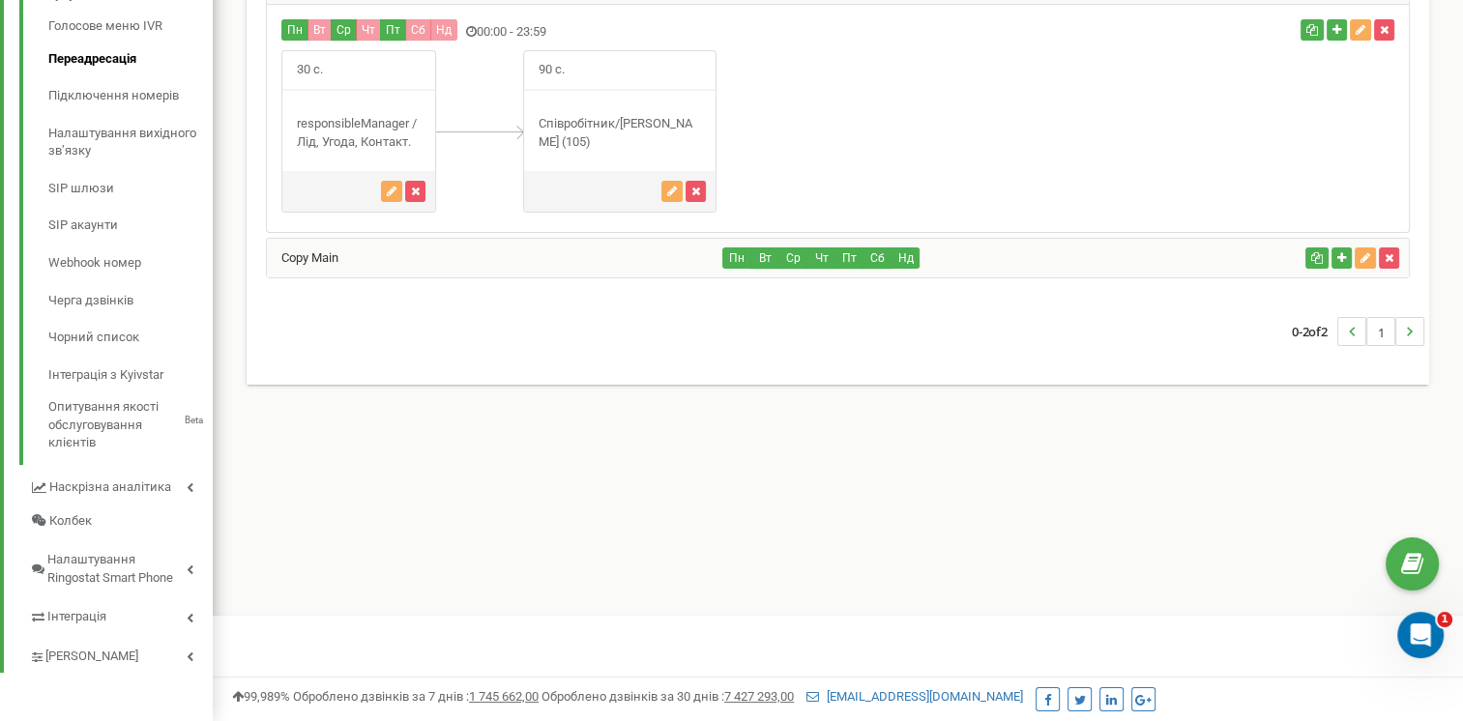
click at [953, 261] on div "Пн Вт Ср Чт Пт Сб Нд" at bounding box center [1010, 258] width 574 height 21
click at [1177, 268] on div "Copy Main Пн Вт Ср Чт Пт Сб Нд" at bounding box center [838, 258] width 1142 height 39
click at [309, 242] on div "Copy Main" at bounding box center [495, 258] width 456 height 39
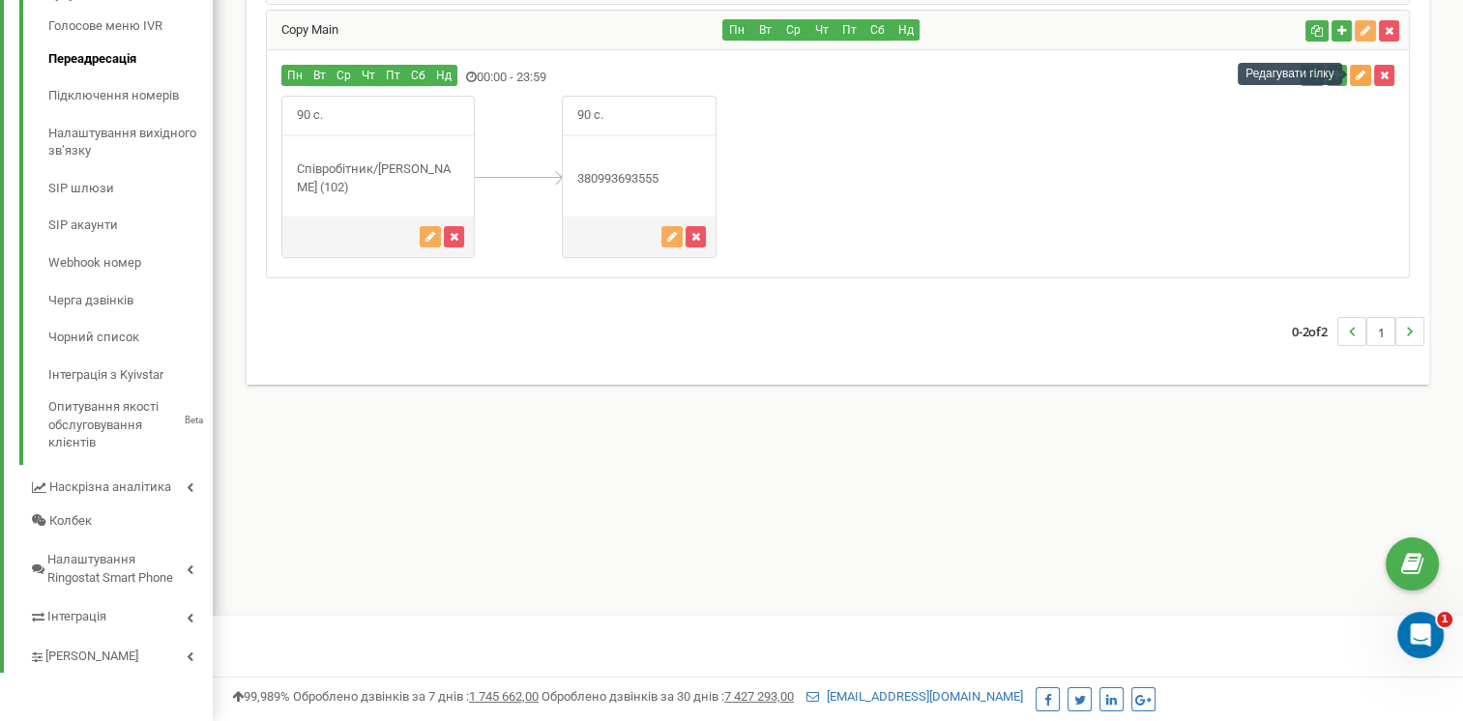
click at [1354, 75] on button "button" at bounding box center [1360, 75] width 21 height 21
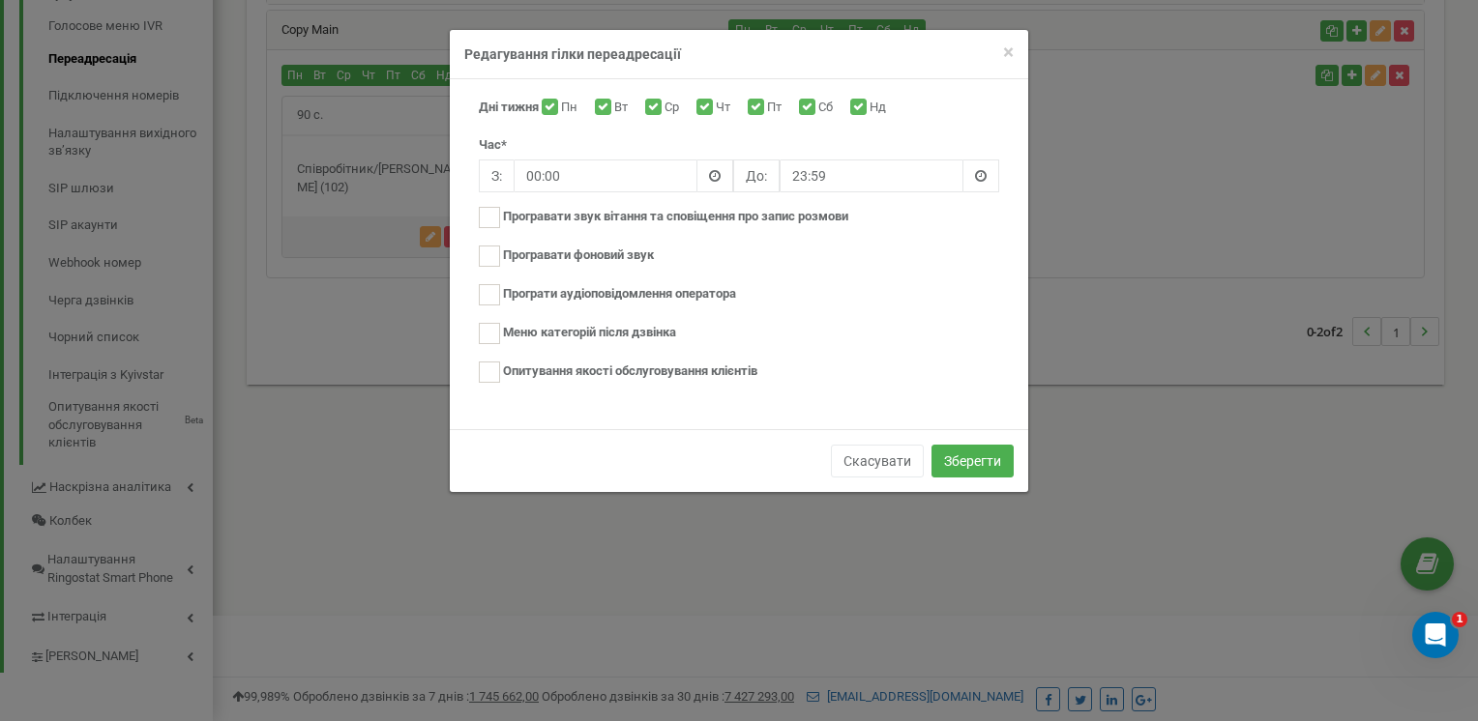
click at [564, 103] on label "Пн" at bounding box center [571, 108] width 21 height 19
click at [554, 103] on input "Пн" at bounding box center [547, 108] width 13 height 13
checkbox input "false"
click at [652, 109] on input "Ср" at bounding box center [651, 108] width 13 height 13
checkbox input "false"
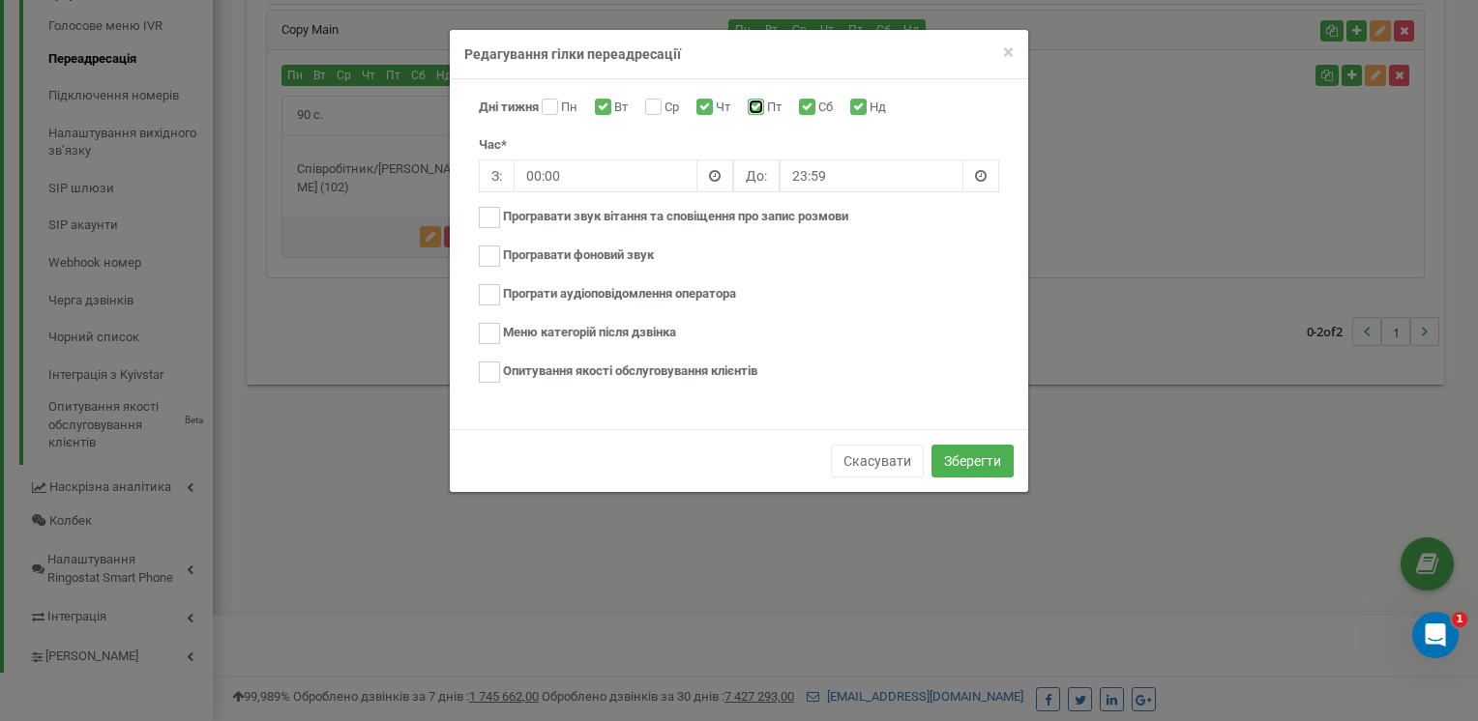
click at [760, 106] on input "Пт" at bounding box center [753, 108] width 13 height 13
checkbox input "false"
click at [953, 455] on button "Зберегти" at bounding box center [972, 461] width 82 height 33
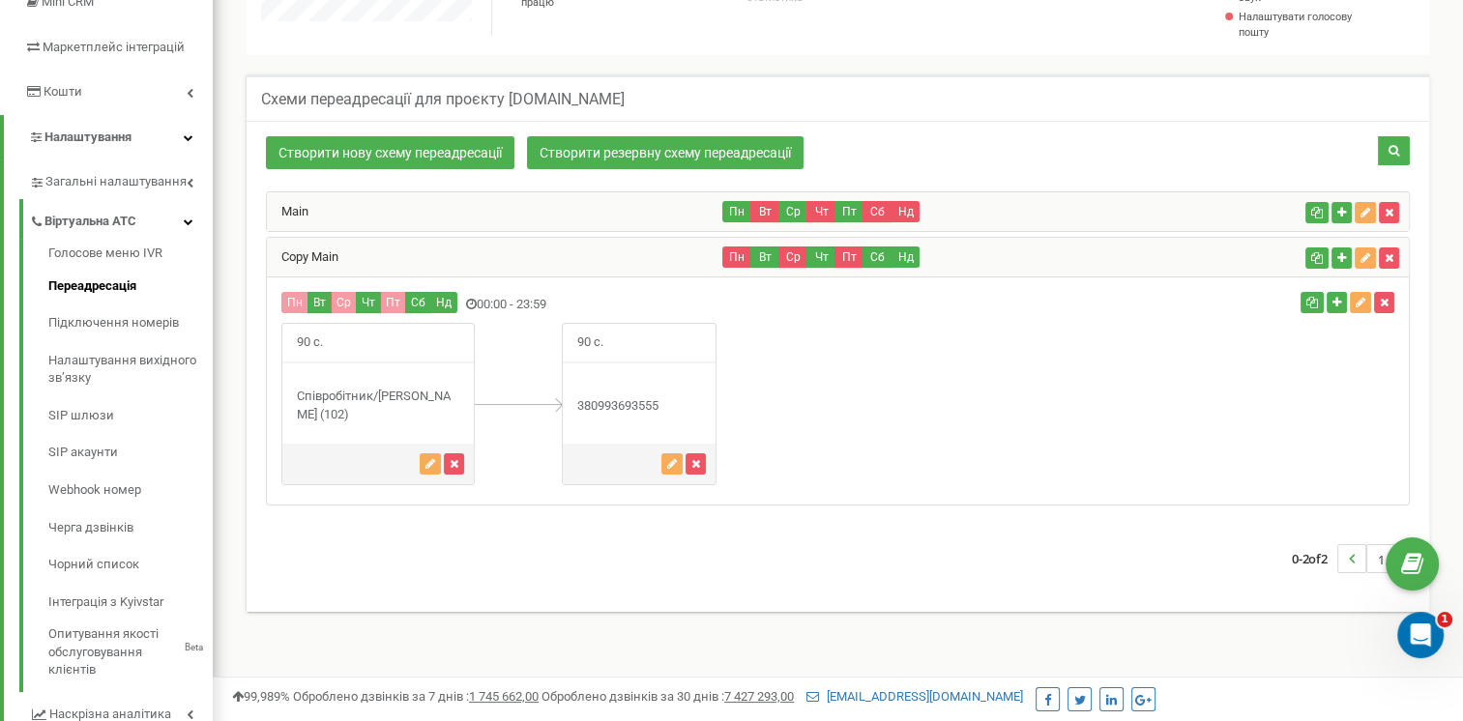
scroll to position [158, 0]
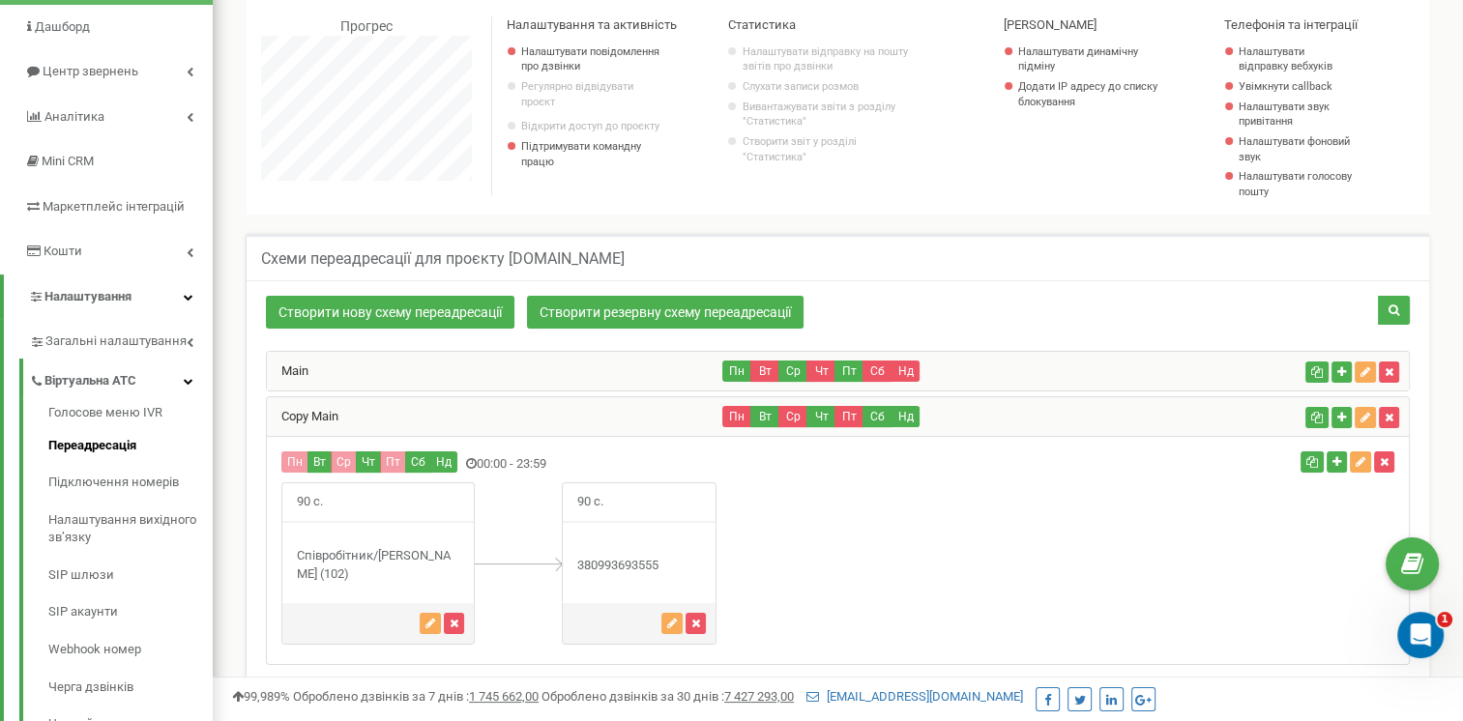
click at [594, 374] on div "Main" at bounding box center [495, 371] width 456 height 39
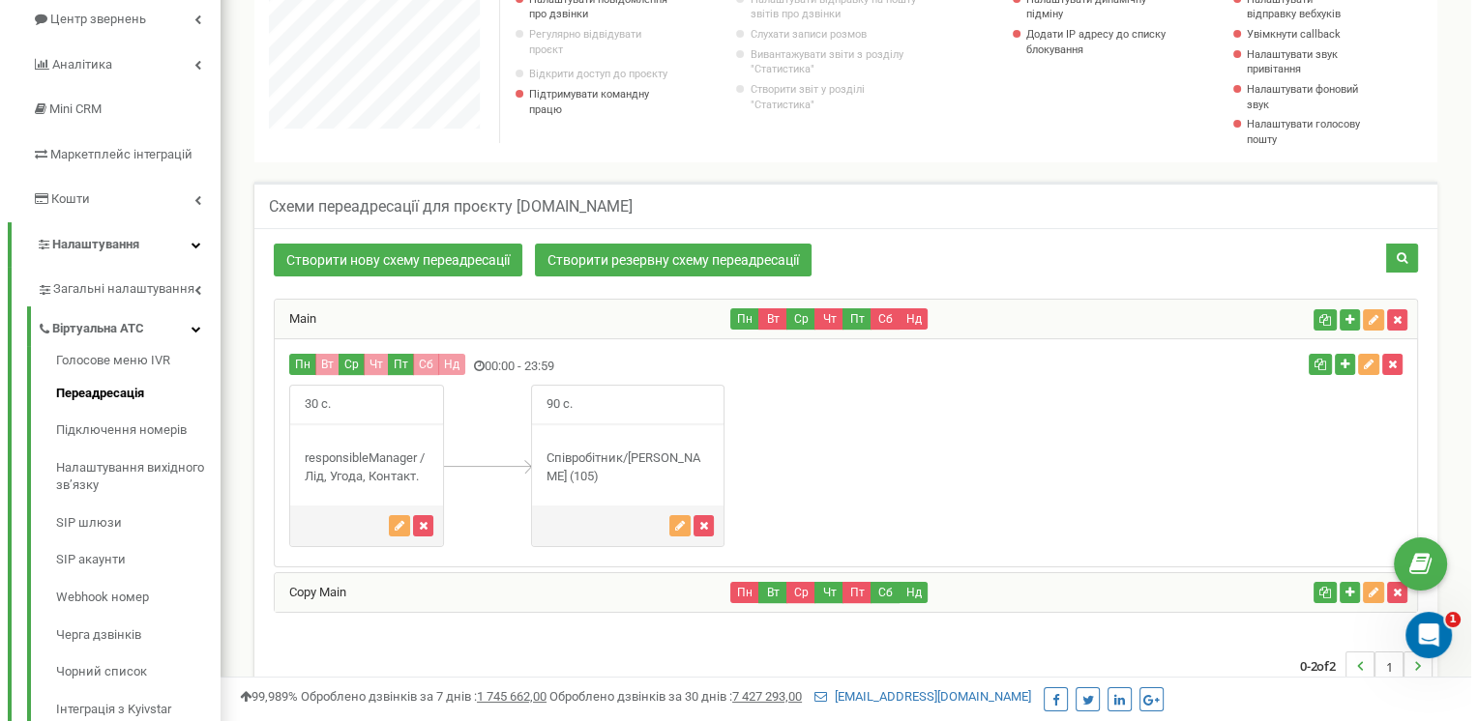
scroll to position [254, 0]
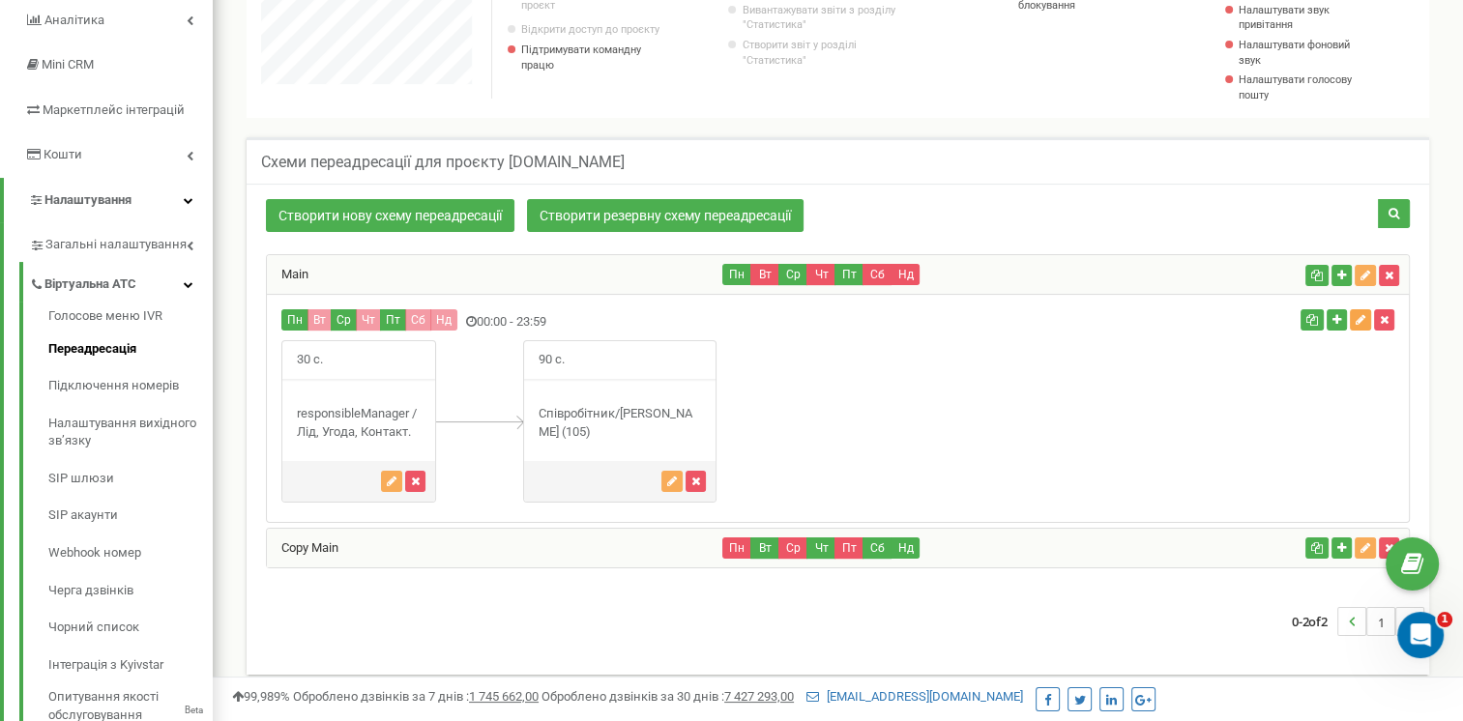
click at [1361, 317] on icon "button" at bounding box center [1361, 320] width 10 height 12
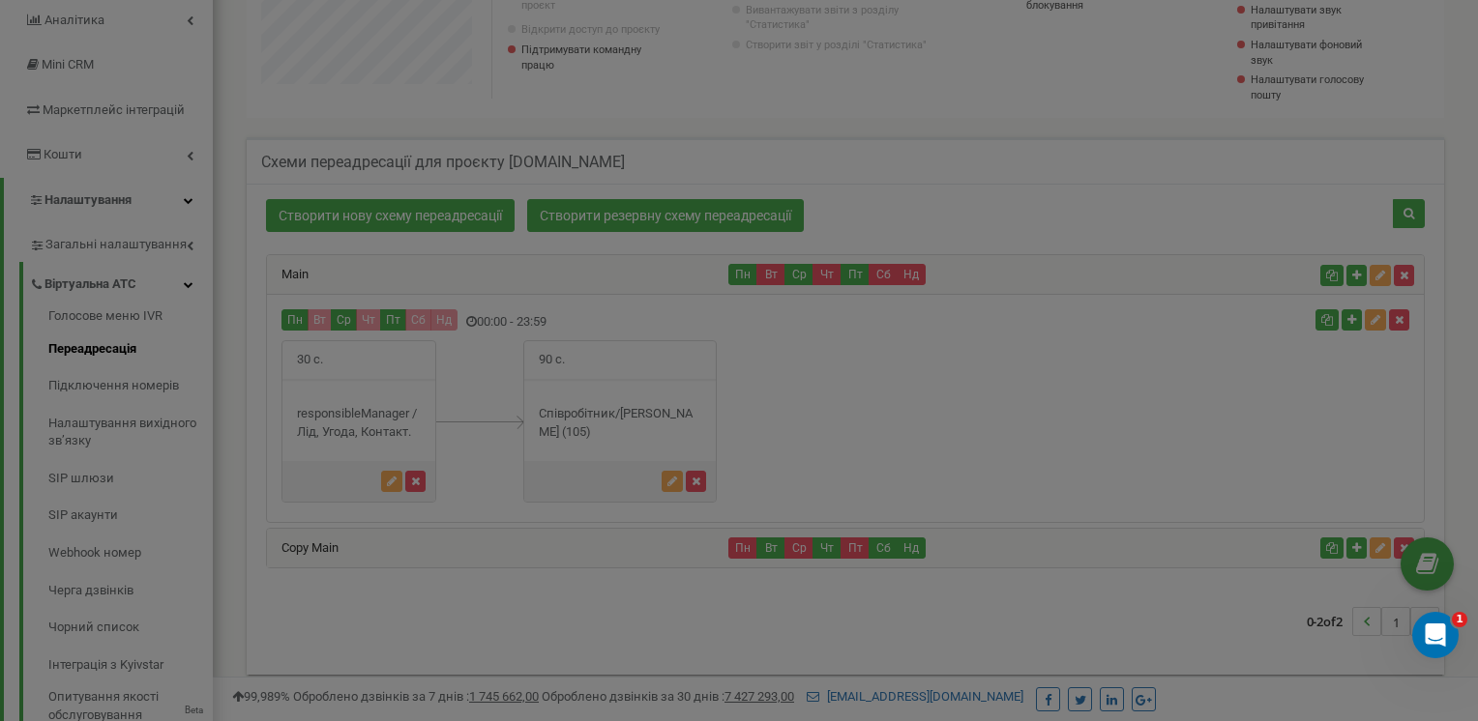
scroll to position [1160, 1265]
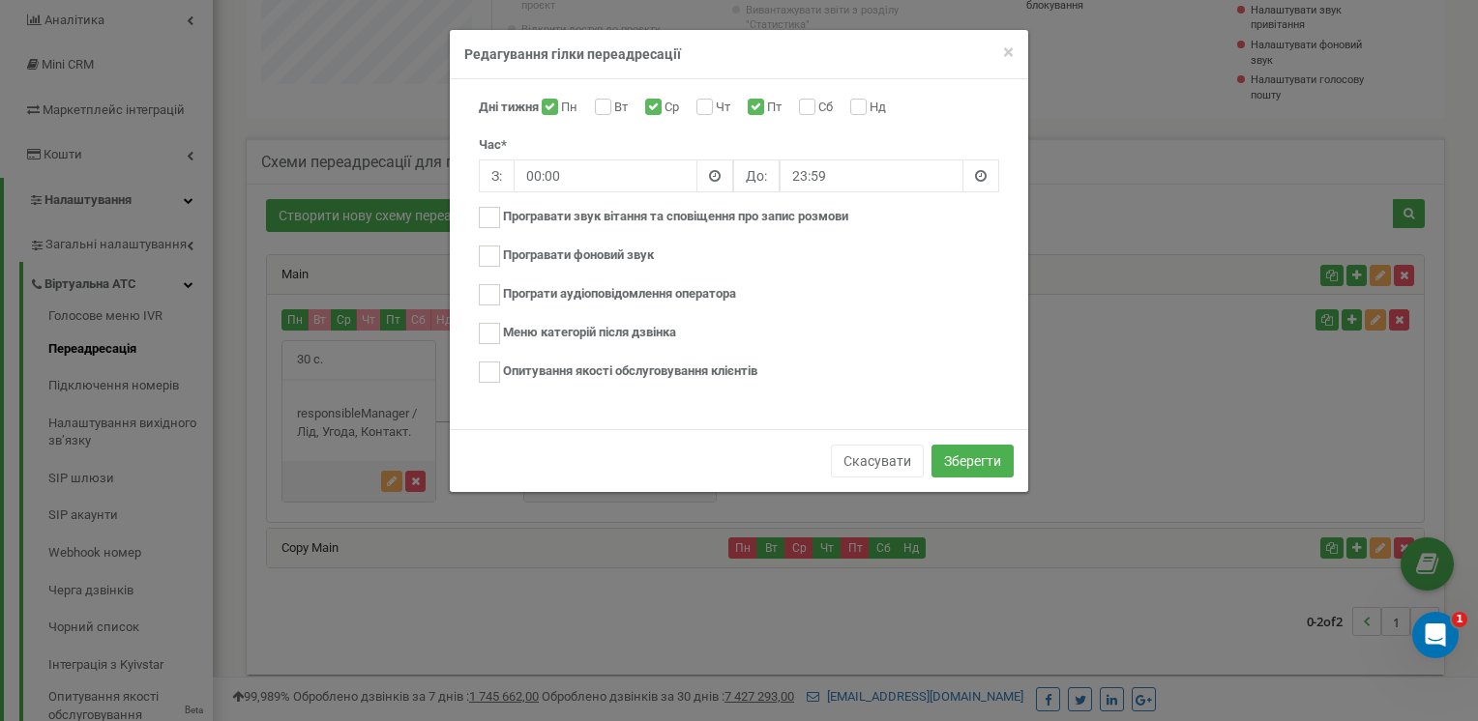
click at [614, 106] on label "Вт" at bounding box center [623, 108] width 18 height 19
click at [607, 106] on input "Вт" at bounding box center [601, 108] width 13 height 13
checkbox input "true"
click at [704, 110] on input "Чт" at bounding box center [702, 108] width 13 height 13
checkbox input "true"
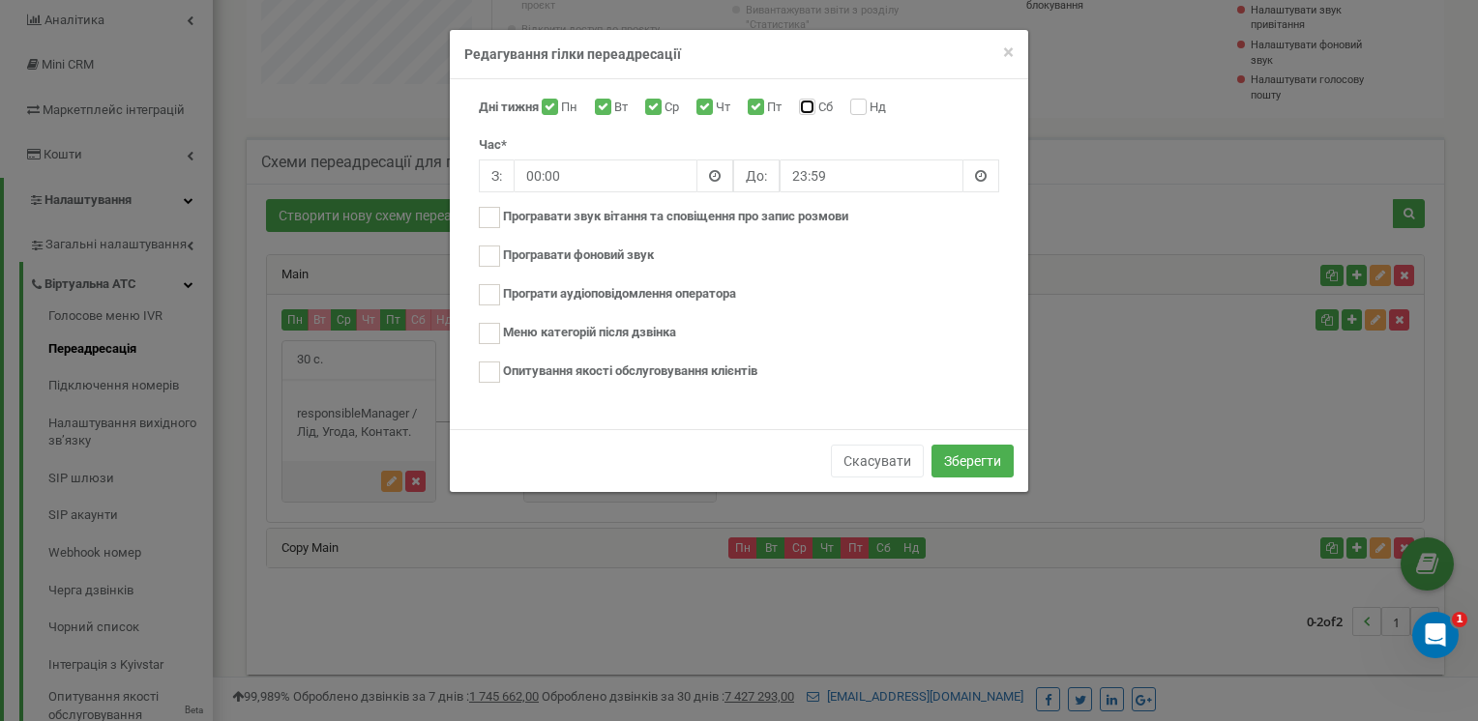
click at [811, 106] on input "Сб" at bounding box center [805, 108] width 13 height 13
checkbox input "true"
click at [862, 105] on input "Нд" at bounding box center [856, 108] width 13 height 13
checkbox input "true"
click at [973, 460] on button "Зберегти" at bounding box center [972, 461] width 82 height 33
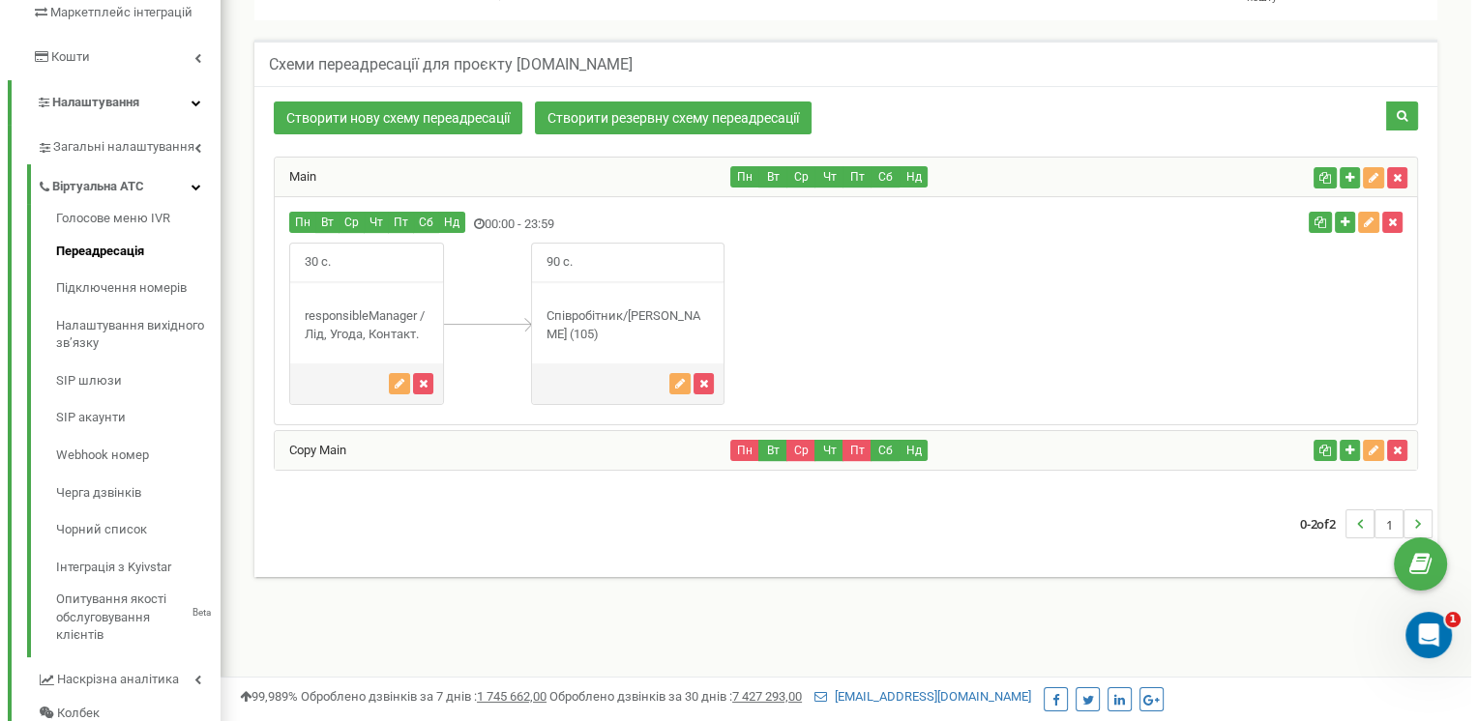
scroll to position [351, 0]
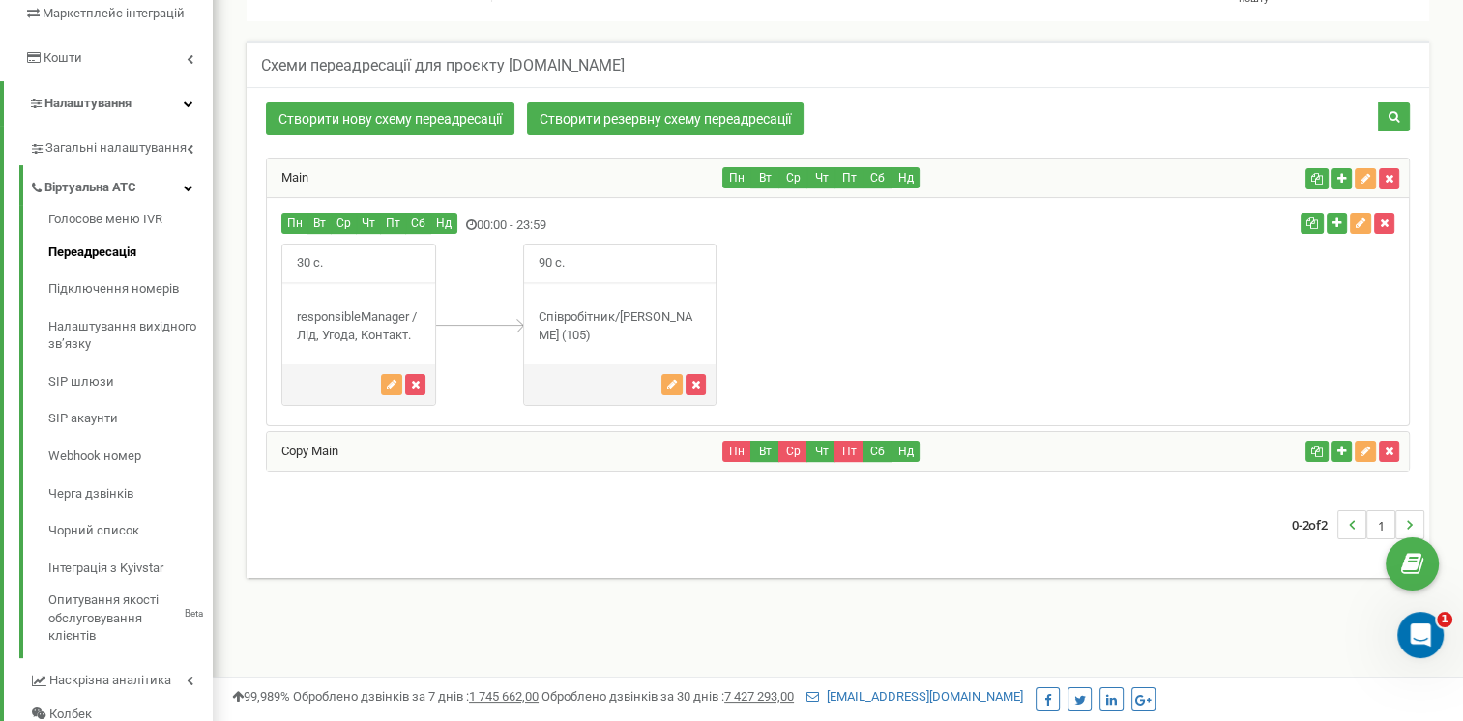
click at [410, 454] on div "Copy Main" at bounding box center [495, 451] width 456 height 39
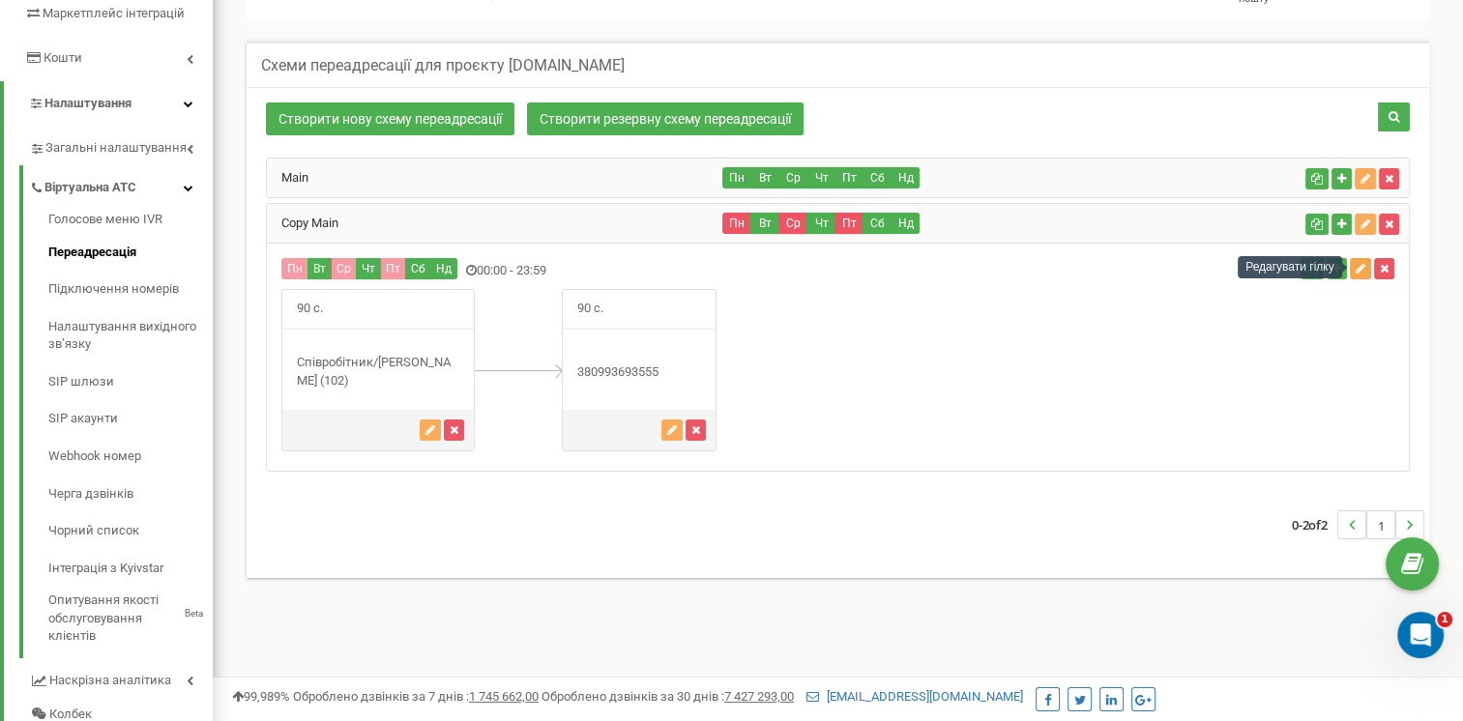
click at [1356, 267] on icon "button" at bounding box center [1361, 269] width 10 height 12
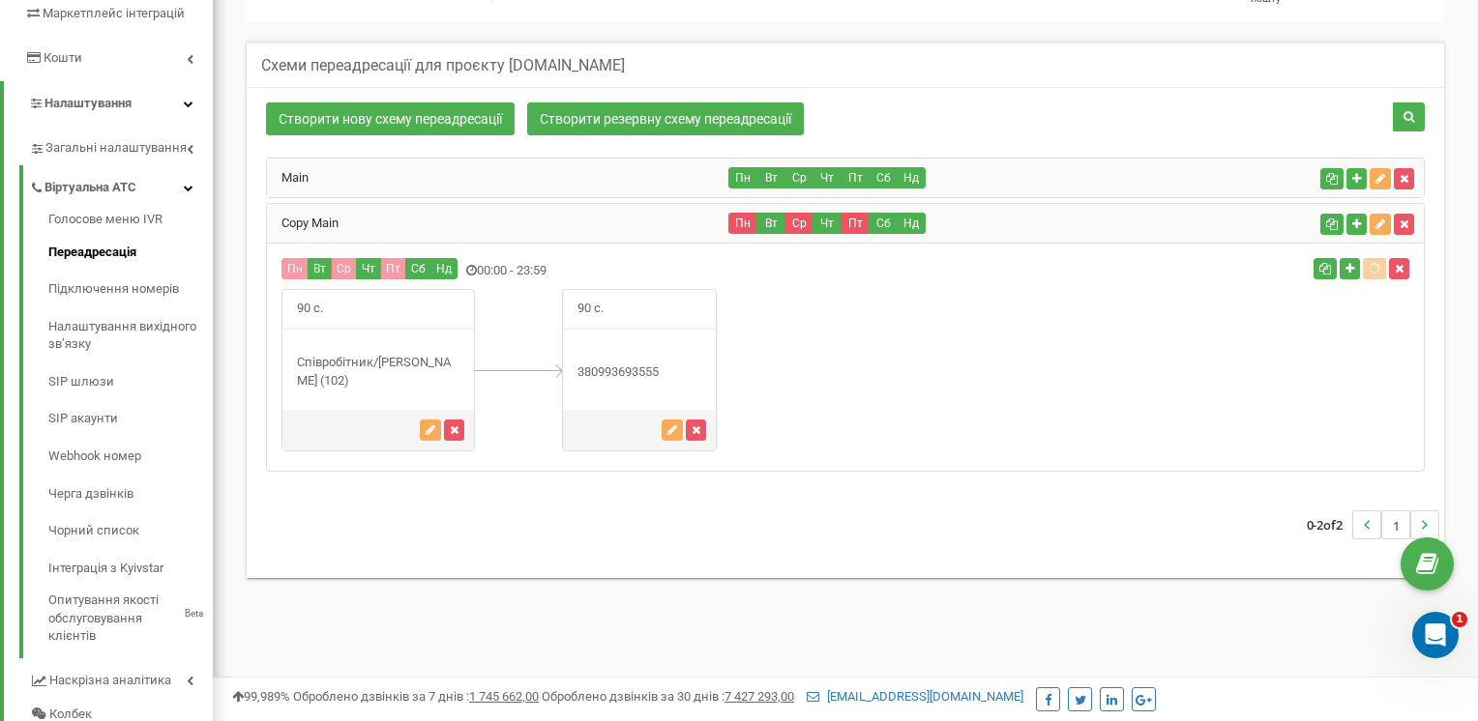
scroll to position [1160, 1265]
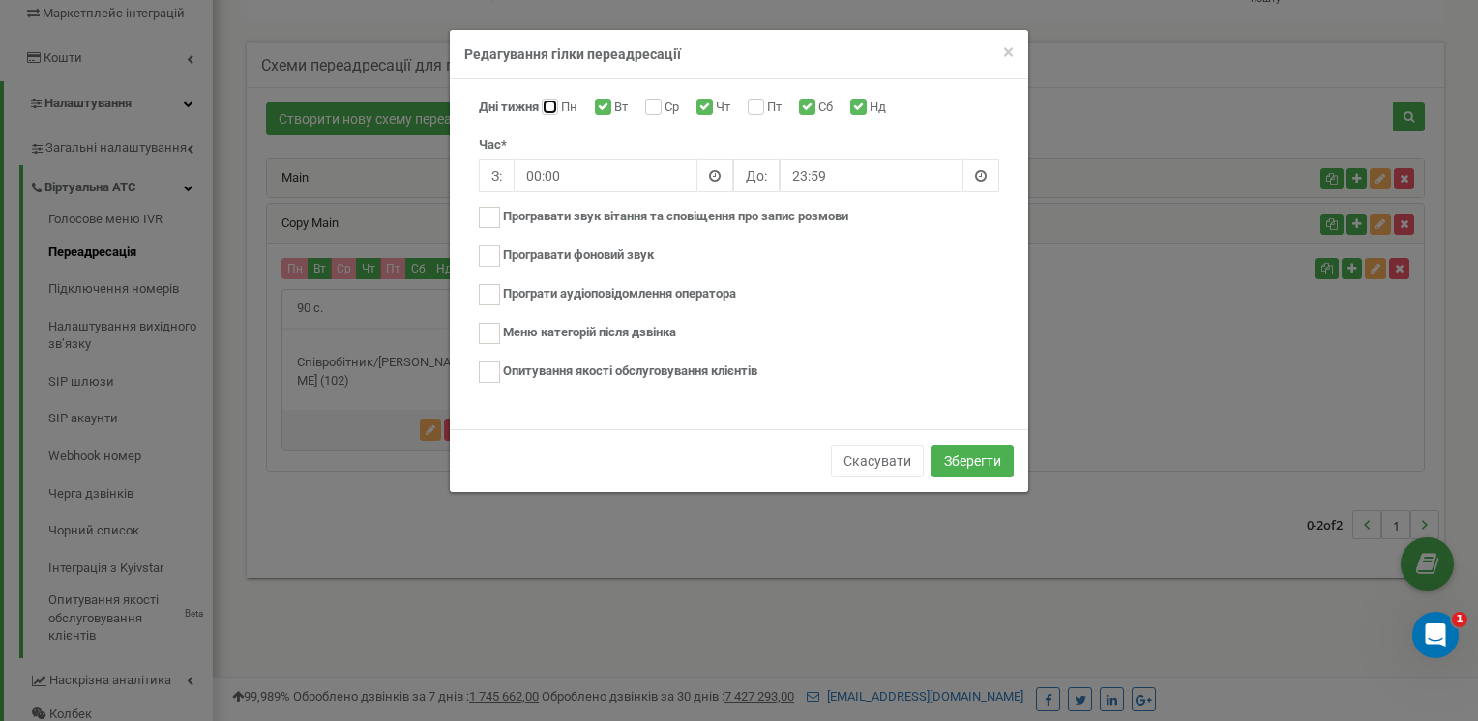
click at [551, 106] on input "Пн" at bounding box center [547, 108] width 13 height 13
checkbox input "true"
click at [653, 104] on input "Ср" at bounding box center [651, 108] width 13 height 13
checkbox input "true"
click at [760, 106] on input "Пт" at bounding box center [753, 108] width 13 height 13
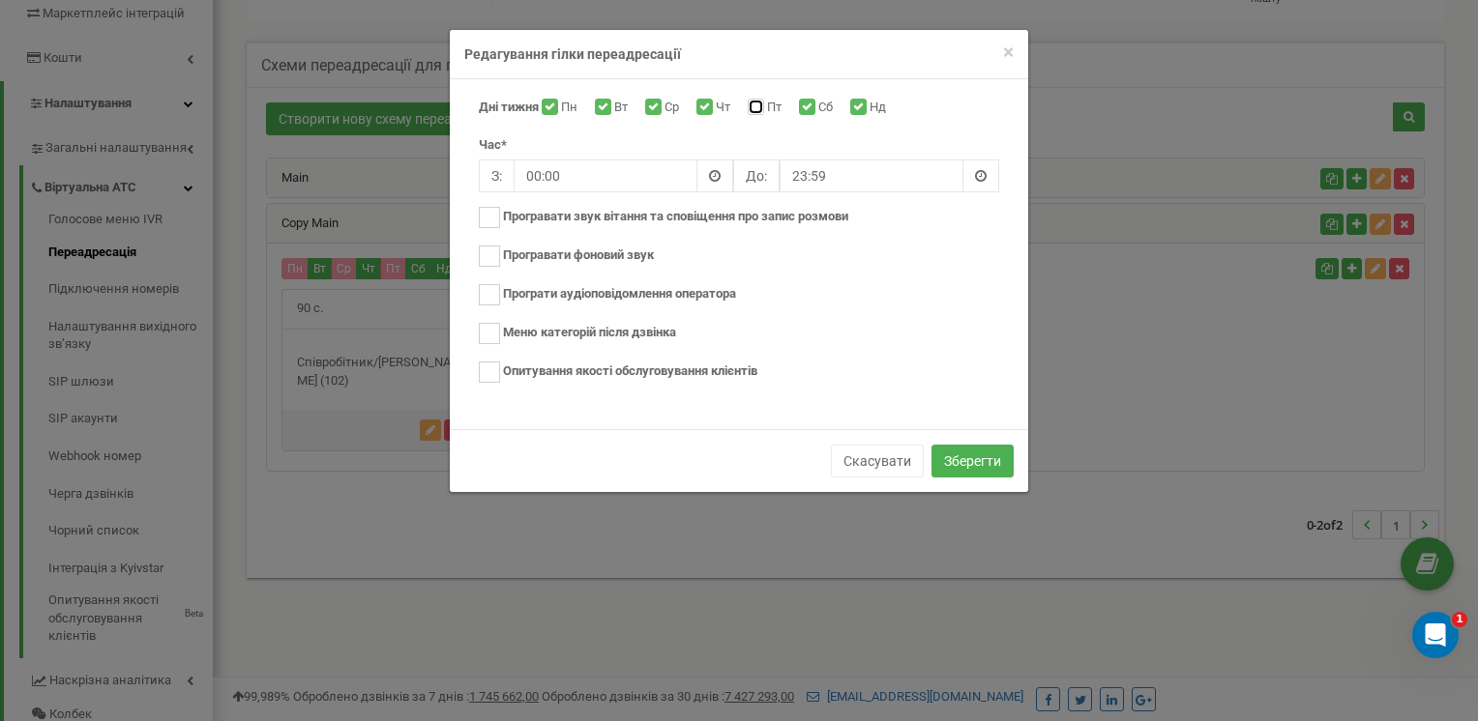
checkbox input "true"
click at [964, 456] on button "Зберегти" at bounding box center [972, 461] width 82 height 33
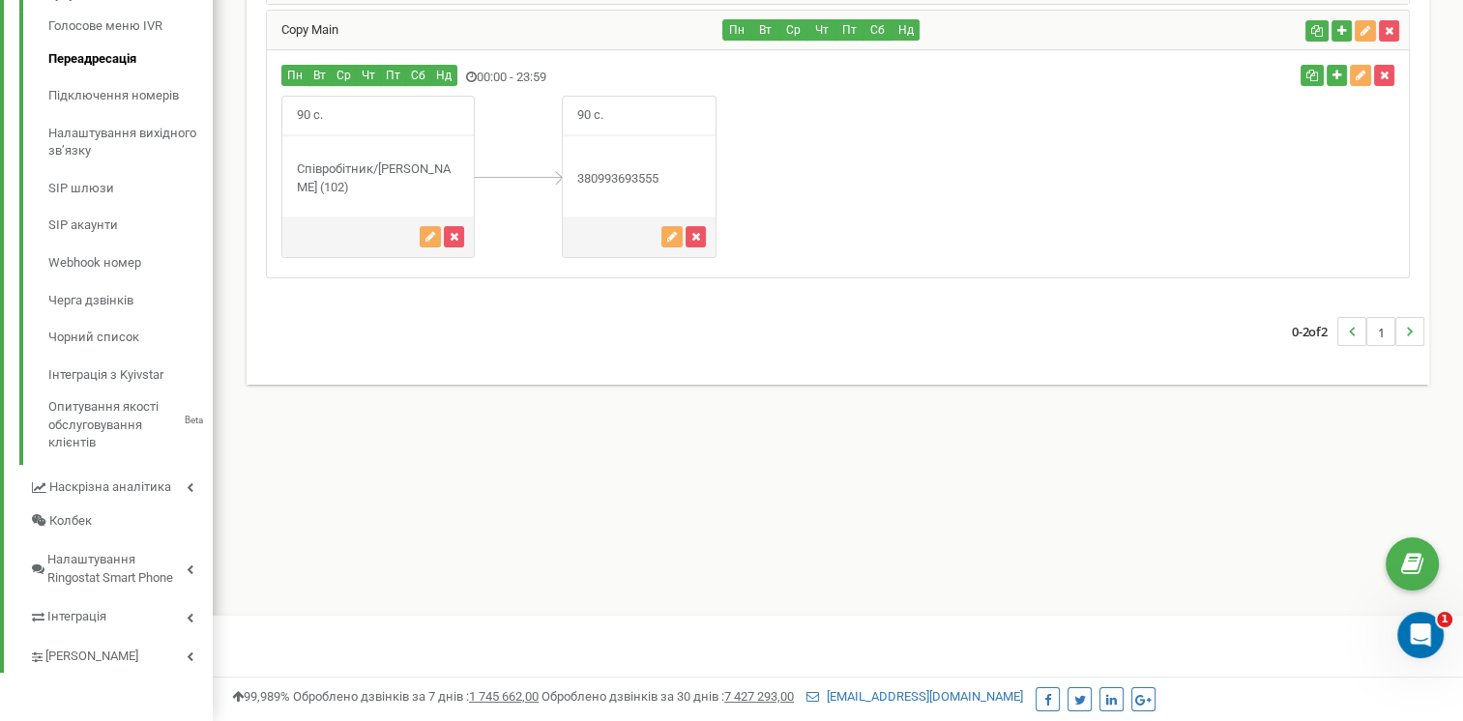
scroll to position [254, 0]
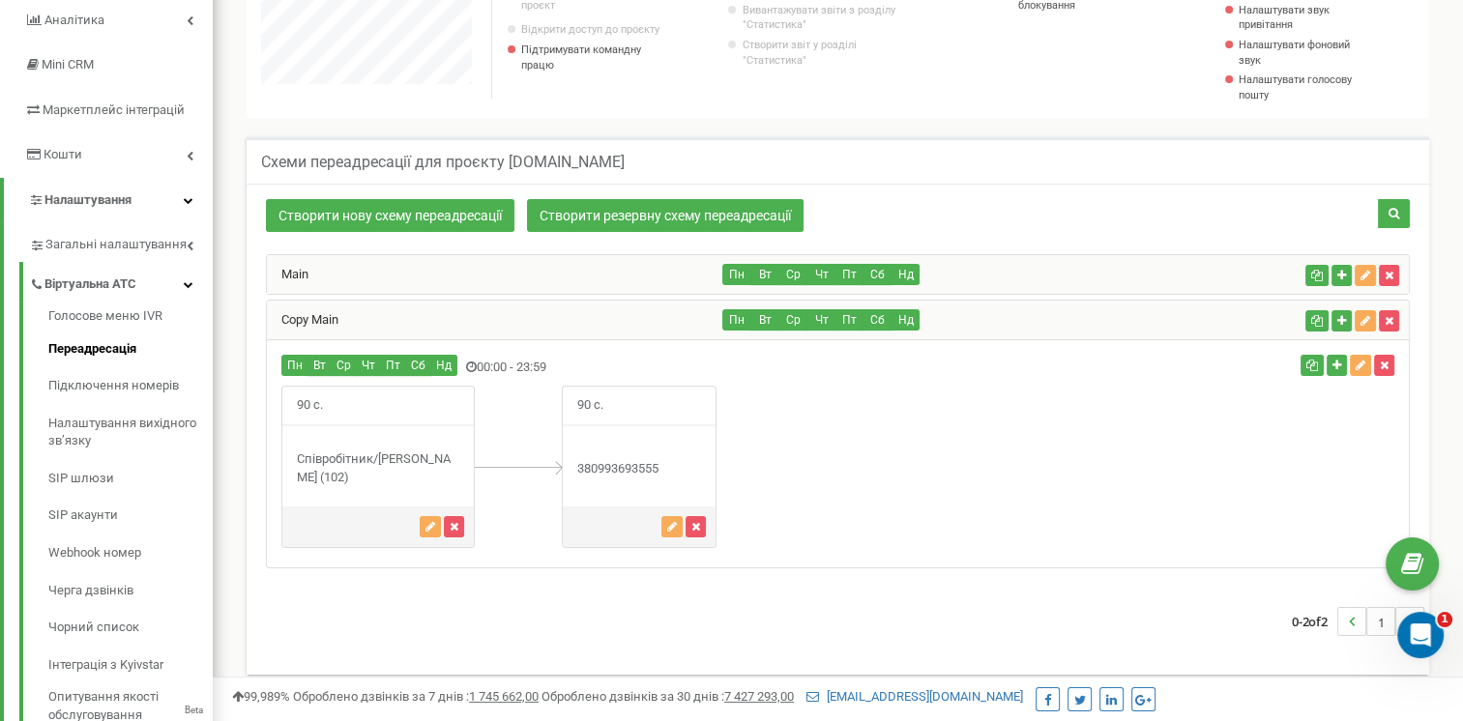
click at [335, 273] on div "Main" at bounding box center [495, 274] width 456 height 39
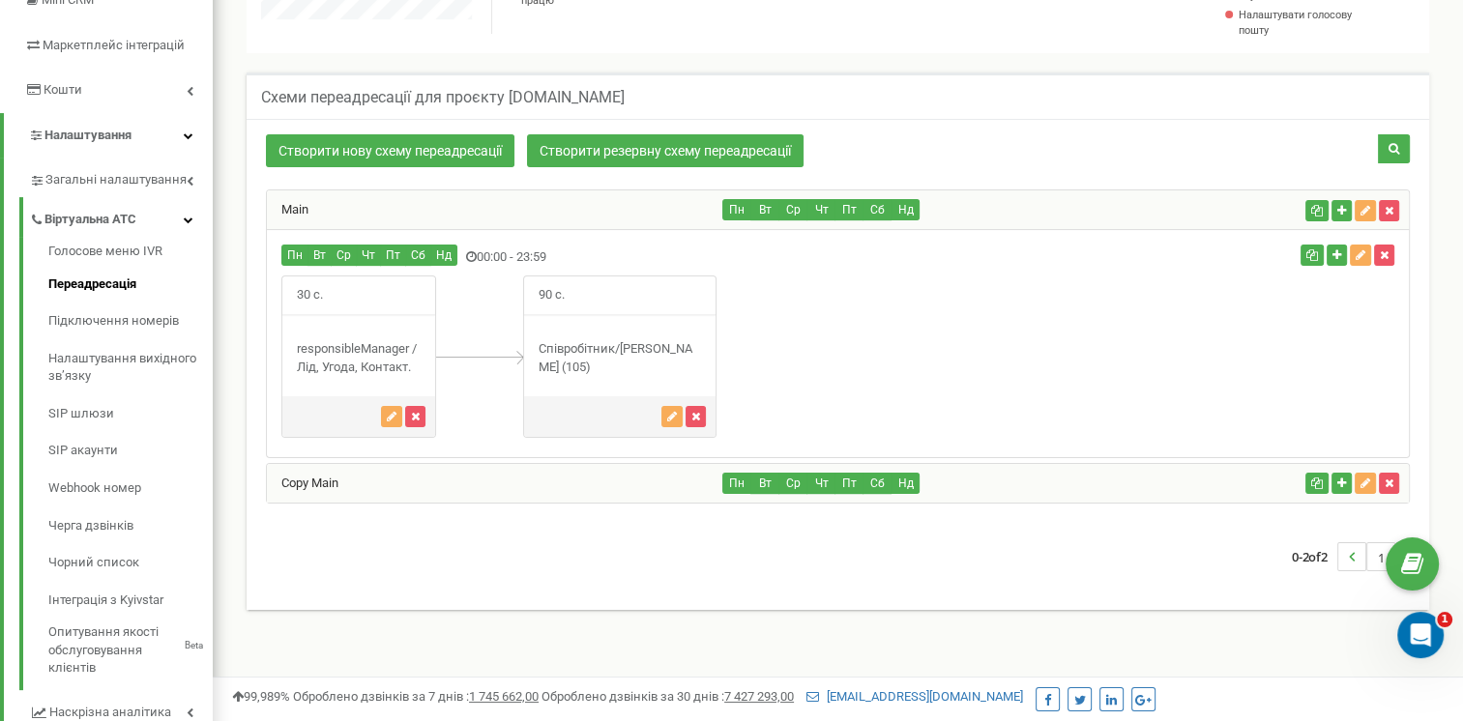
scroll to position [448, 0]
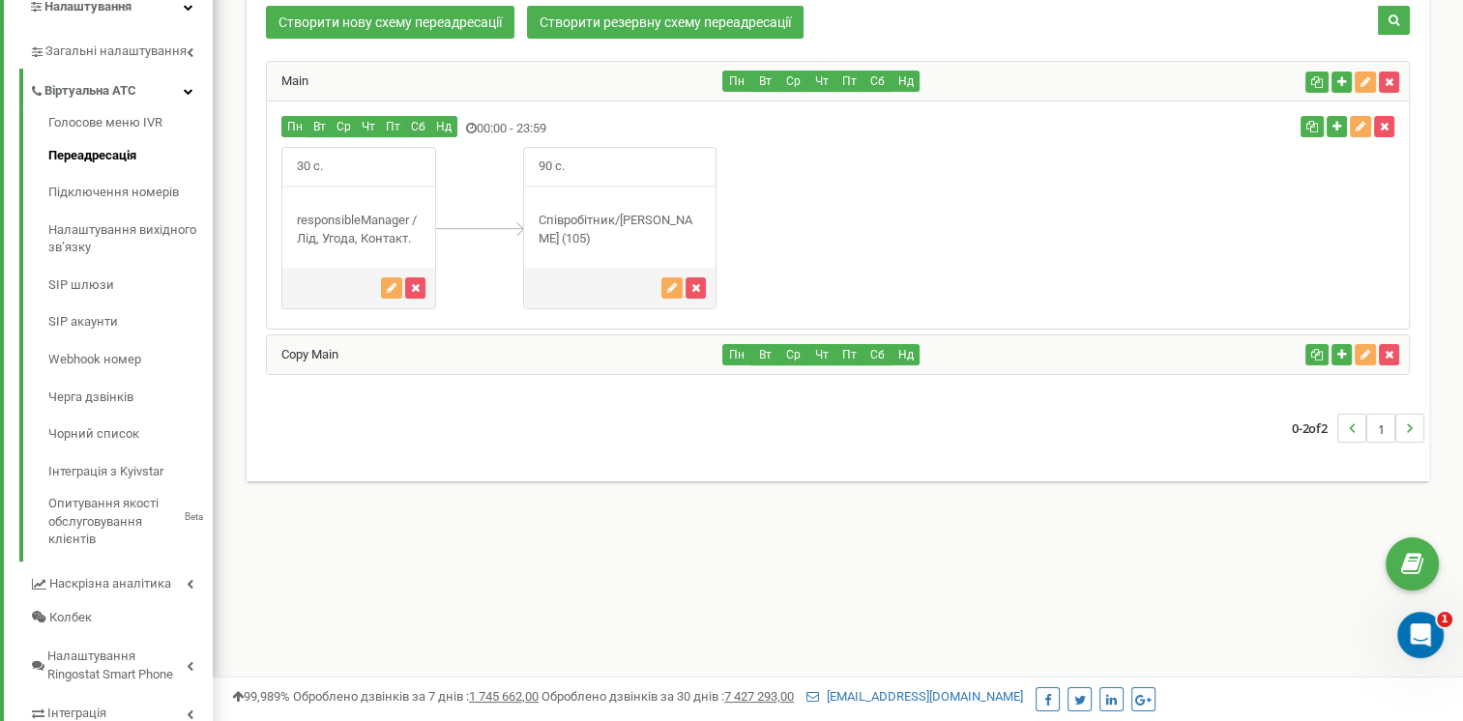
click at [611, 369] on div "Copy Main" at bounding box center [495, 355] width 456 height 39
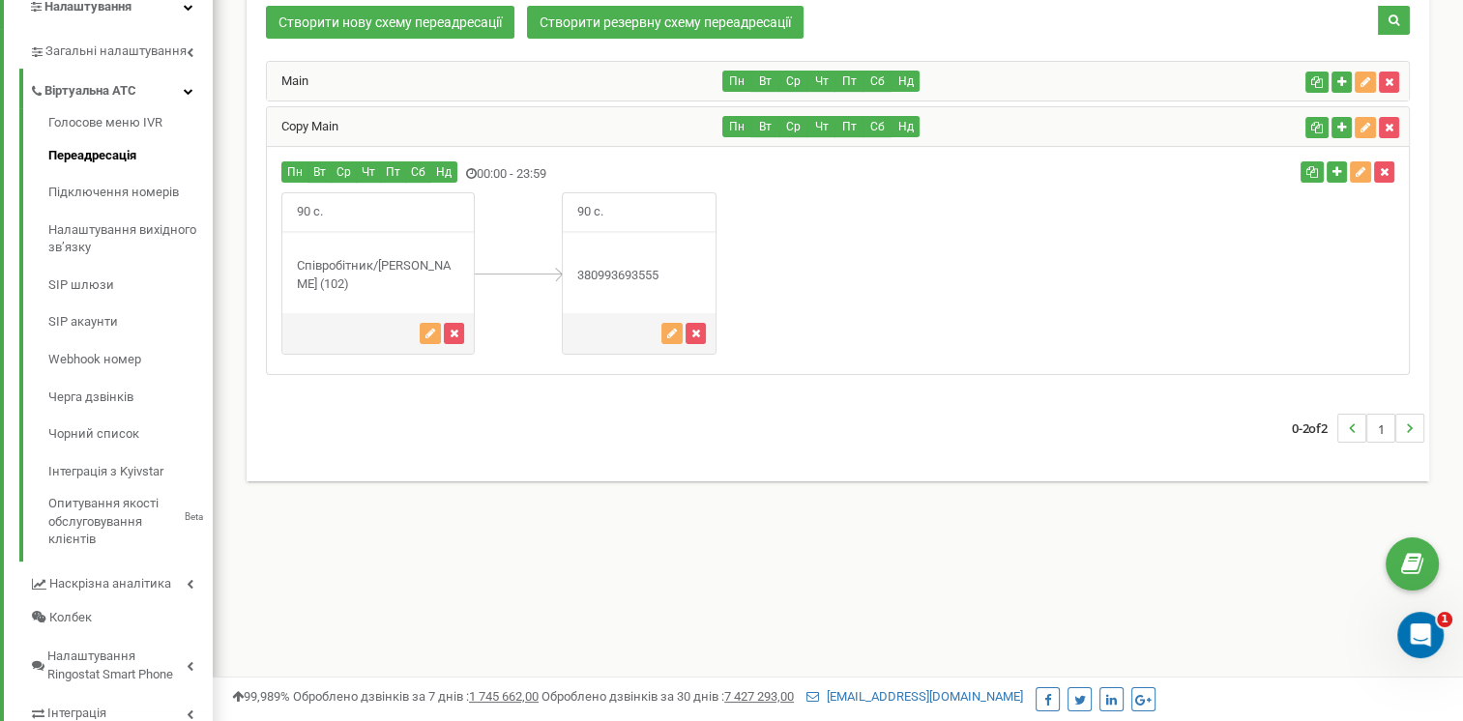
click at [548, 75] on div "Main" at bounding box center [495, 81] width 456 height 39
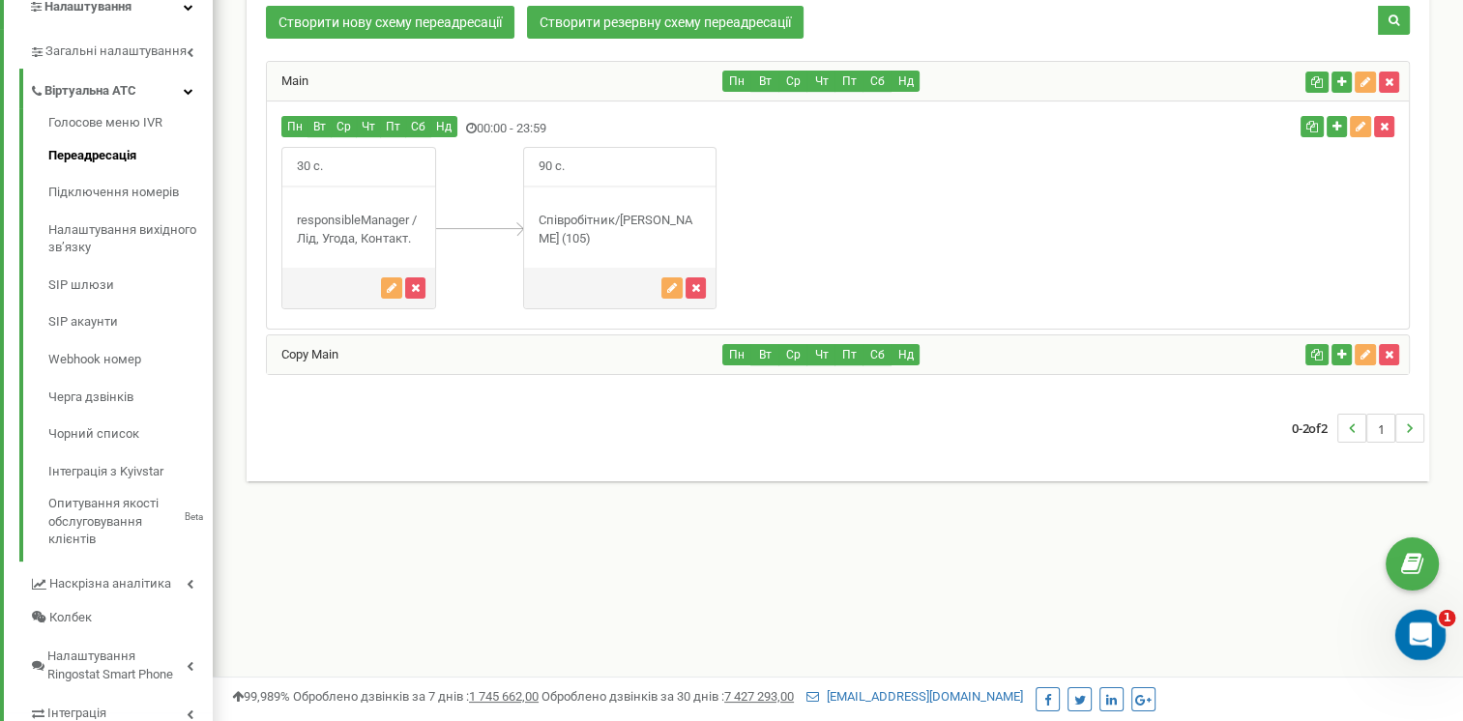
click at [1417, 649] on div "Открыть службу сообщений Intercom" at bounding box center [1418, 632] width 64 height 64
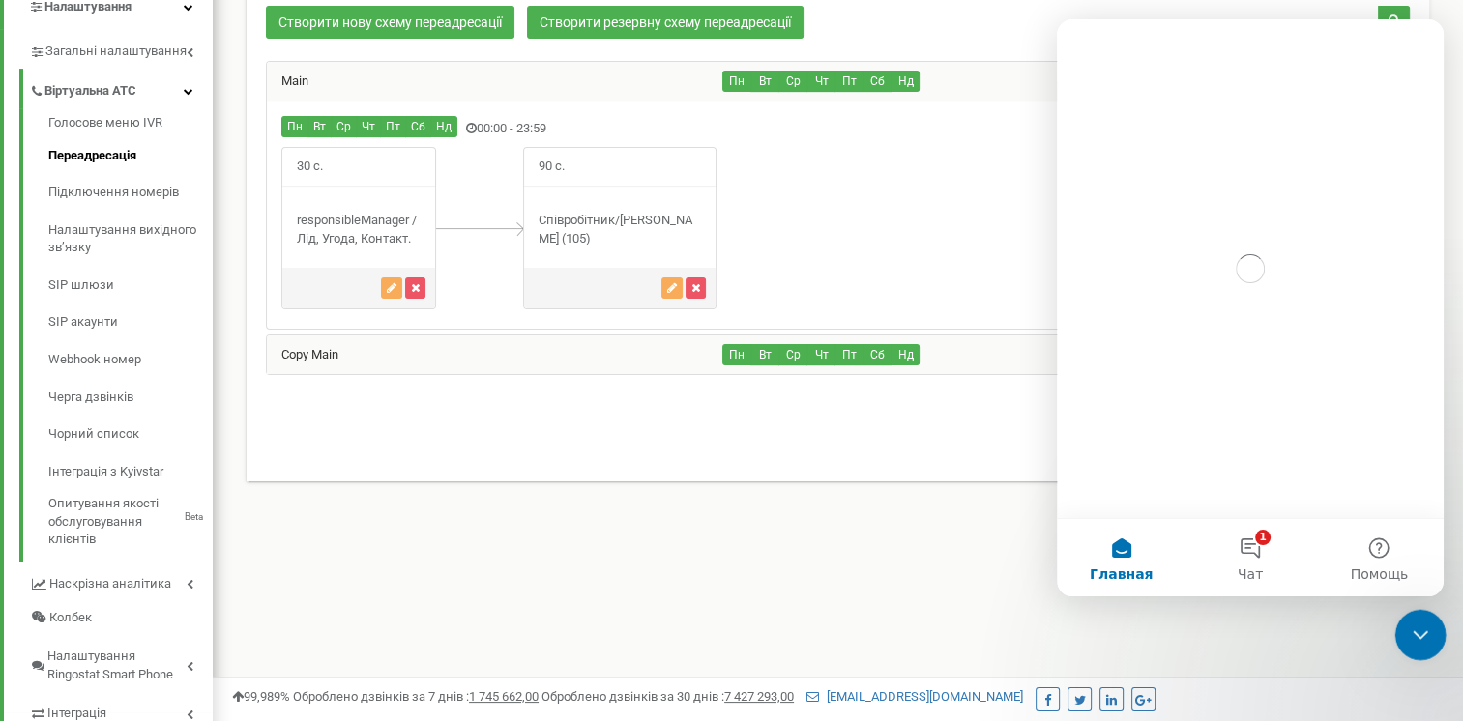
scroll to position [0, 0]
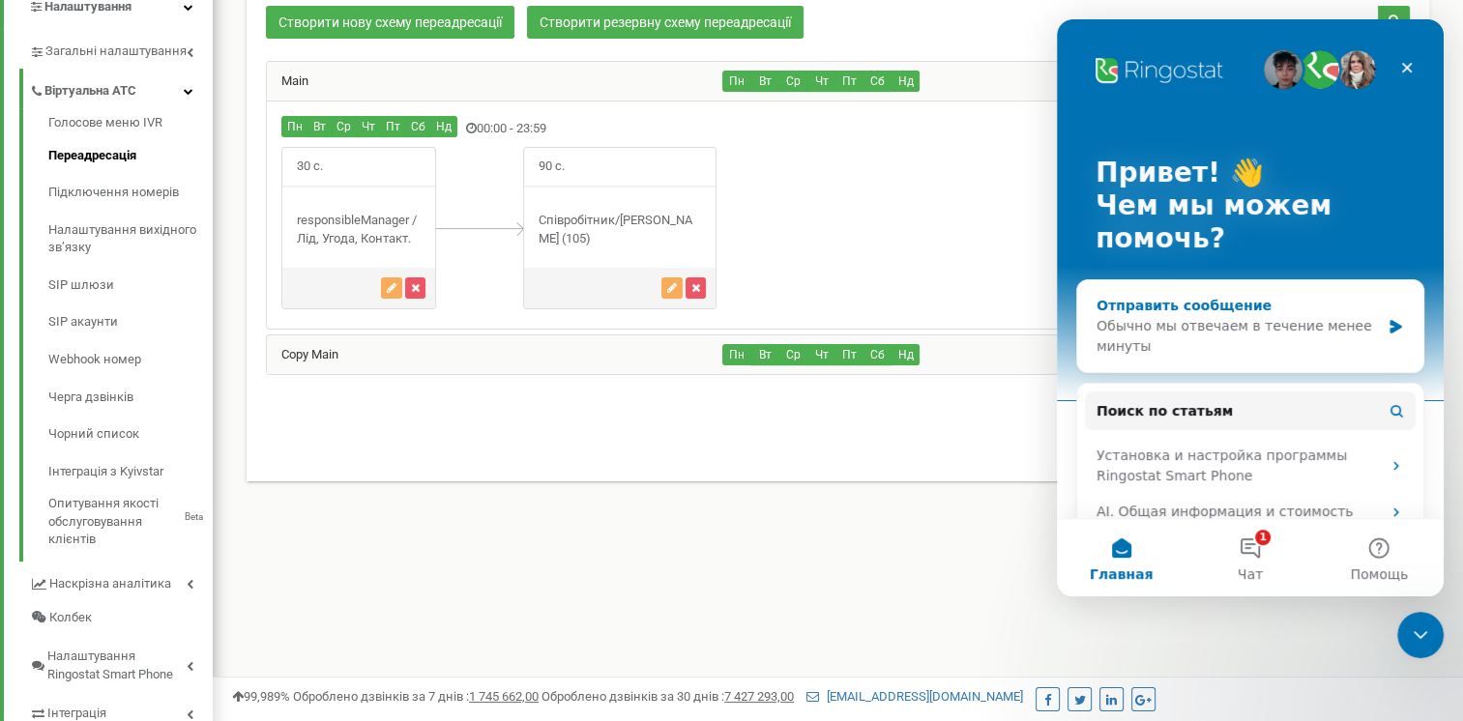
click at [1174, 338] on div "Обычно мы отвечаем в течение менее минуты" at bounding box center [1238, 336] width 283 height 41
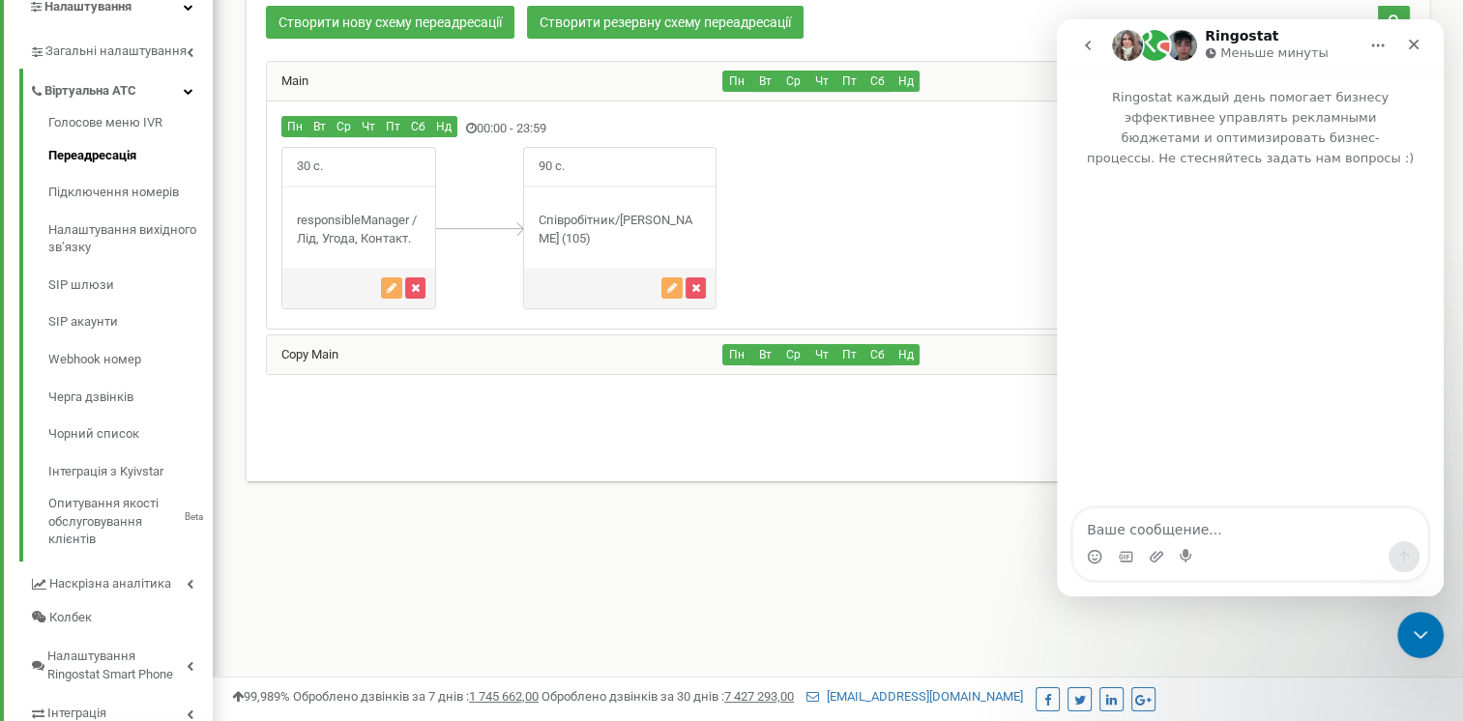
click at [1182, 524] on textarea "Ваше сообщение..." at bounding box center [1250, 525] width 354 height 33
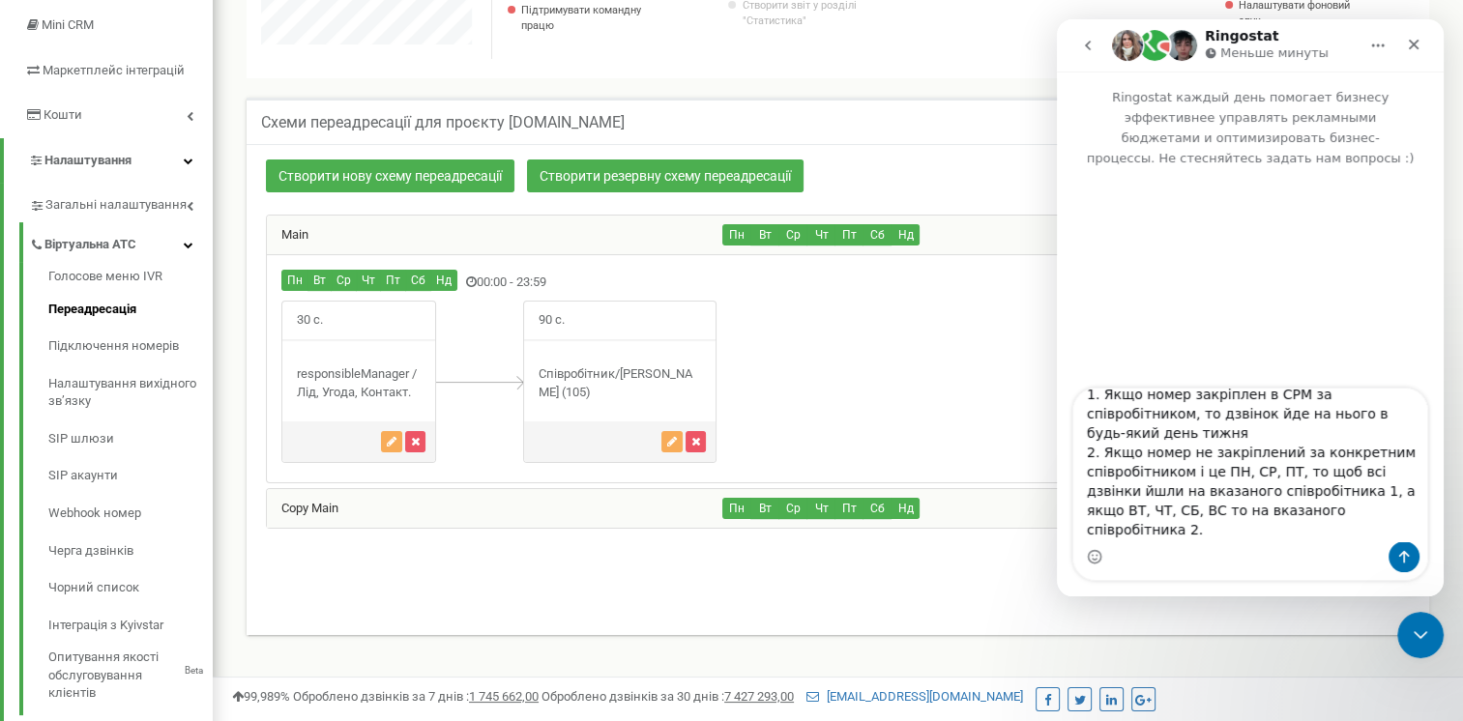
scroll to position [351, 0]
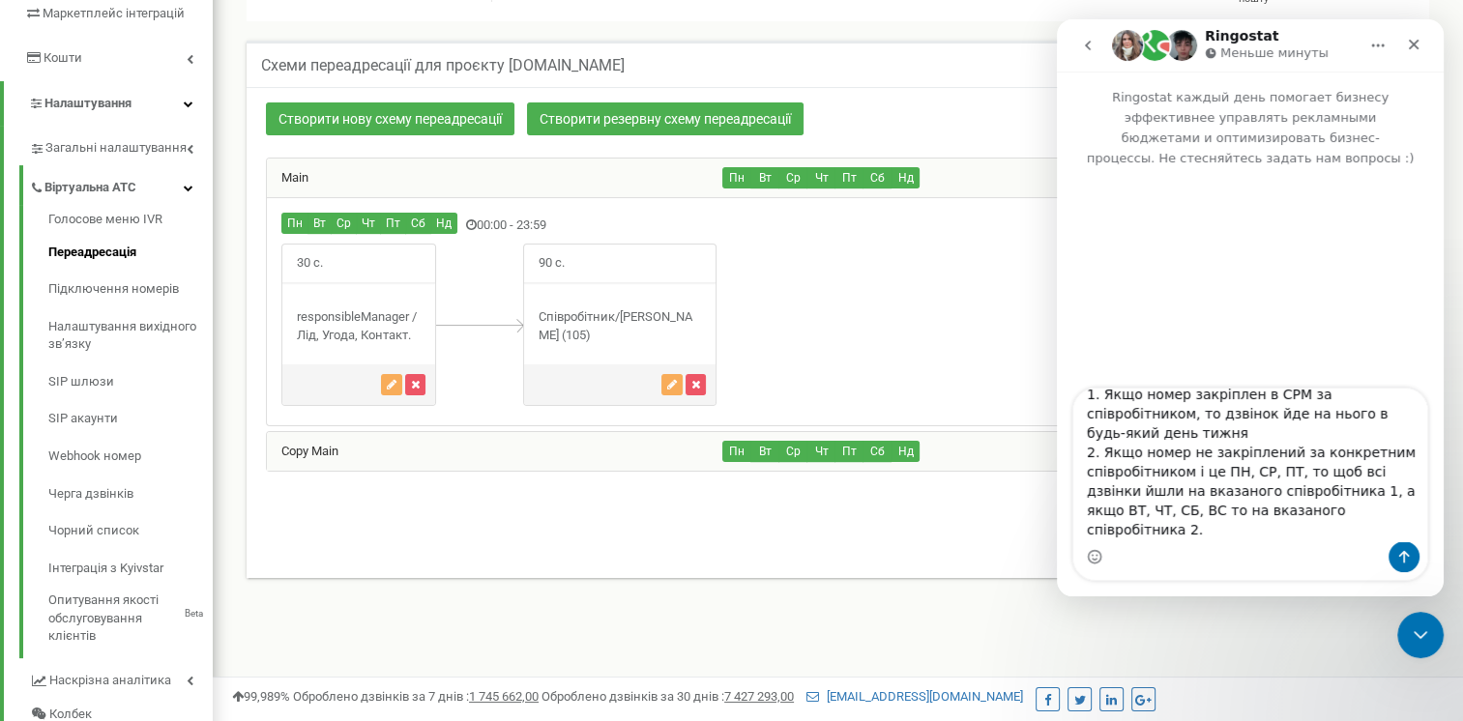
type textarea "Доброго дня. Підкажіть, будь ласка, намагаємось налаштувати переадресацію за та…"
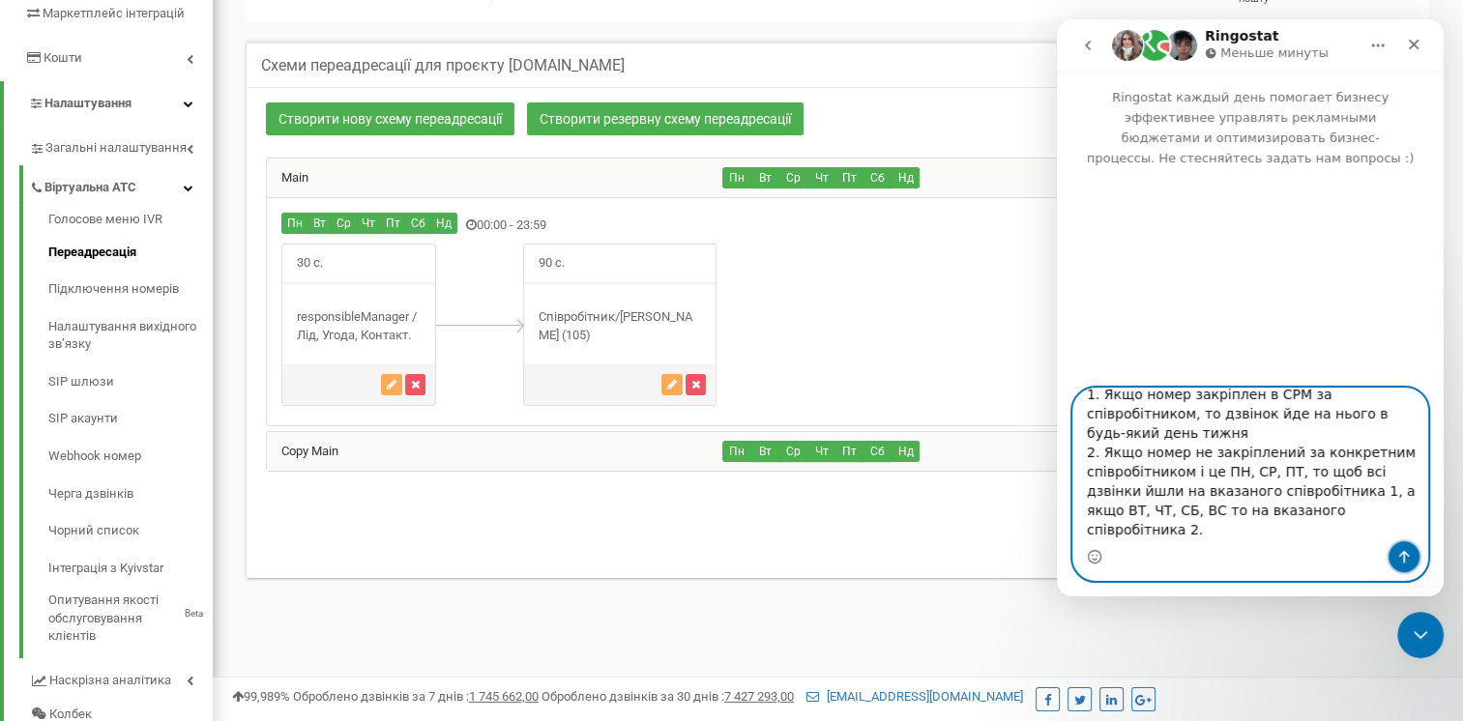
click at [1397, 555] on icon "Отправить сообщение…" at bounding box center [1403, 556] width 15 height 15
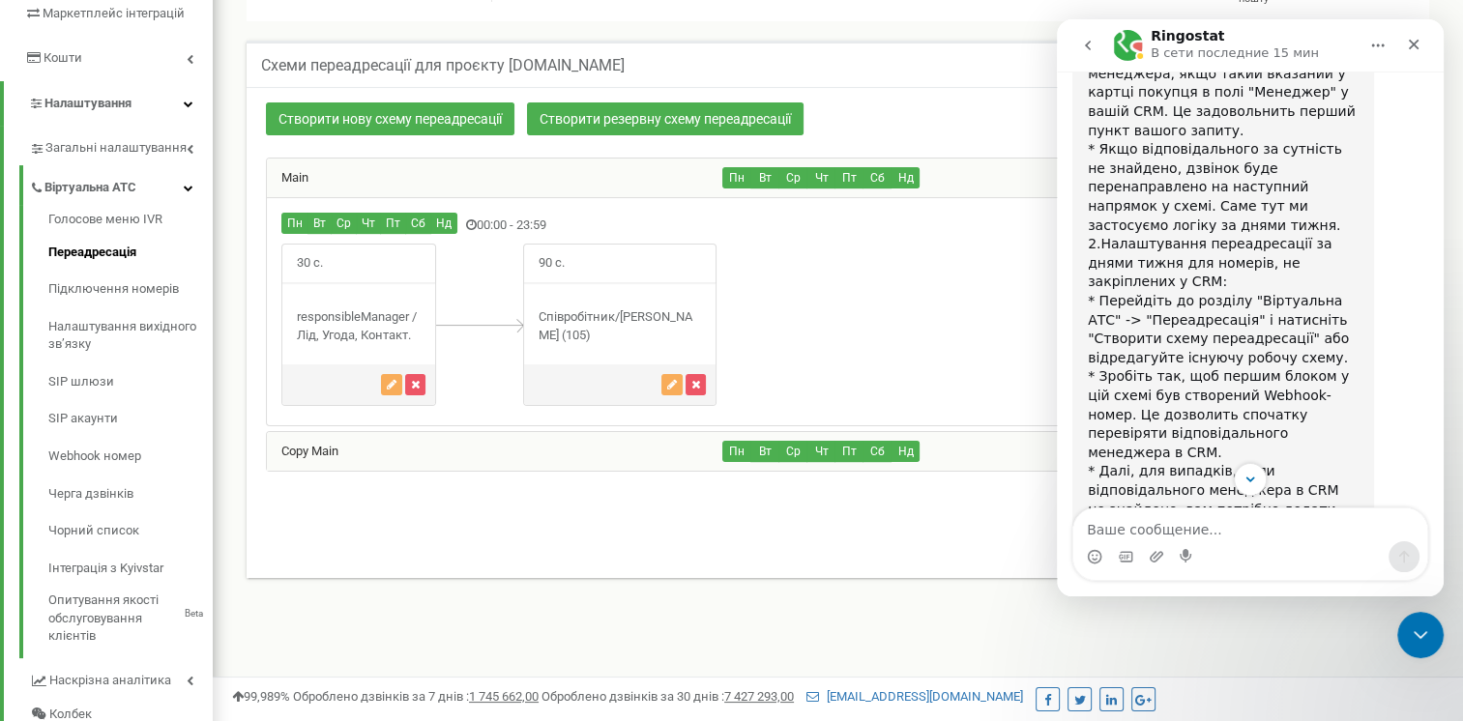
scroll to position [1481, 0]
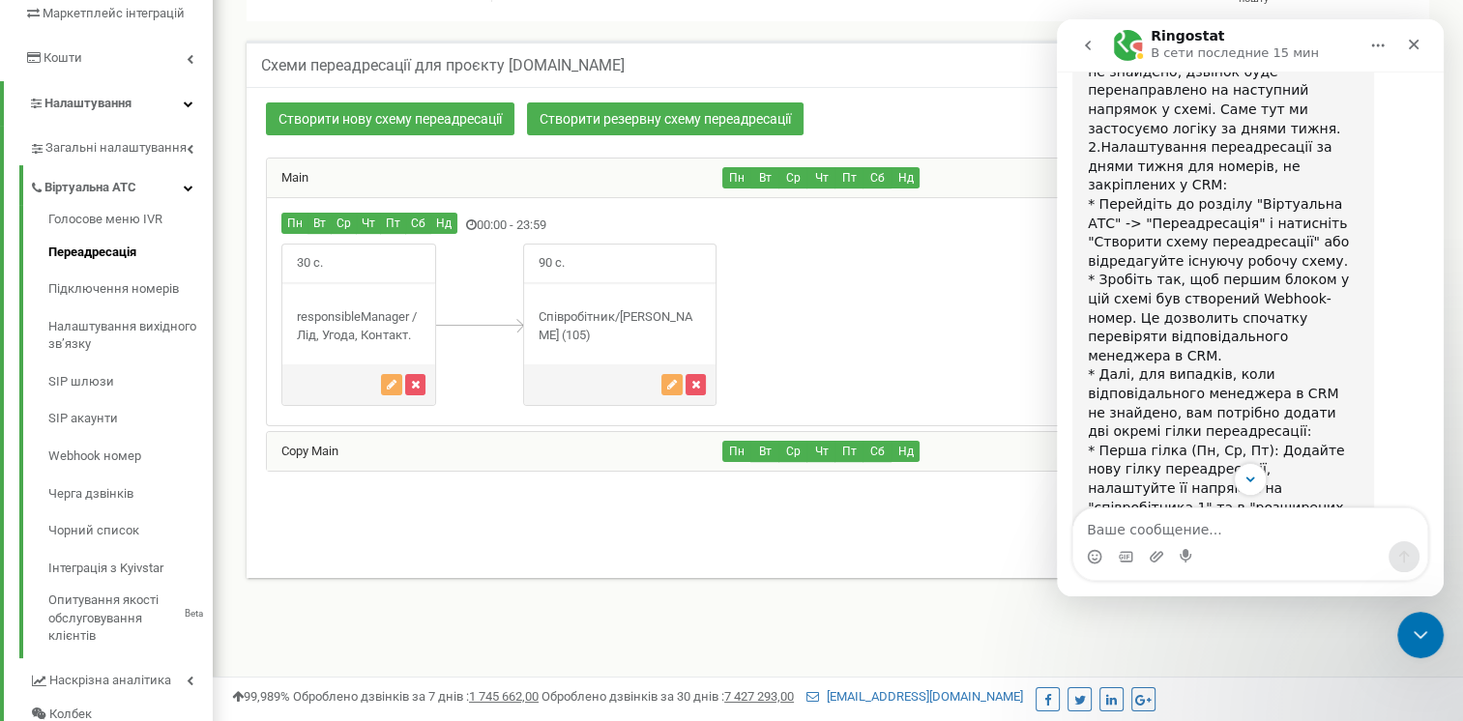
click at [738, 540] on div "0-2 of 2 1" at bounding box center [837, 525] width 1173 height 68
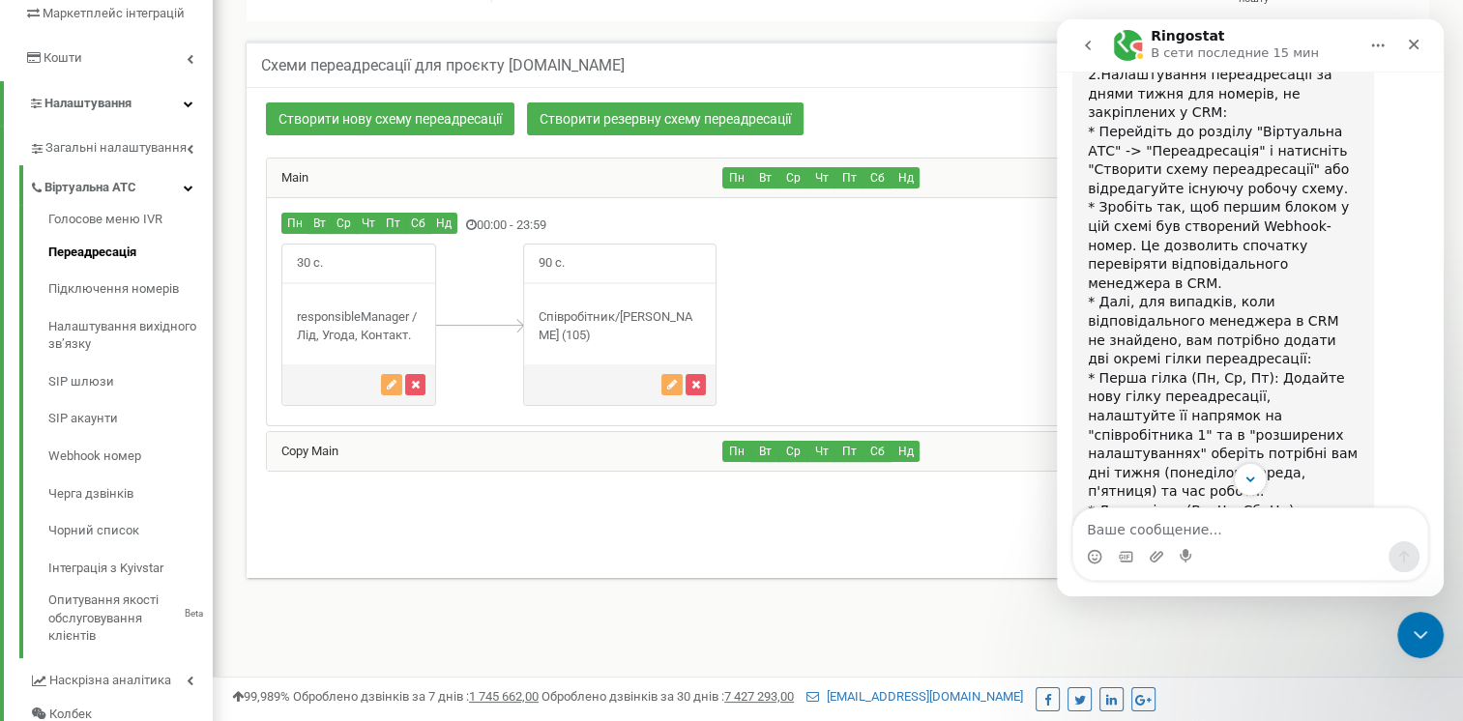
scroll to position [1578, 0]
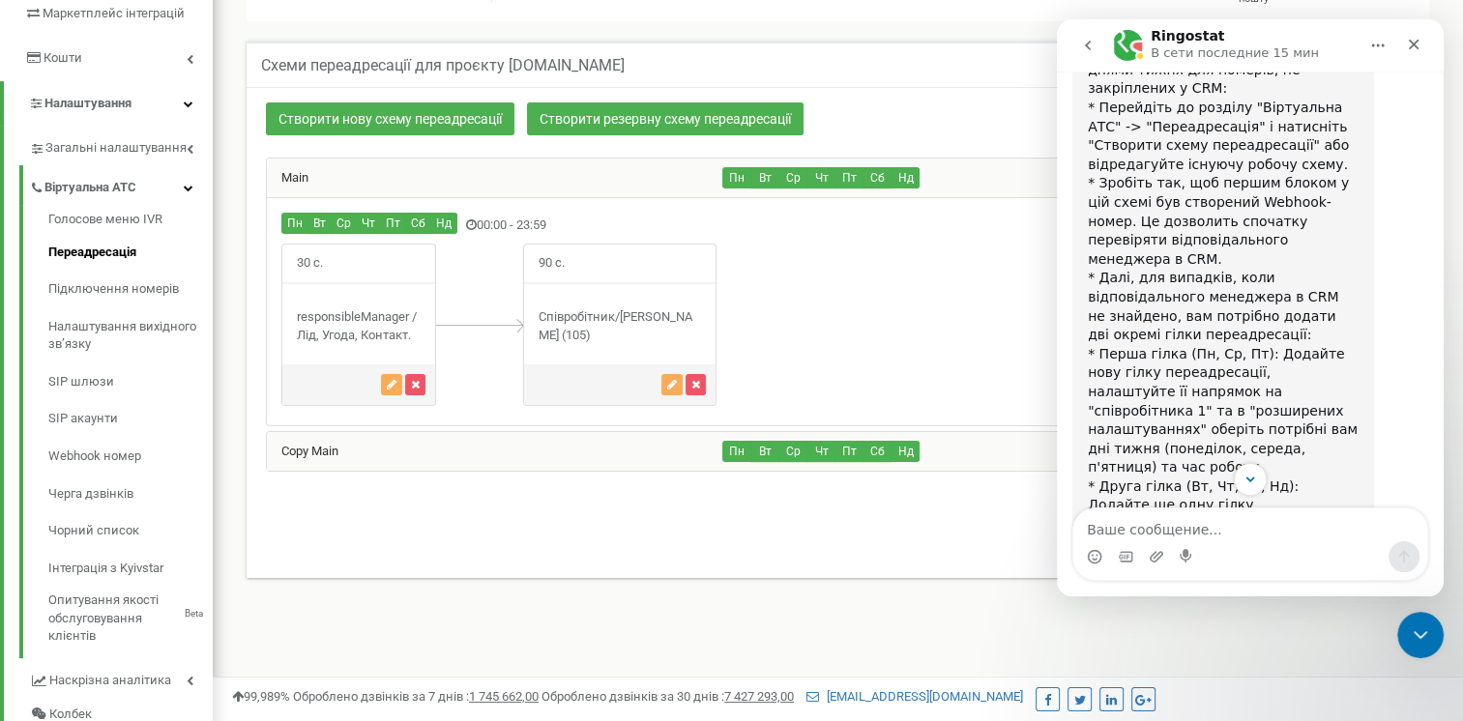
click at [650, 505] on div "0-2 of 2 1" at bounding box center [837, 525] width 1173 height 68
click at [979, 326] on div "30 с." at bounding box center [838, 324] width 1142 height 161
click at [1409, 52] on div "Закрыть" at bounding box center [1413, 44] width 35 height 35
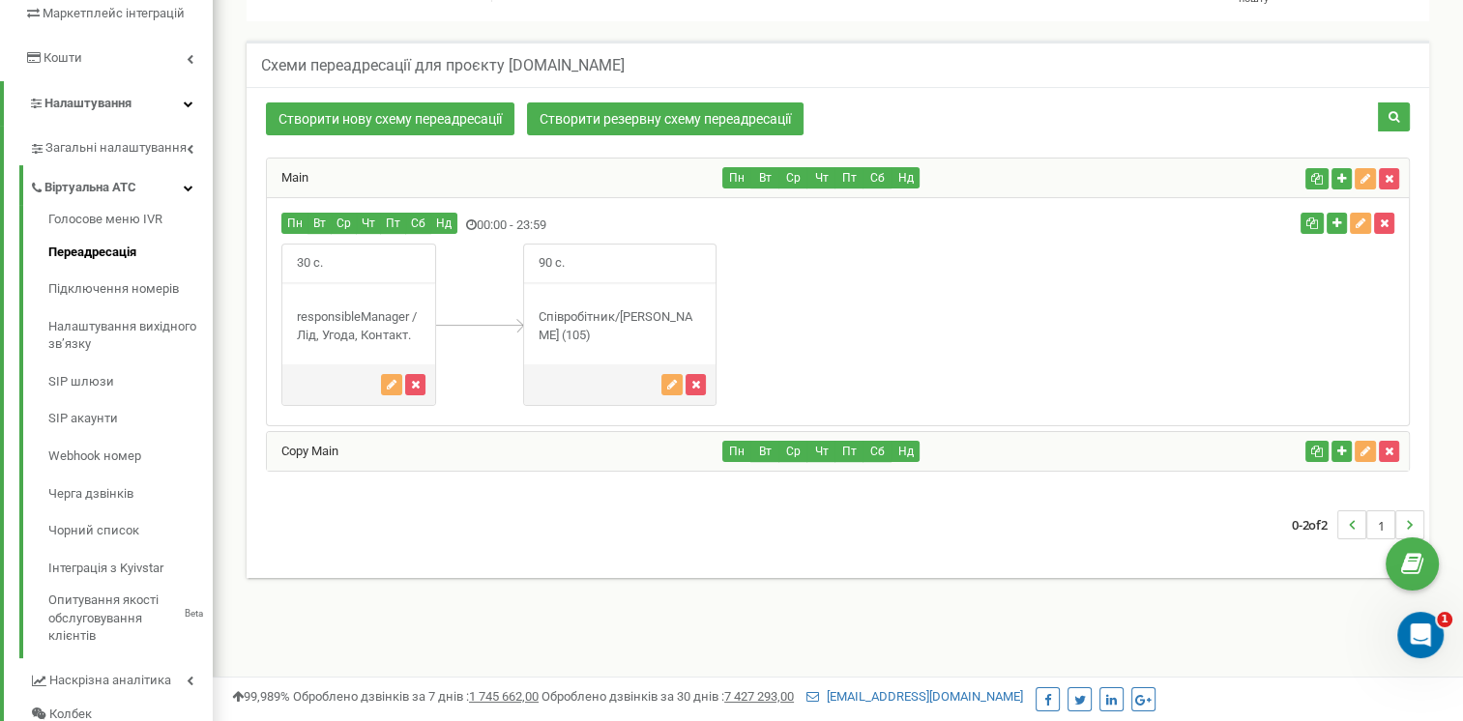
scroll to position [1868, 0]
click at [427, 188] on div "Main" at bounding box center [495, 178] width 456 height 39
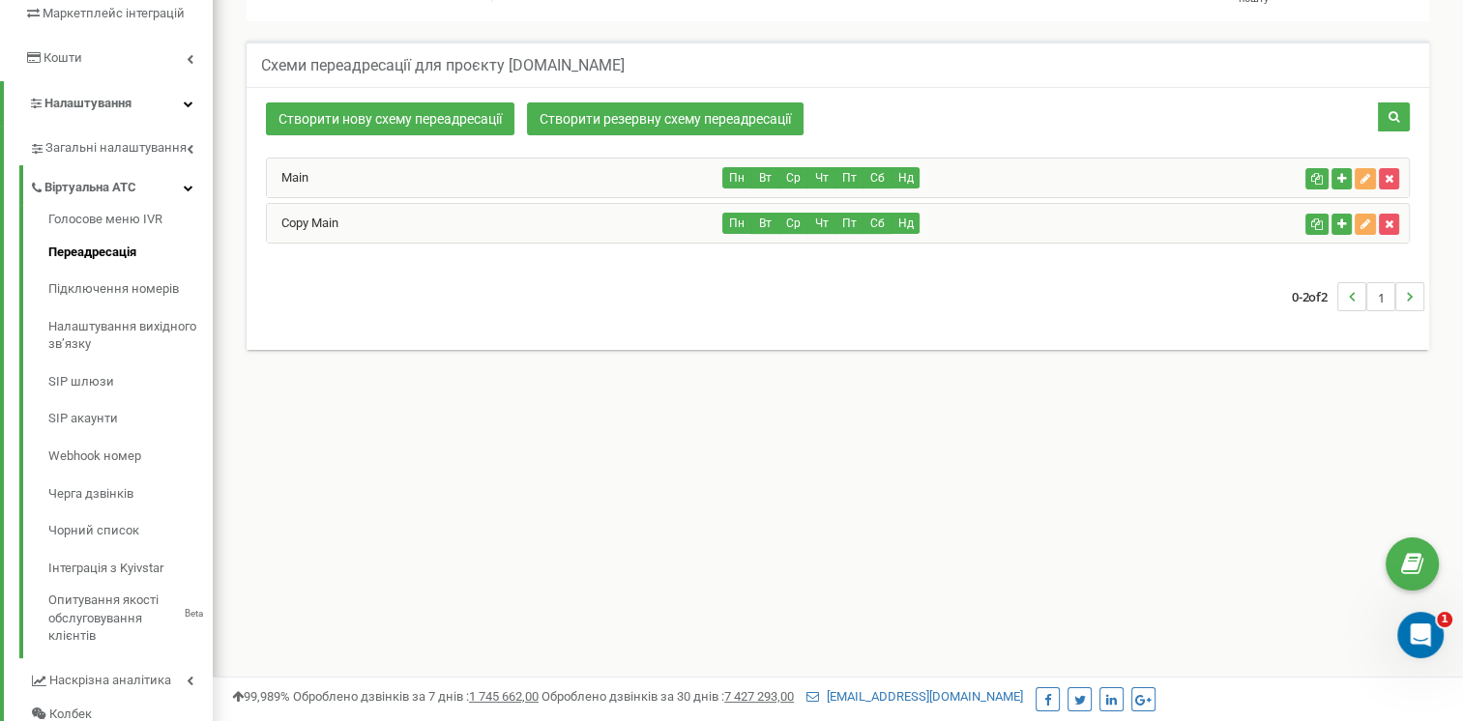
click at [427, 188] on div "Main" at bounding box center [495, 178] width 456 height 39
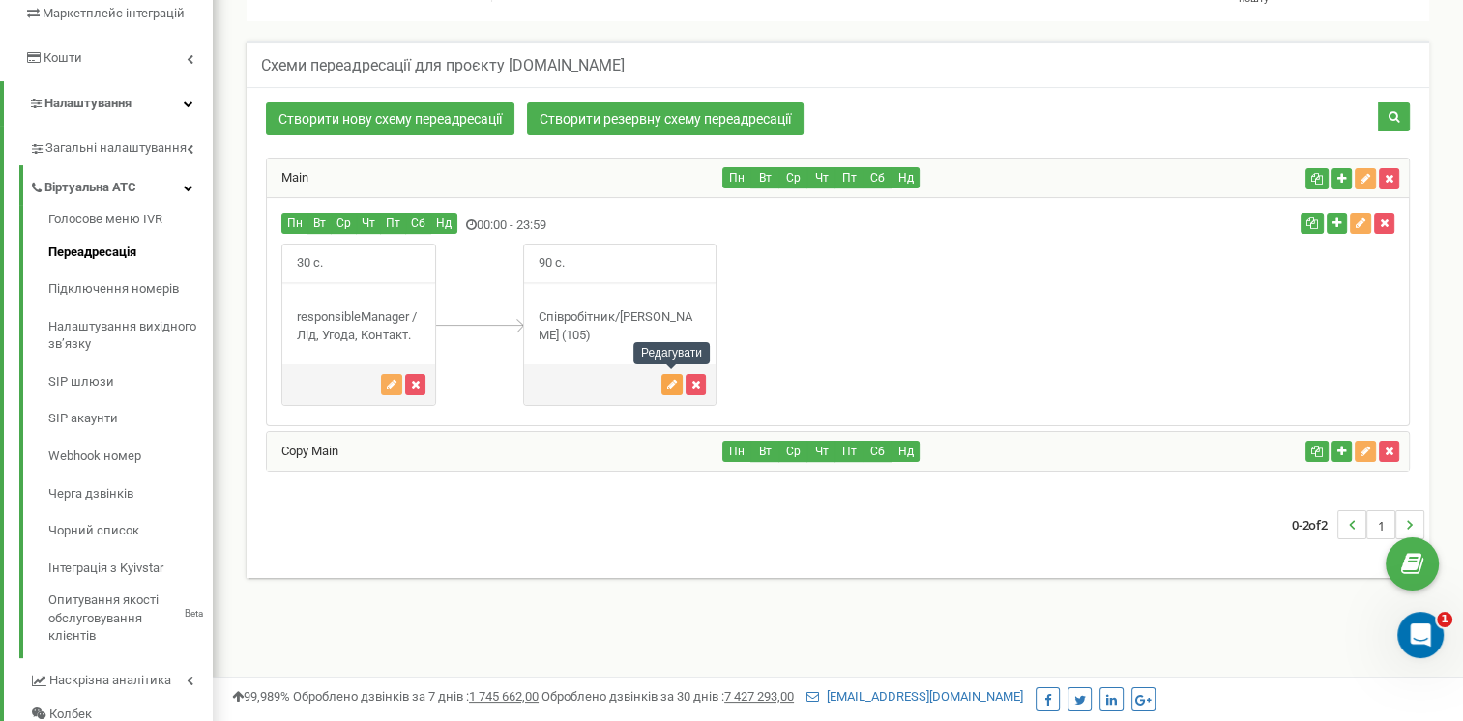
click at [667, 379] on icon "button" at bounding box center [672, 385] width 10 height 12
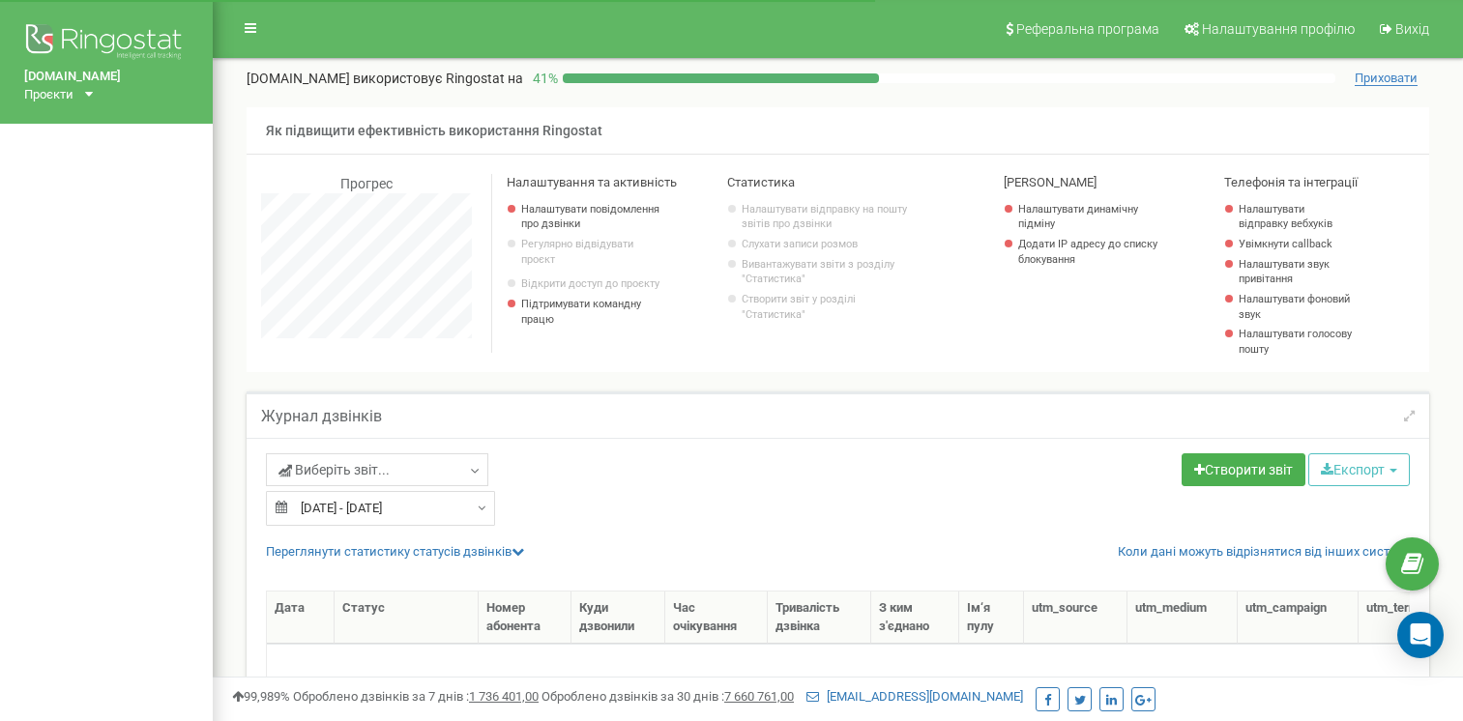
select select "50"
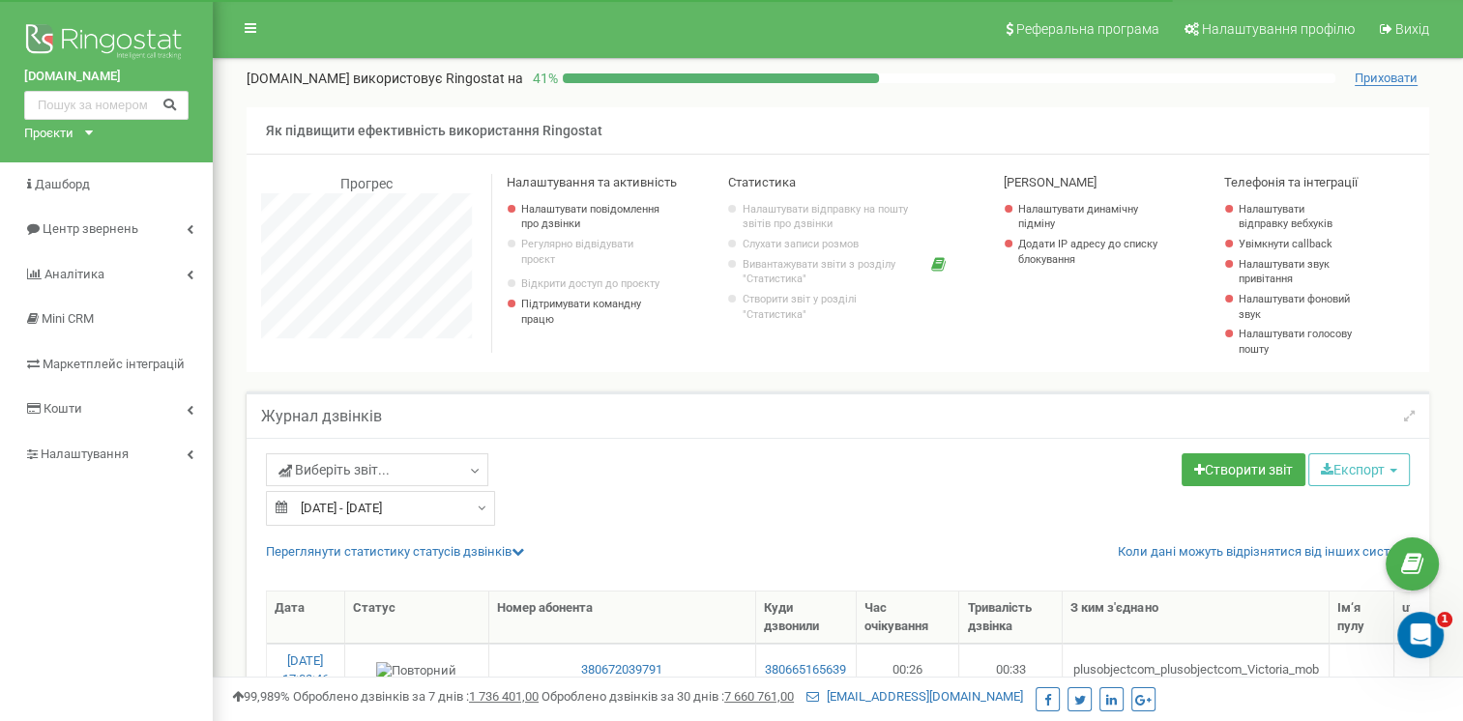
scroll to position [3533, 1249]
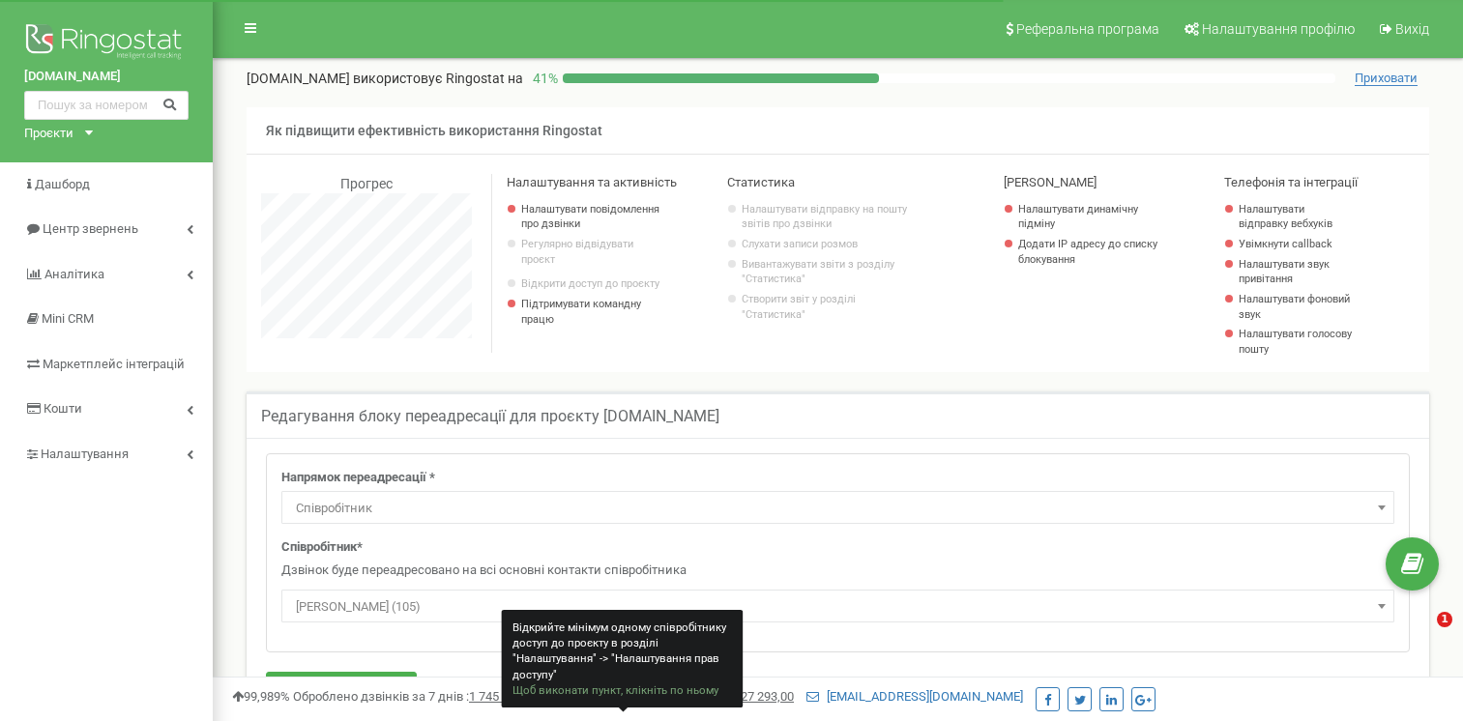
select select "Employee"
select select "478766"
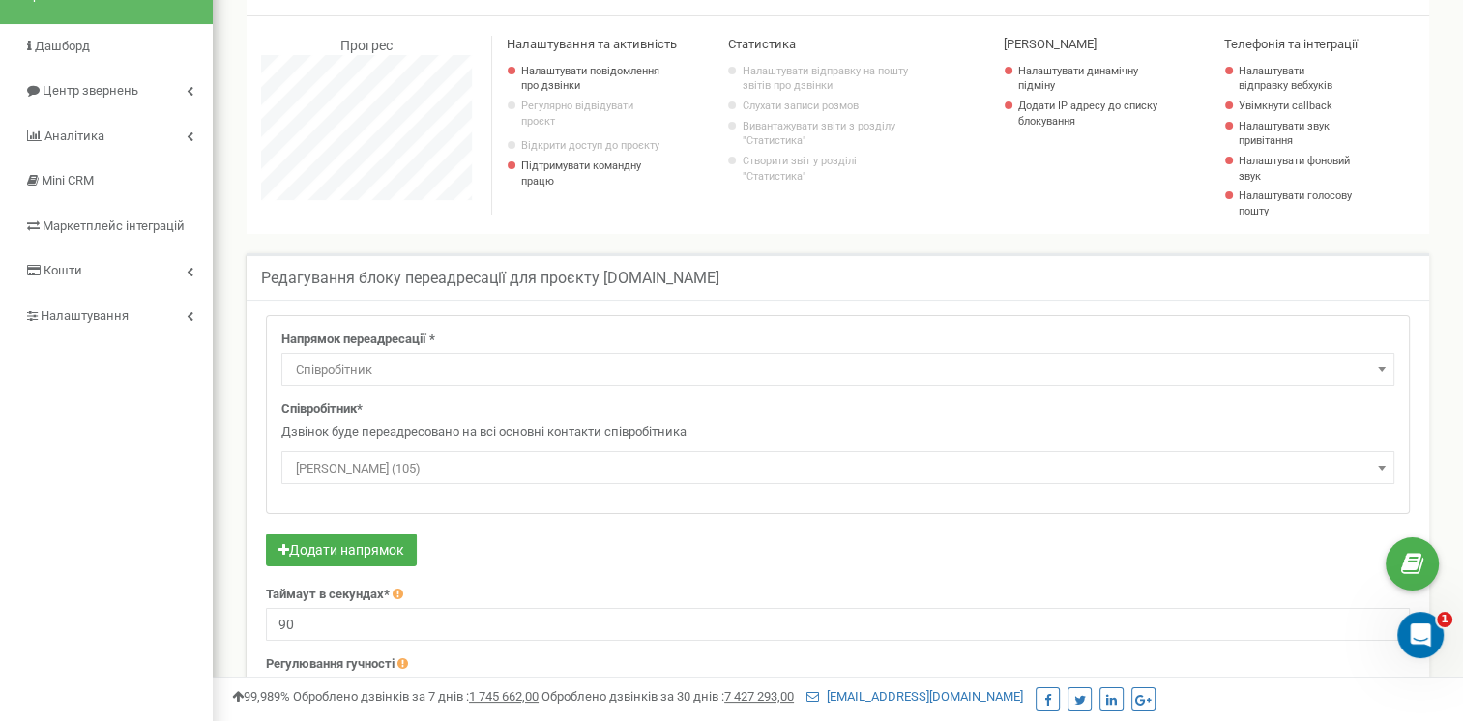
scroll to position [193, 0]
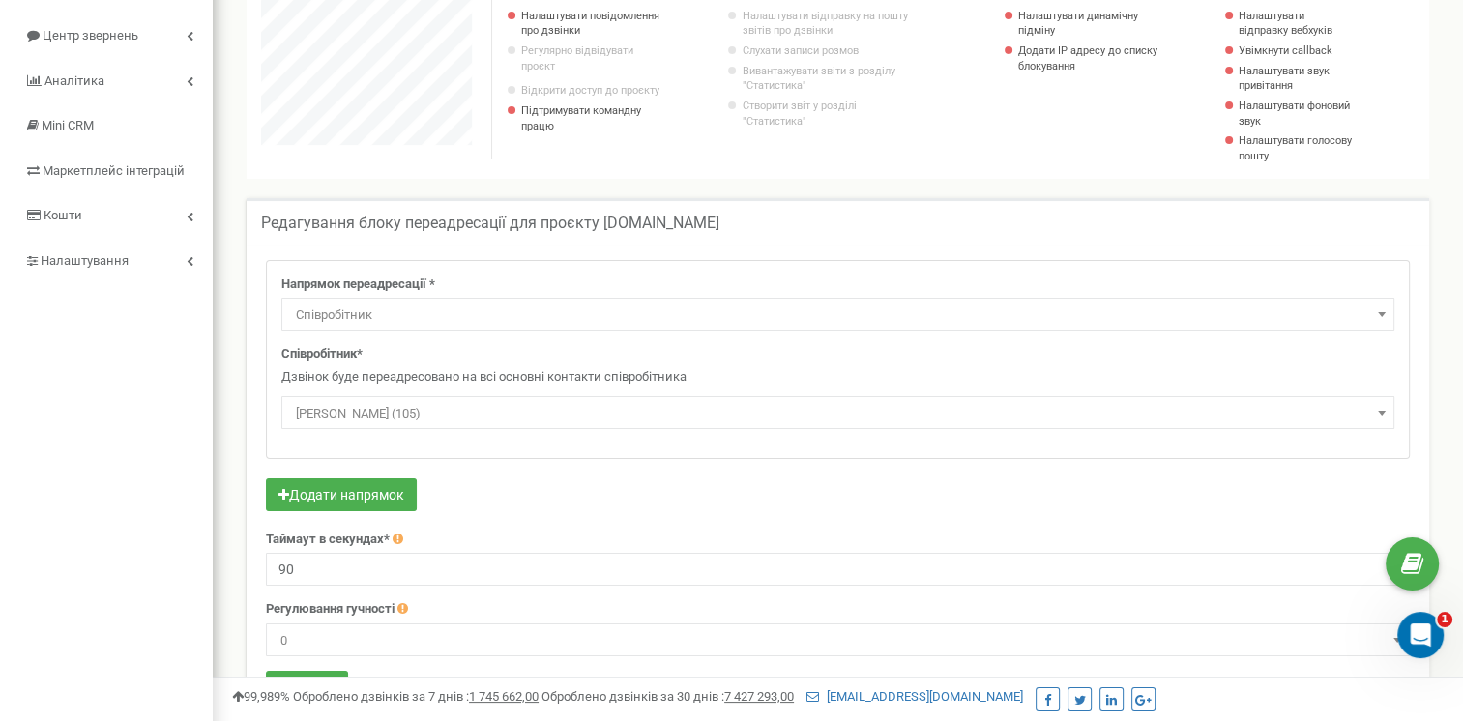
click at [512, 416] on span "[PERSON_NAME] (105)" at bounding box center [837, 413] width 1099 height 27
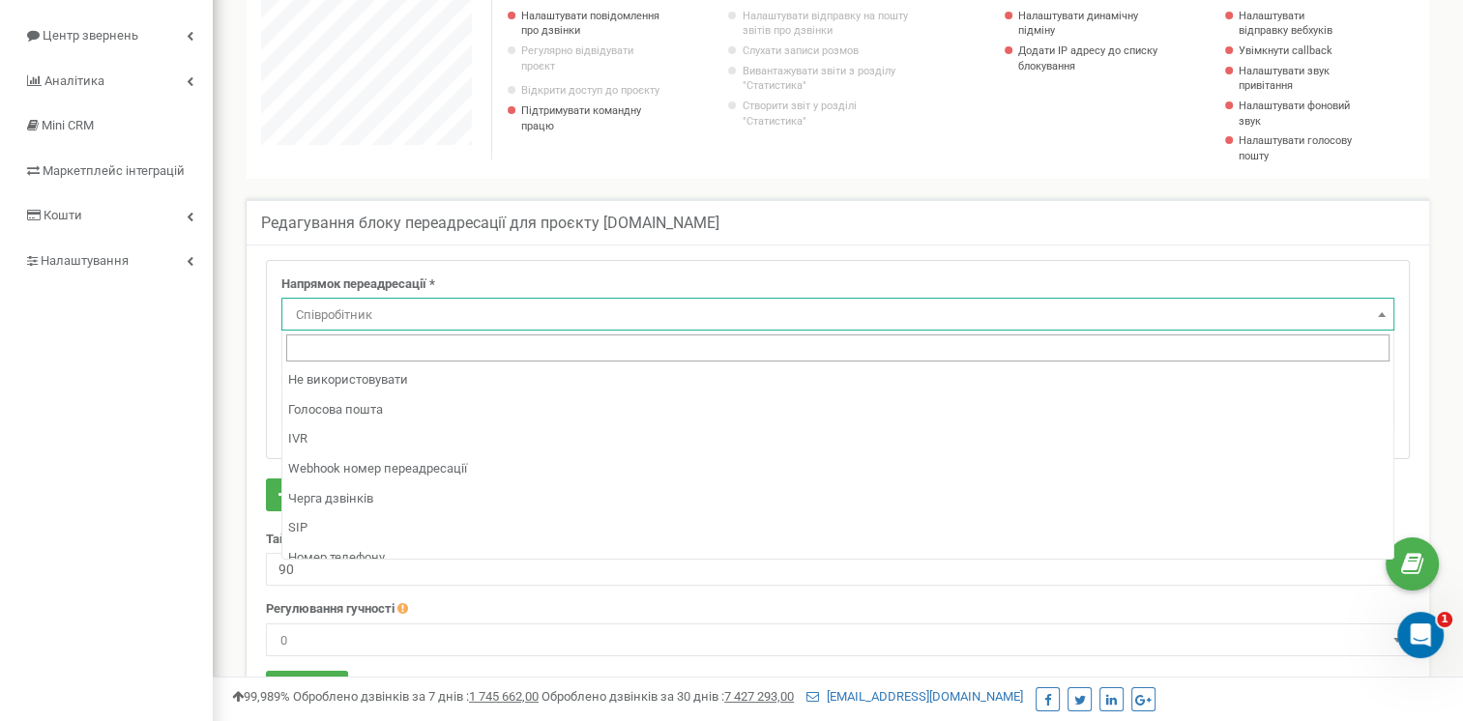
click at [657, 328] on span "Співробітник" at bounding box center [837, 314] width 1113 height 33
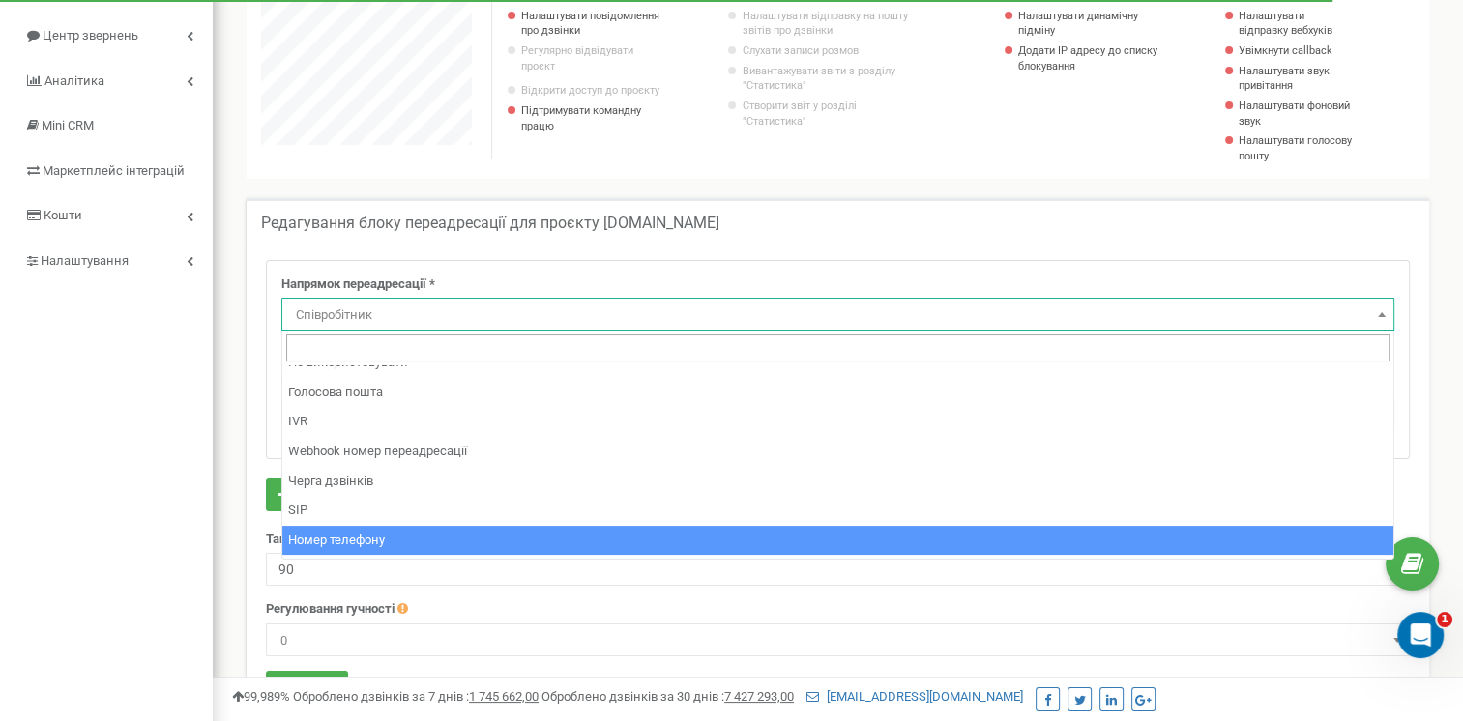
scroll to position [0, 0]
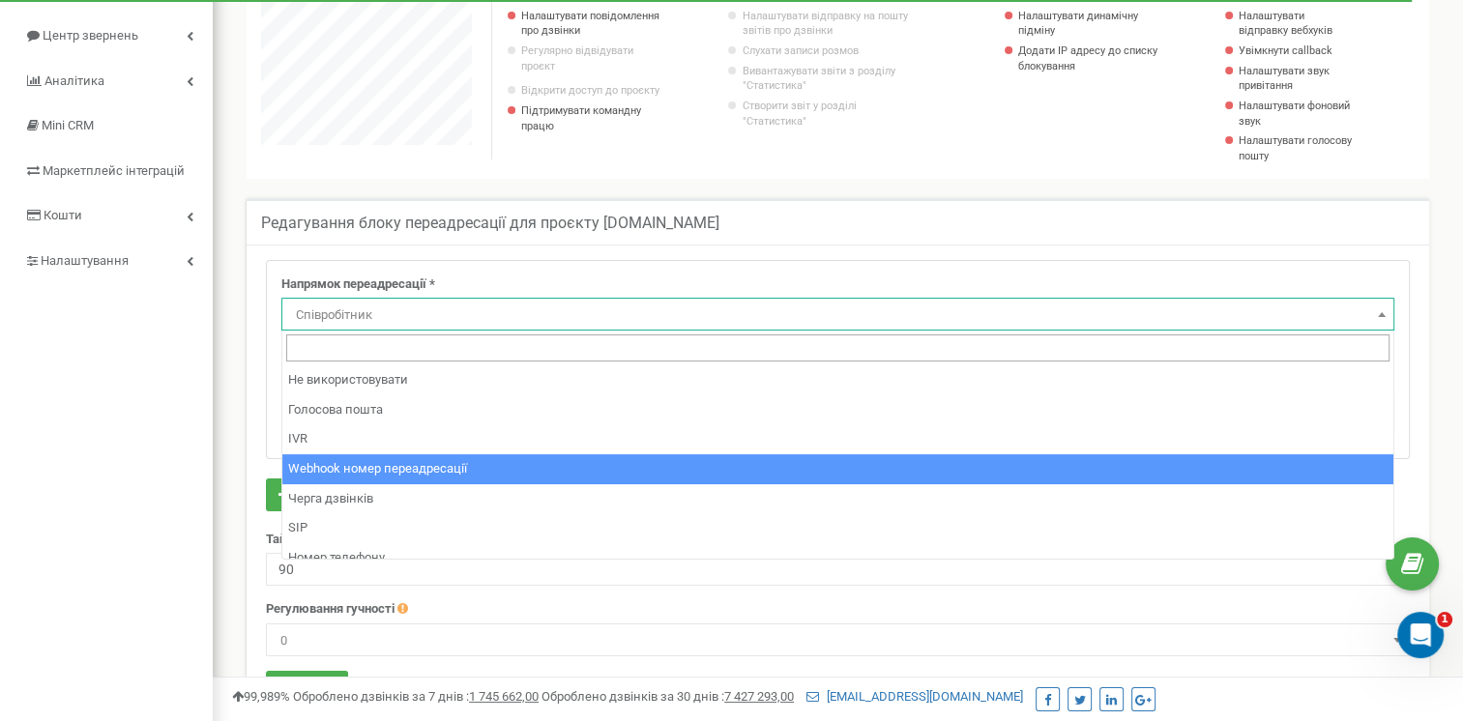
select select "webhookNumber"
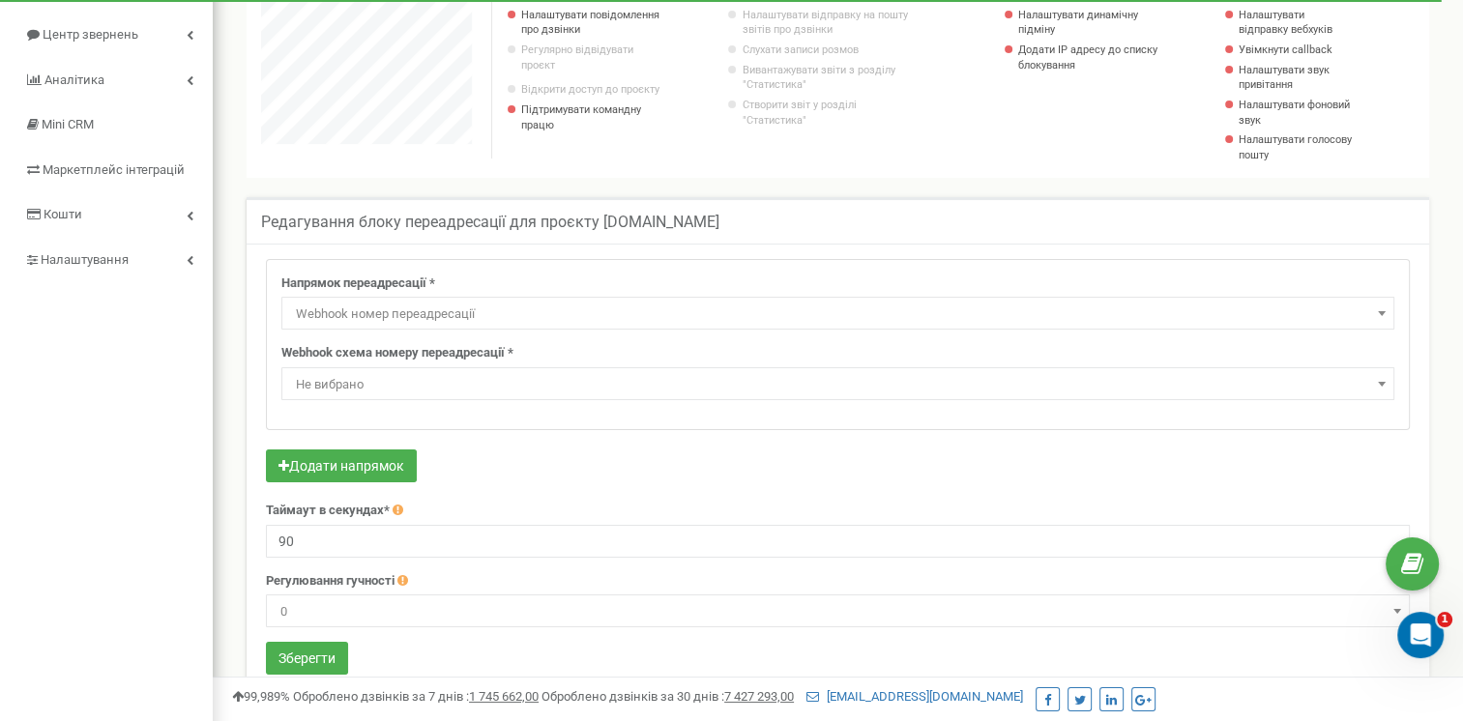
scroll to position [193, 0]
click at [1426, 633] on icon "Открыть службу сообщений Intercom" at bounding box center [1418, 633] width 32 height 32
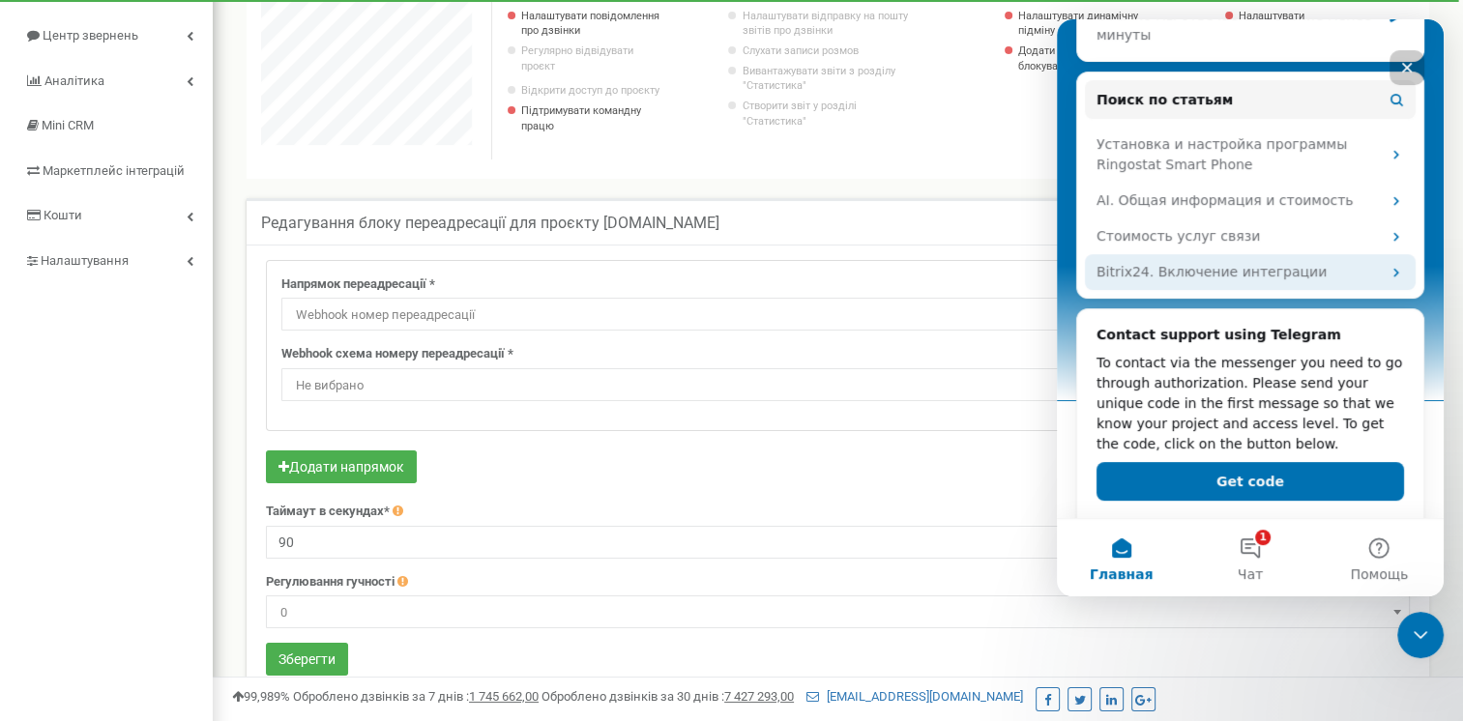
scroll to position [443, 0]
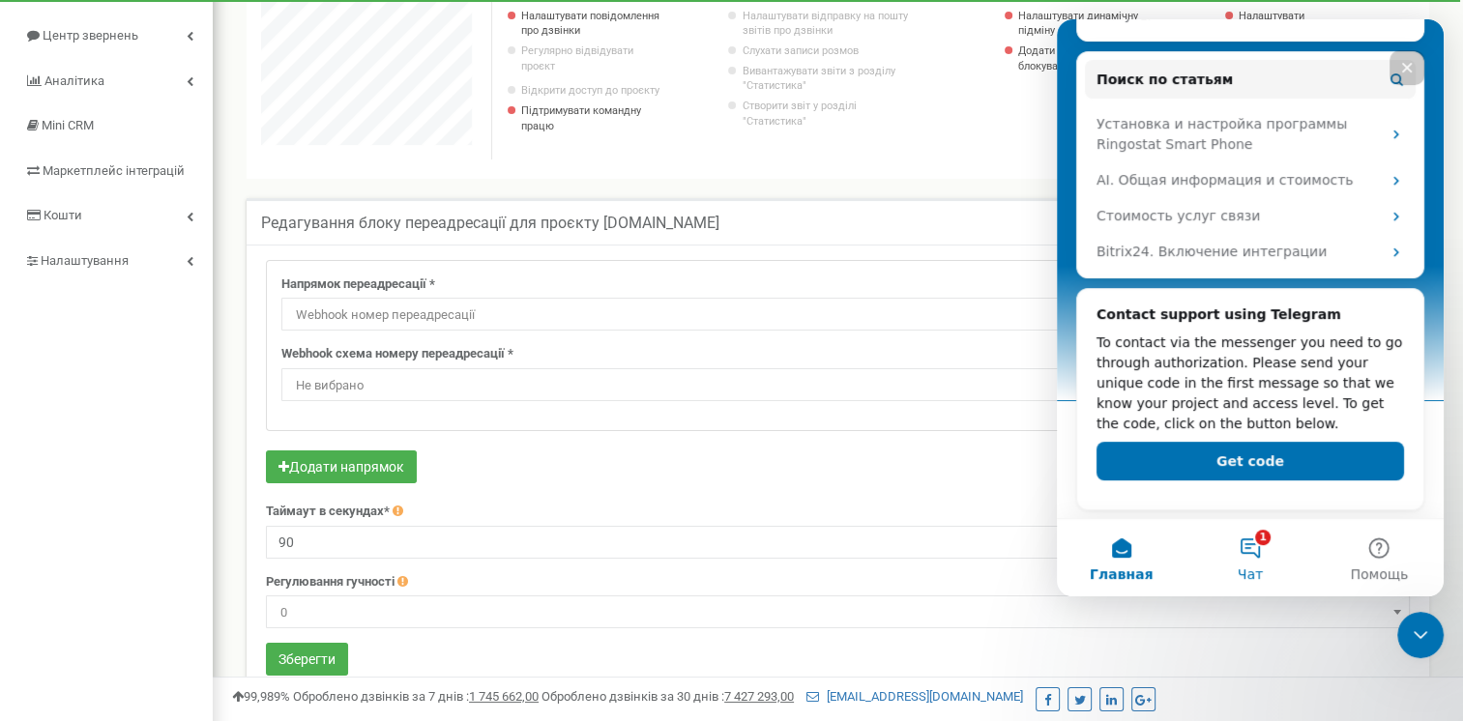
click at [1255, 558] on button "1 Чат" at bounding box center [1249, 557] width 129 height 77
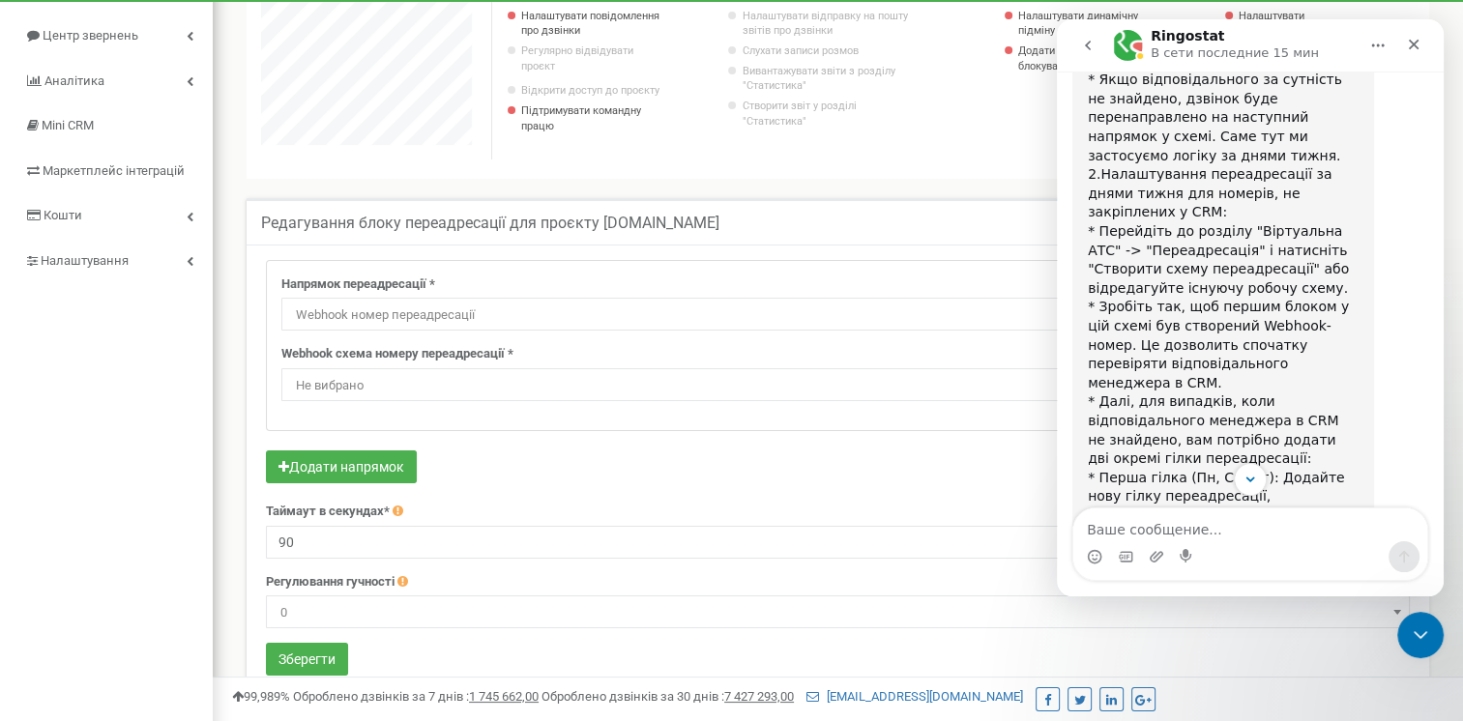
scroll to position [1481, 0]
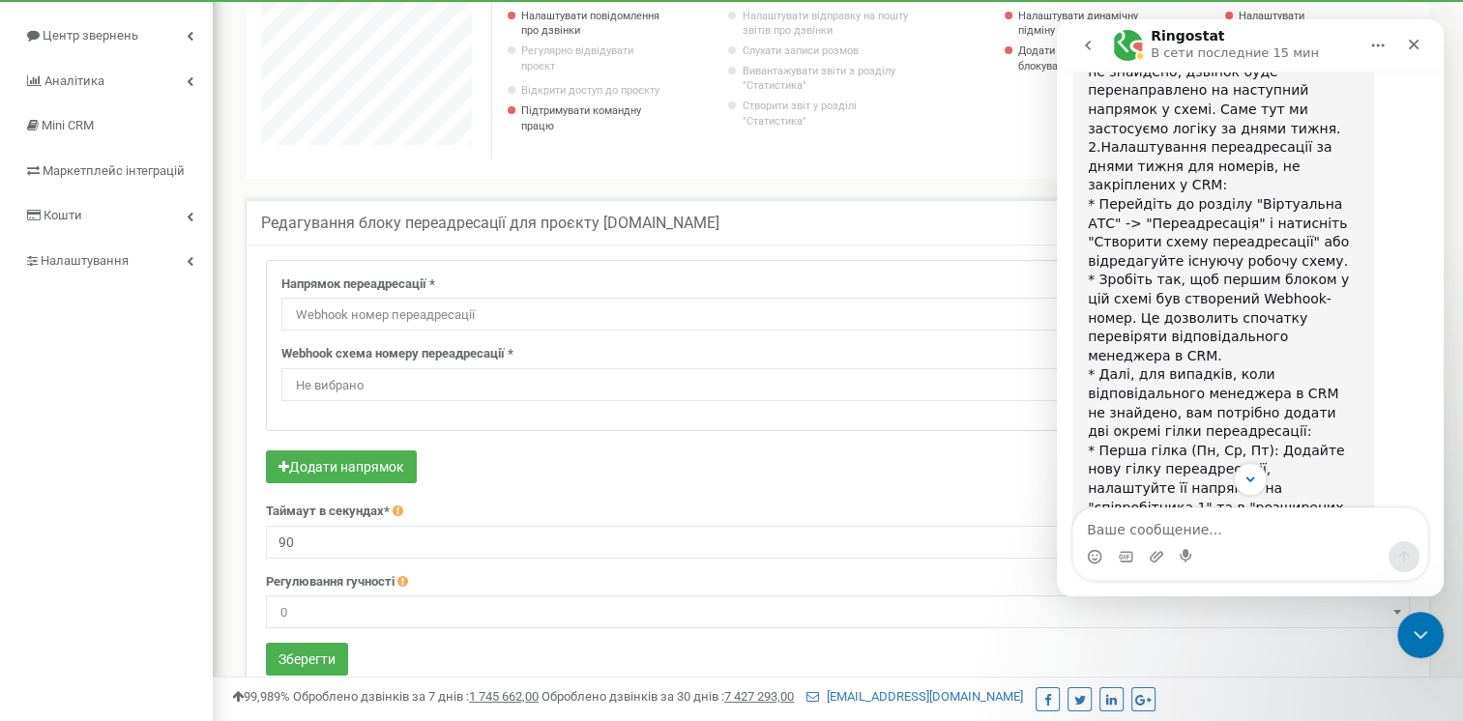
click at [537, 447] on form "Напрямок переадресації * Не використовувати Голосова пошта IVR Webhook номер пе…" at bounding box center [838, 470] width 1144 height 421
click at [526, 470] on div "Додати напрямок" at bounding box center [838, 470] width 1144 height 38
click at [1409, 45] on icon "Закрыть" at bounding box center [1413, 44] width 15 height 15
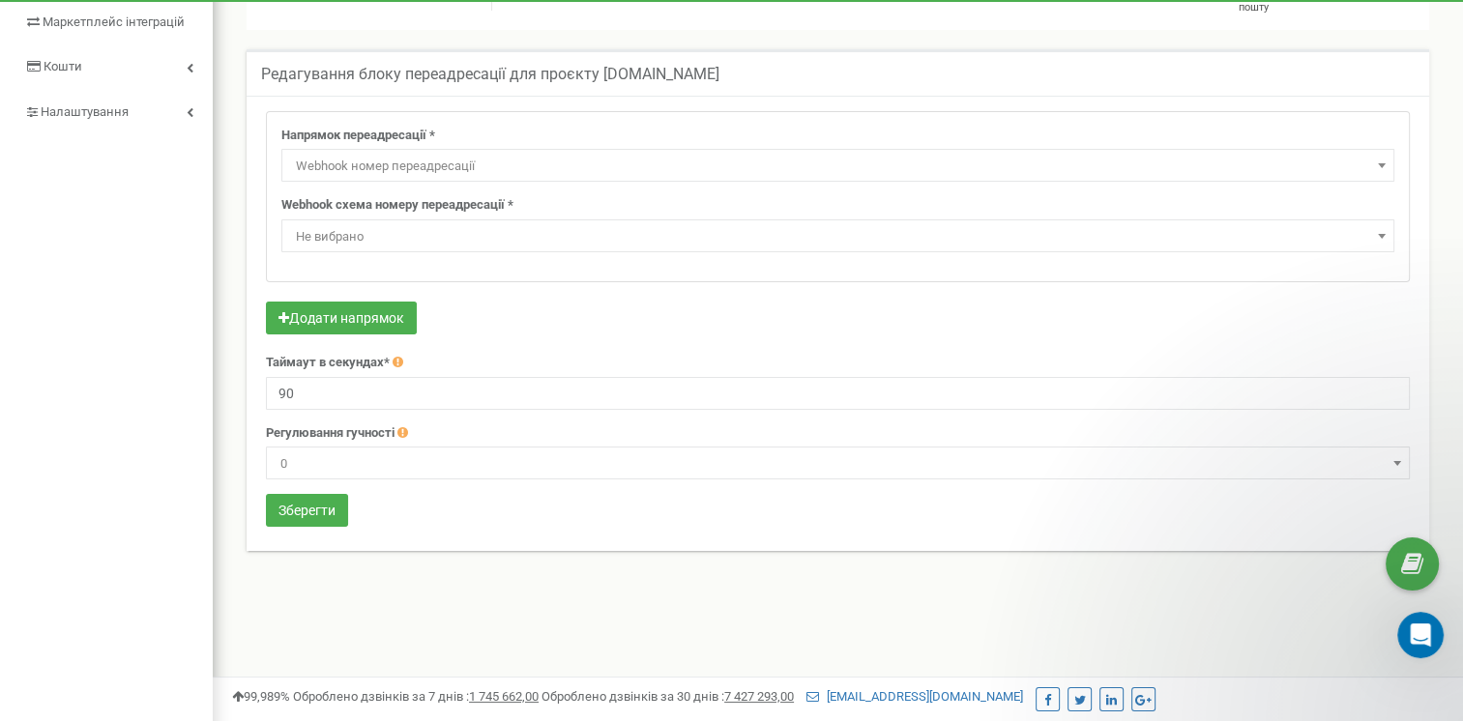
scroll to position [438, 0]
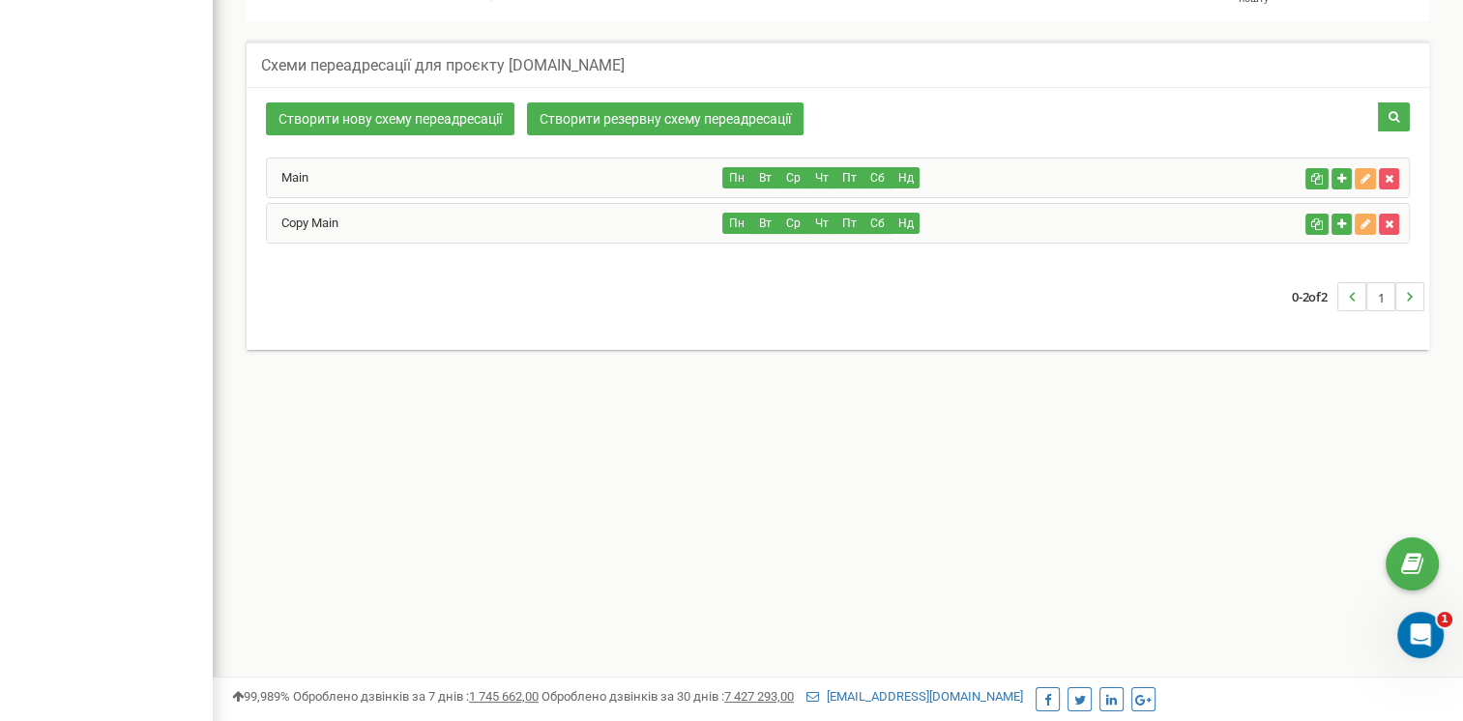
click at [555, 180] on div "Main" at bounding box center [495, 178] width 456 height 39
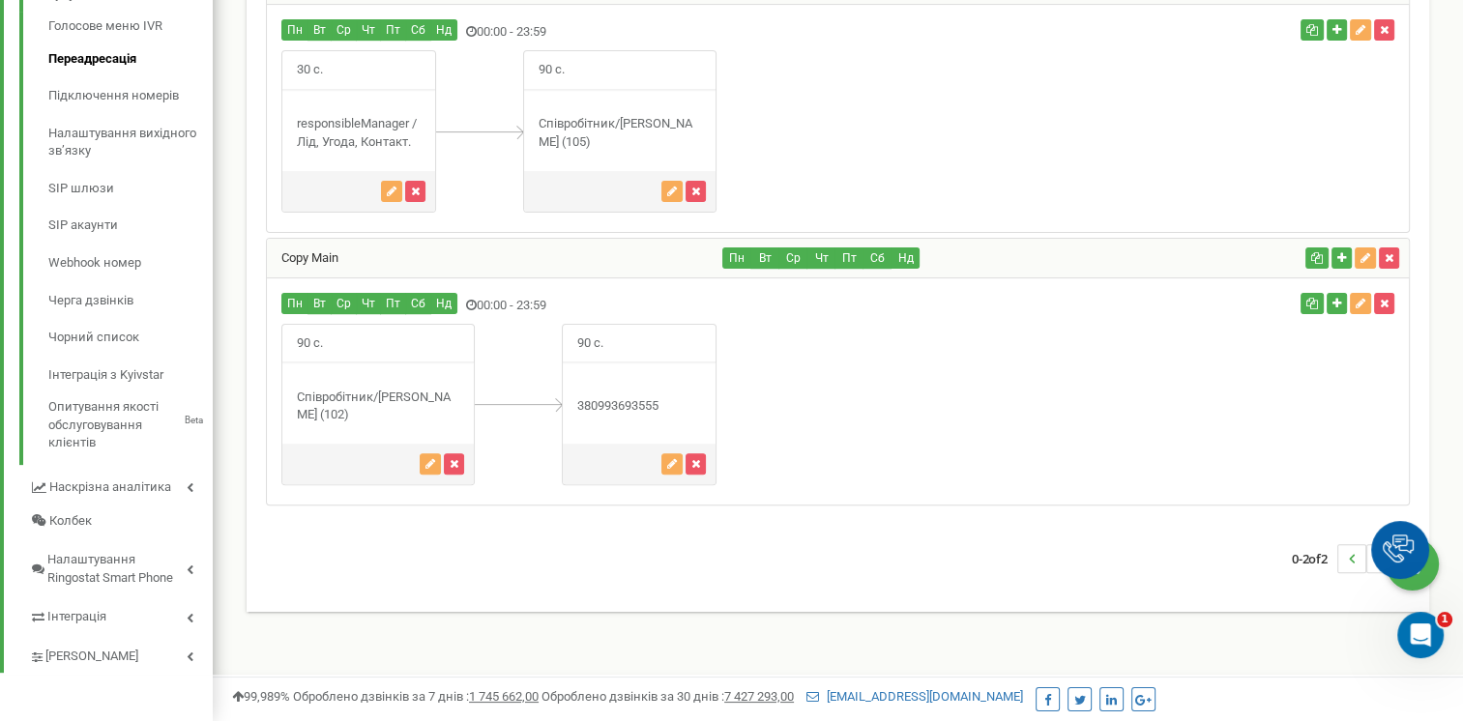
scroll to position [448, 0]
